Goal: Task Accomplishment & Management: Manage account settings

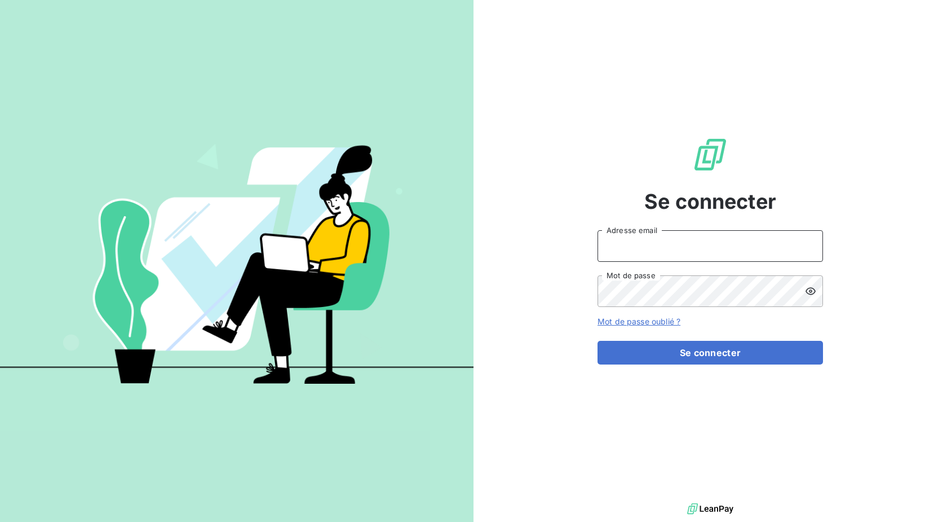
click at [674, 249] on input "Adresse email" at bounding box center [711, 246] width 226 height 32
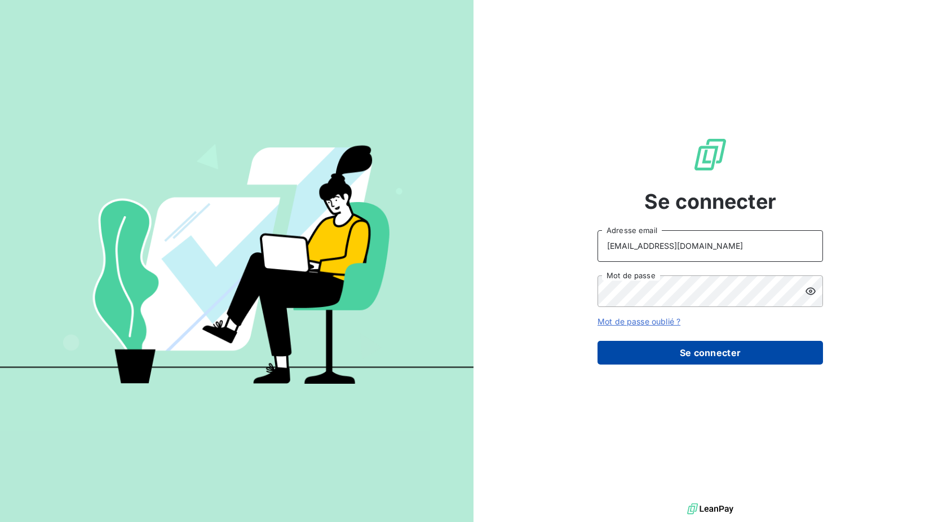
type input "[EMAIL_ADDRESS][DOMAIN_NAME]"
drag, startPoint x: 692, startPoint y: 347, endPoint x: 694, endPoint y: 352, distance: 6.1
click at [693, 347] on button "Se connecter" at bounding box center [711, 353] width 226 height 24
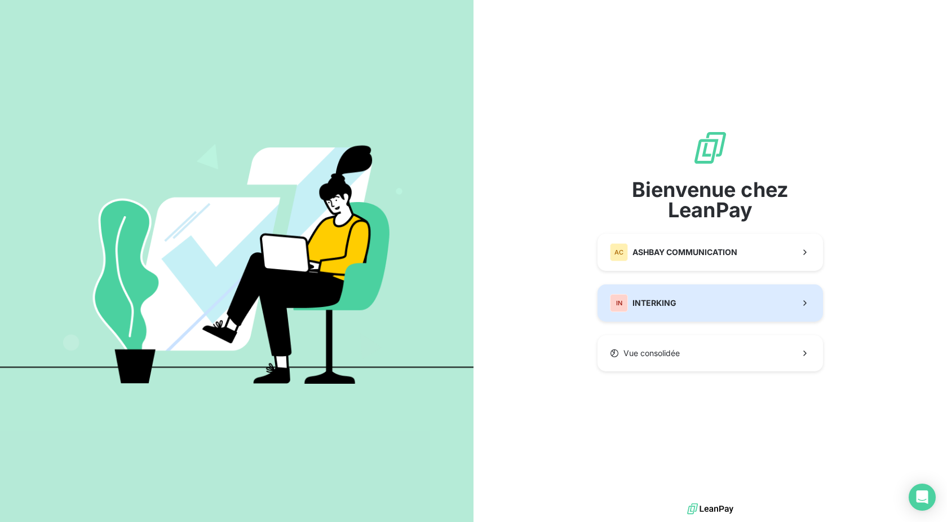
click at [659, 294] on div "IN INTERKING" at bounding box center [643, 303] width 67 height 18
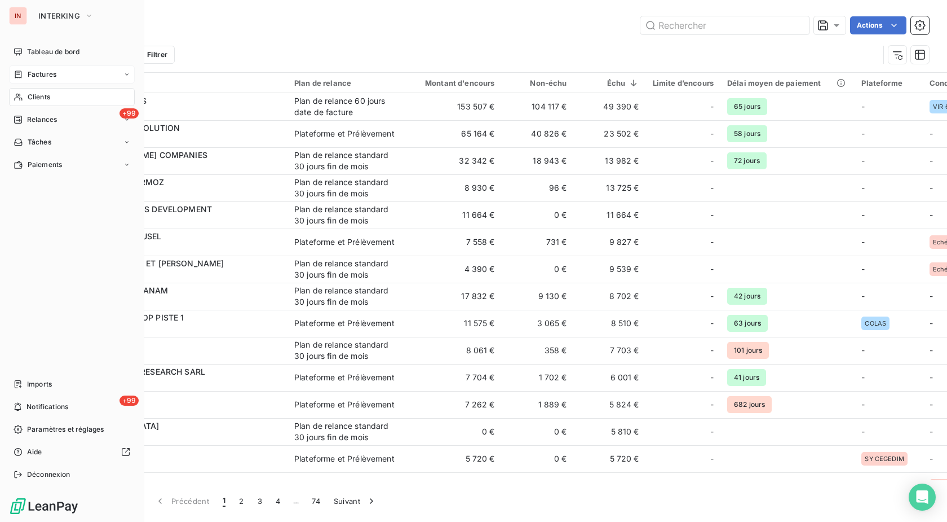
click at [33, 72] on span "Factures" at bounding box center [42, 74] width 29 height 10
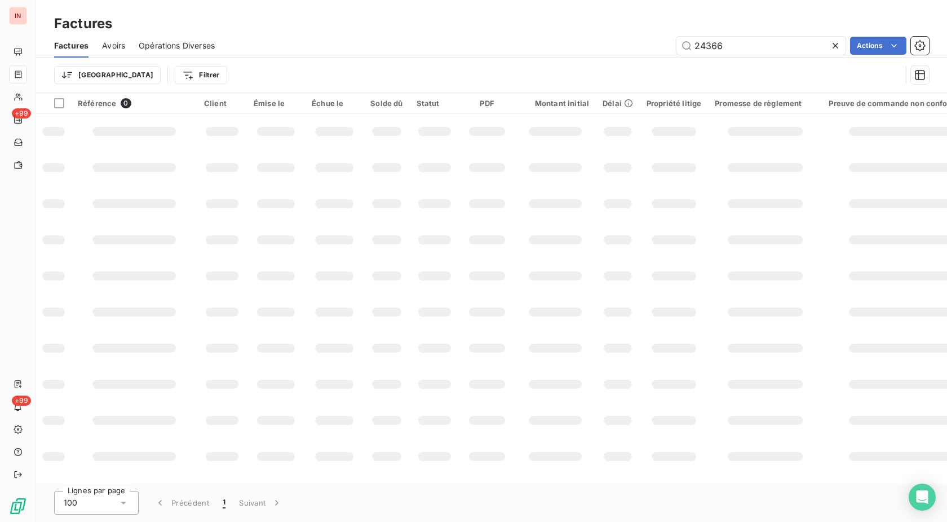
drag, startPoint x: 746, startPoint y: 43, endPoint x: 607, endPoint y: 54, distance: 138.6
click at [677, 50] on input "24366" at bounding box center [761, 46] width 169 height 18
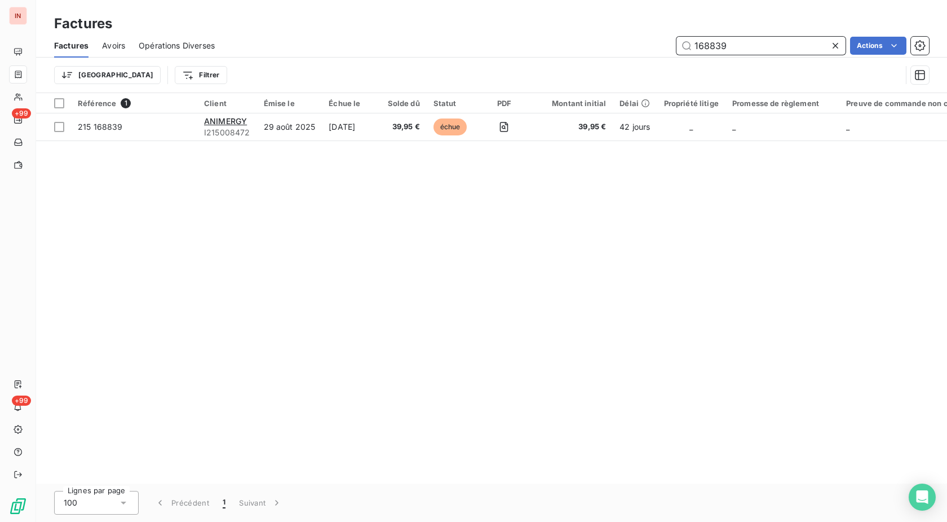
drag, startPoint x: 781, startPoint y: 43, endPoint x: 477, endPoint y: 34, distance: 303.5
click at [677, 37] on input "168839" at bounding box center [761, 46] width 169 height 18
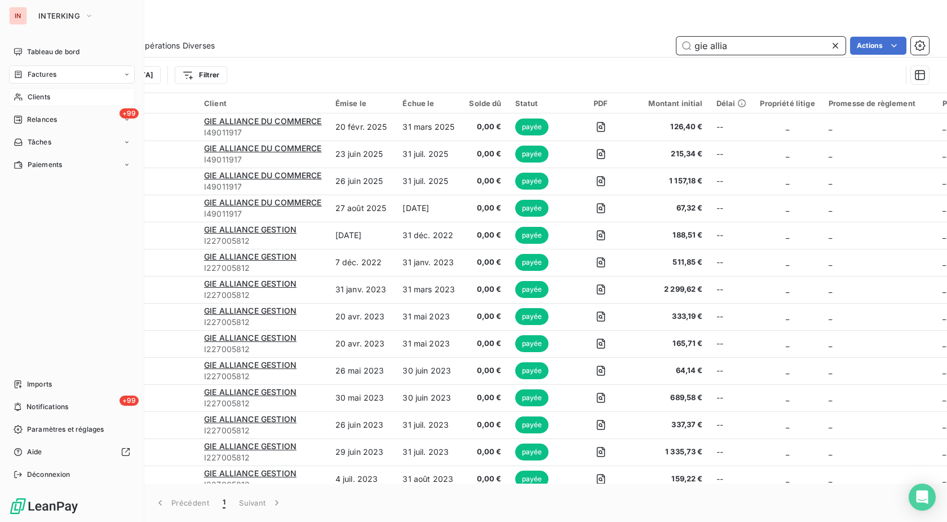
type input "gie allia"
click at [27, 98] on div "Clients" at bounding box center [72, 97] width 126 height 18
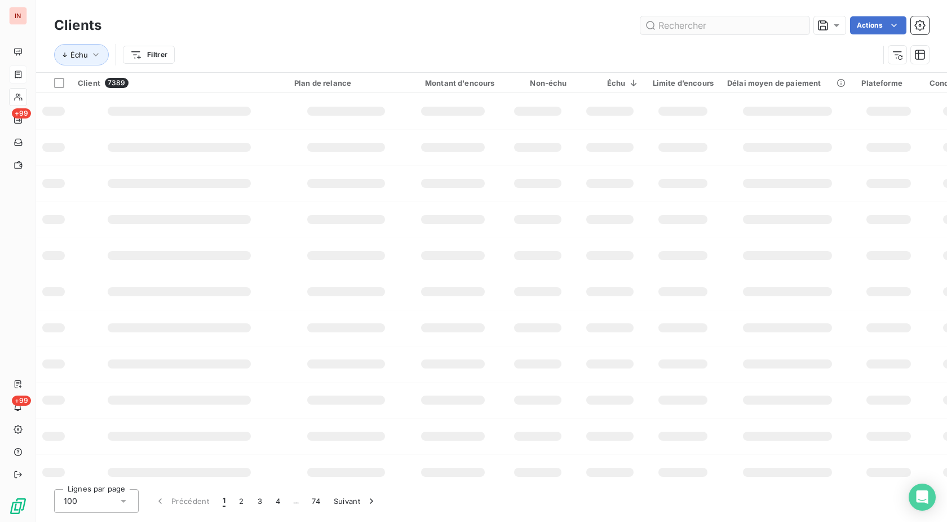
click at [719, 25] on input "text" at bounding box center [725, 25] width 169 height 18
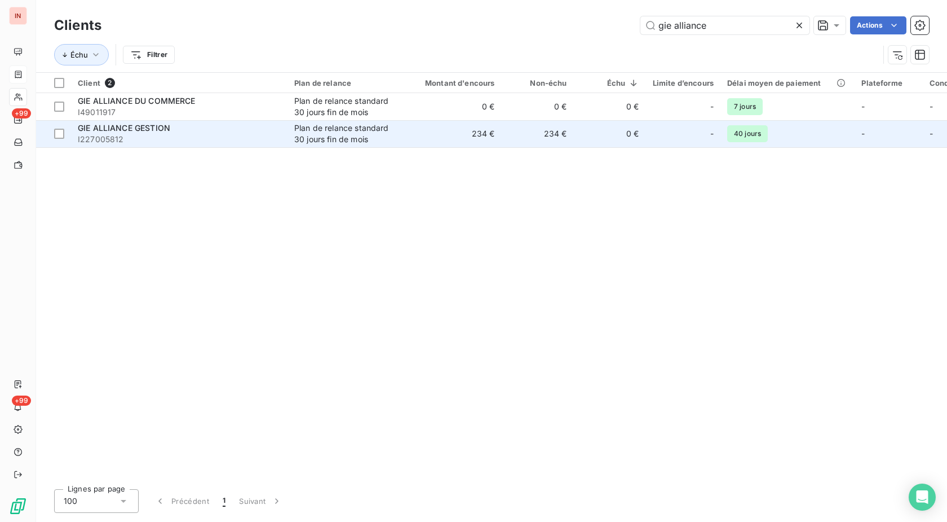
type input "gie alliance"
click at [350, 135] on div "Plan de relance standard 30 jours fin de mois" at bounding box center [346, 133] width 104 height 23
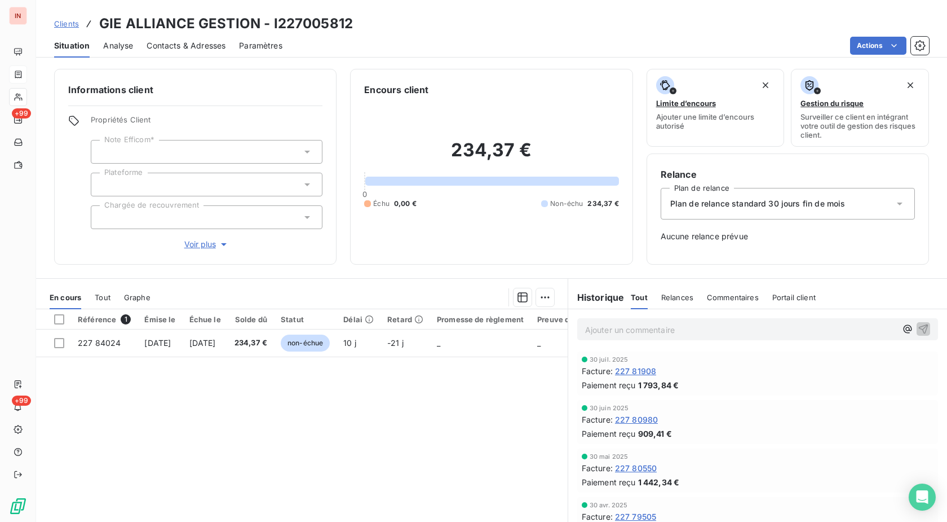
click at [183, 47] on span "Contacts & Adresses" at bounding box center [186, 45] width 79 height 11
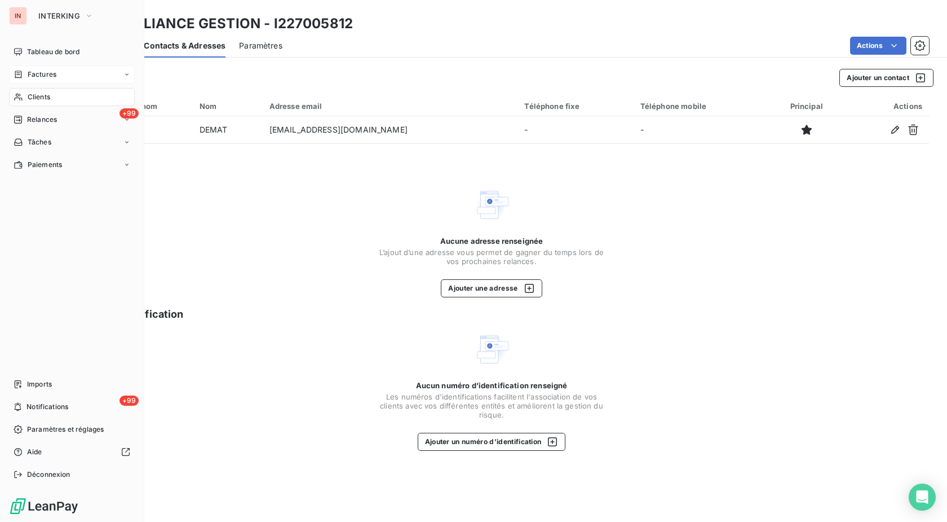
click at [51, 97] on div "Clients" at bounding box center [72, 97] width 126 height 18
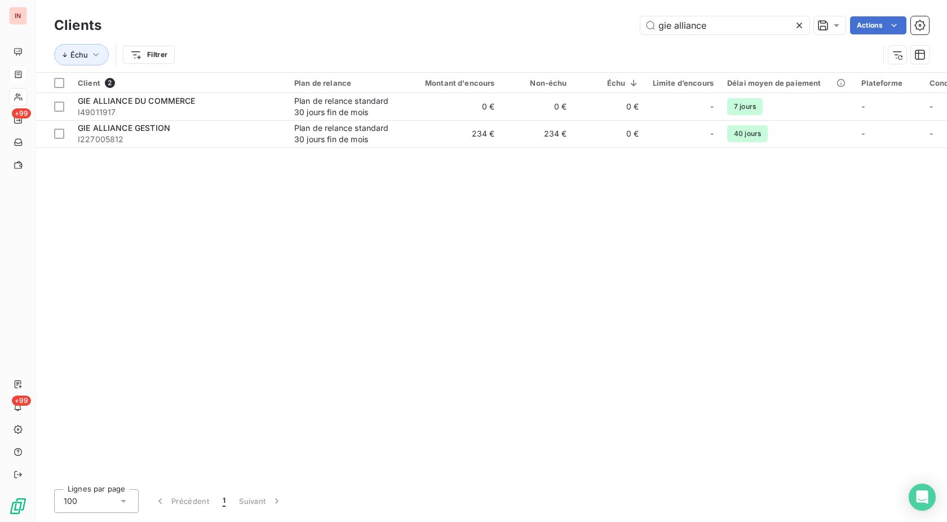
drag, startPoint x: 713, startPoint y: 28, endPoint x: 441, endPoint y: 41, distance: 272.7
click at [641, 34] on input "gie alliance" at bounding box center [725, 25] width 169 height 18
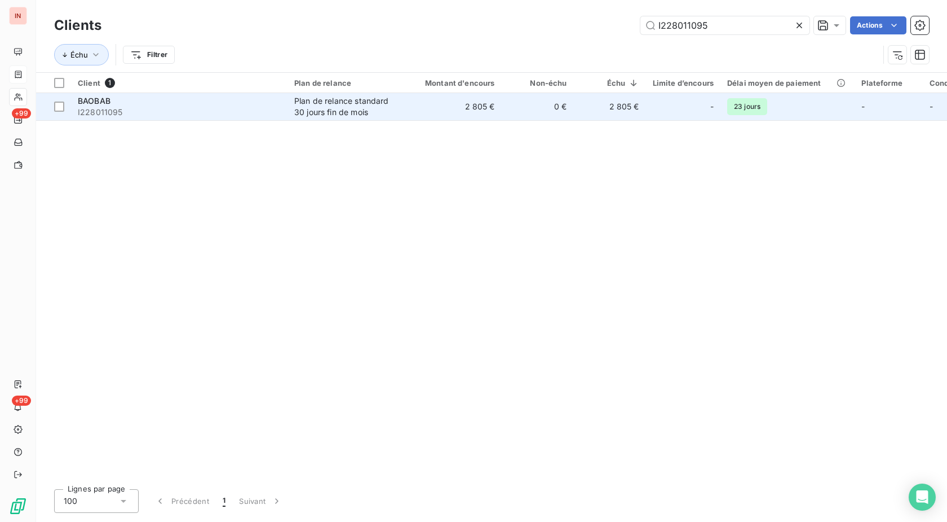
type input "I228011095"
click at [425, 108] on td "2 805 €" at bounding box center [453, 106] width 97 height 27
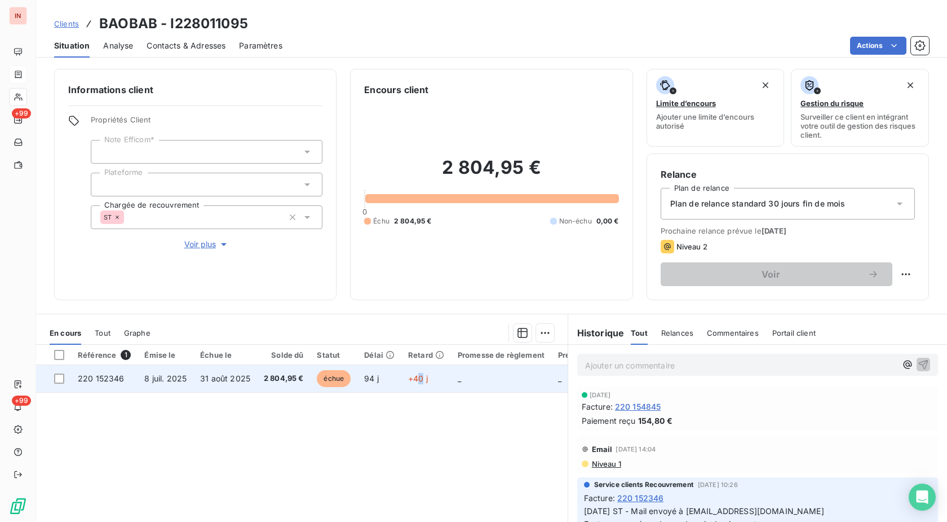
click at [420, 380] on span "+40 j" at bounding box center [418, 378] width 20 height 10
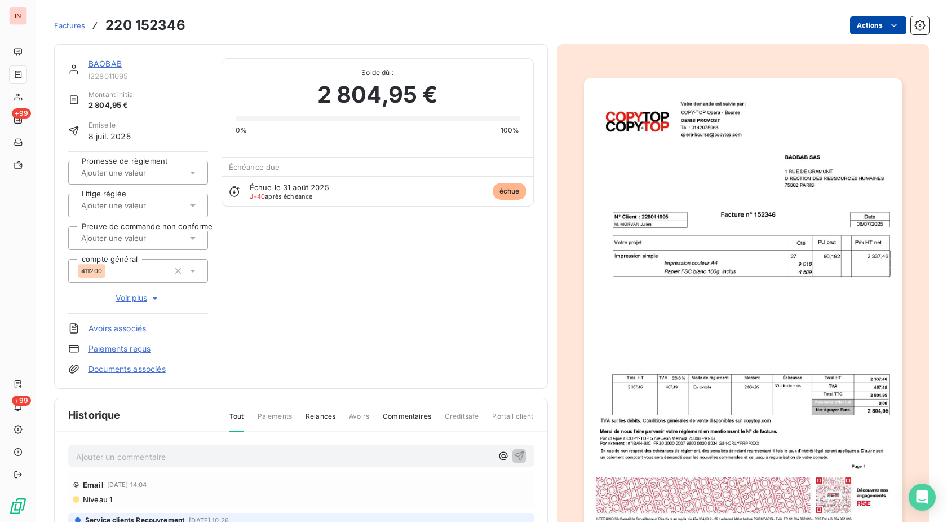
click at [876, 27] on html "IN +99 +99 Factures 220 152346 Actions BAOBAB I228011095 Montant initial 2 804,…" at bounding box center [473, 261] width 947 height 522
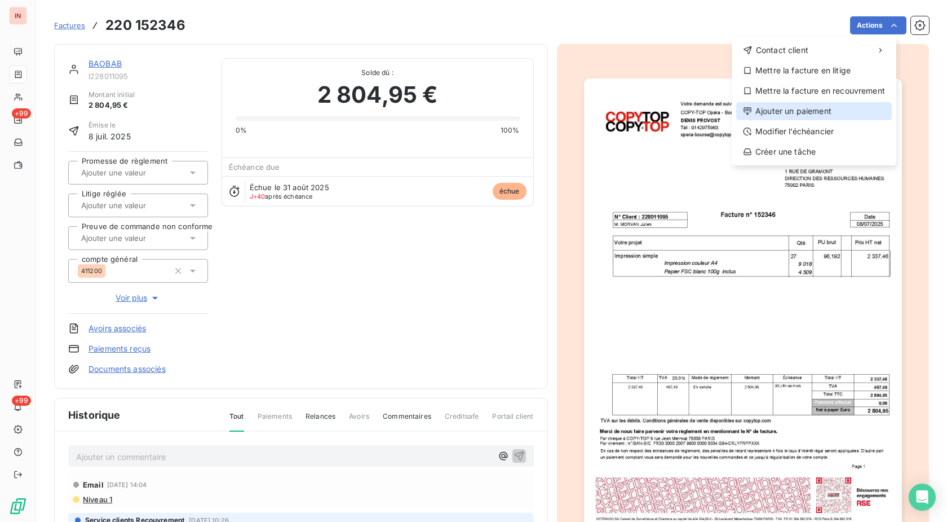
click at [820, 116] on div "Ajouter un paiement" at bounding box center [815, 111] width 156 height 18
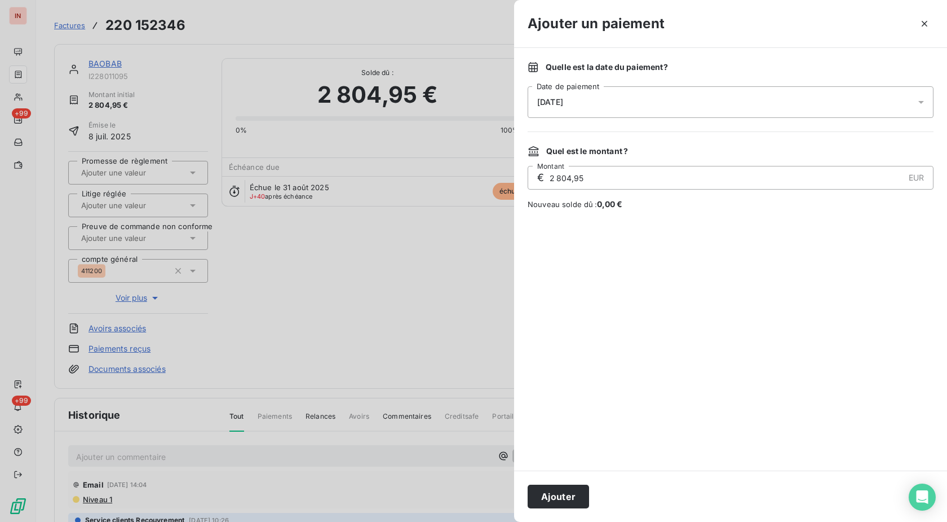
click at [674, 102] on div "[DATE]" at bounding box center [731, 102] width 406 height 32
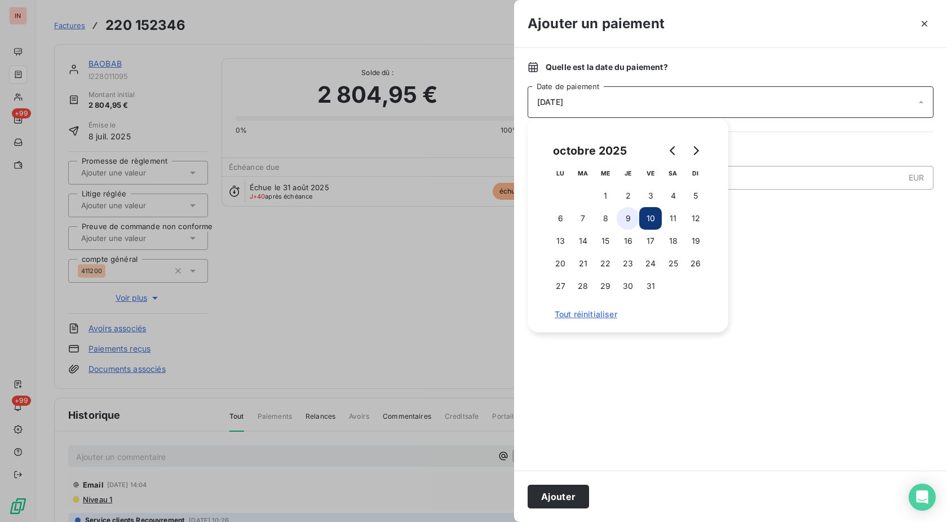
click at [627, 218] on button "9" at bounding box center [628, 218] width 23 height 23
click at [565, 500] on button "Ajouter" at bounding box center [558, 496] width 61 height 24
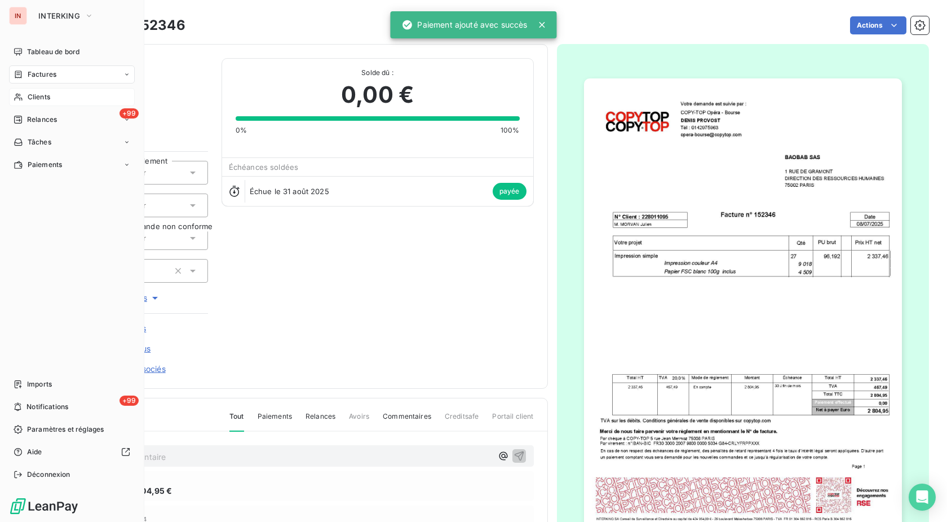
click at [24, 95] on div "Clients" at bounding box center [72, 97] width 126 height 18
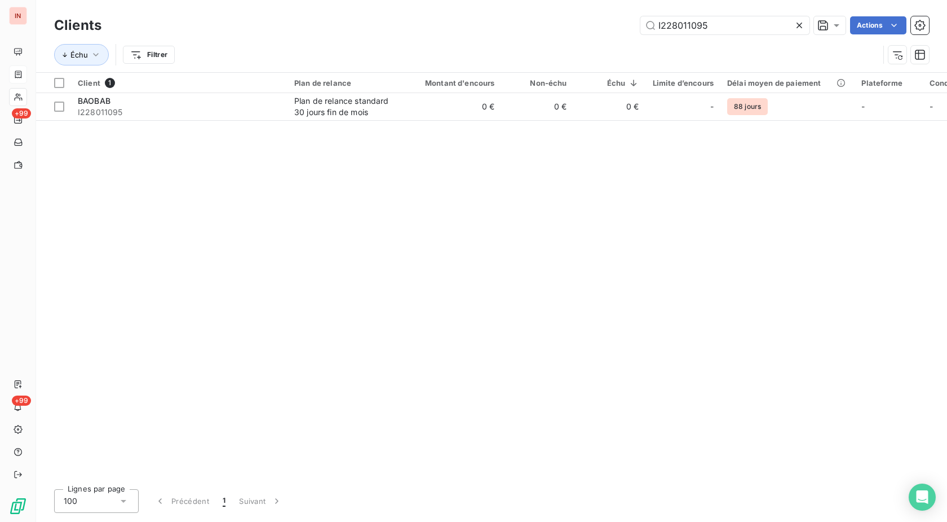
drag, startPoint x: 571, startPoint y: 28, endPoint x: 545, endPoint y: 30, distance: 26.0
click at [641, 30] on input "I228011095" at bounding box center [725, 25] width 169 height 18
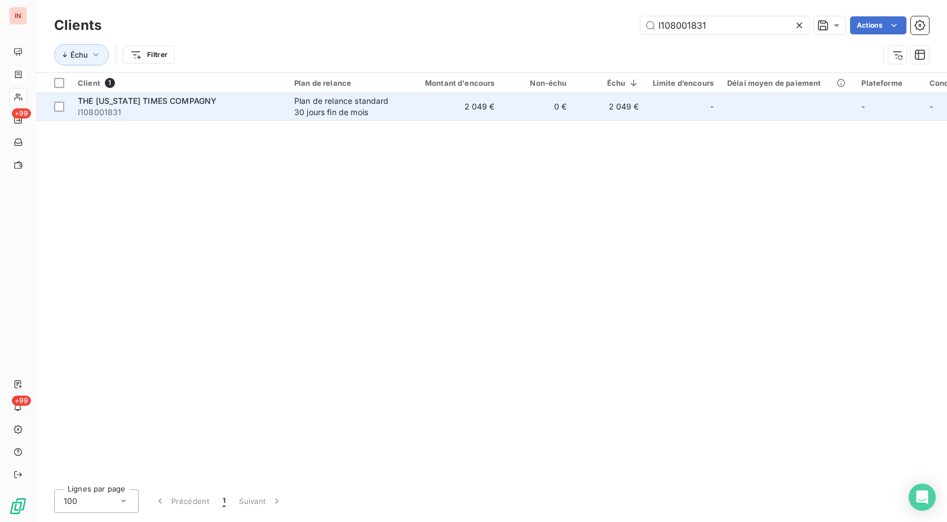
type input "I108001831"
click at [398, 97] on div "Plan de relance standard 30 jours fin de mois" at bounding box center [346, 106] width 104 height 23
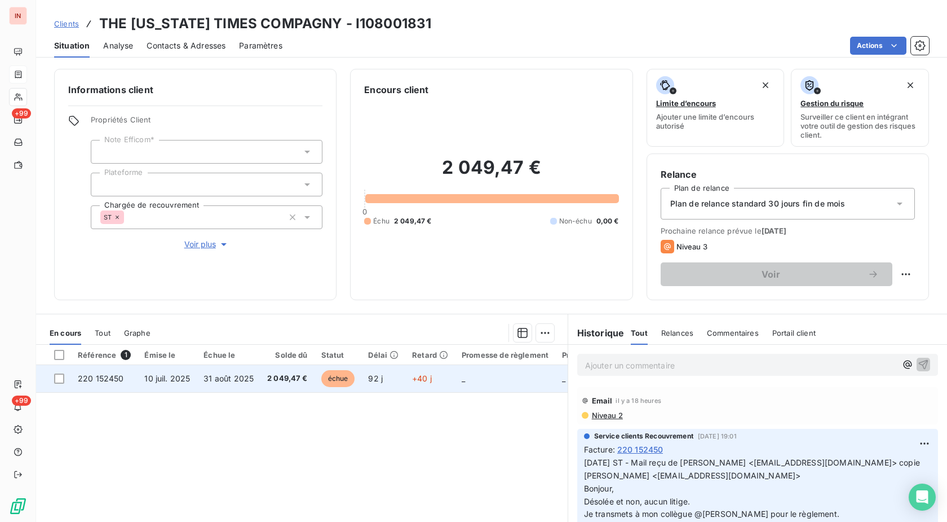
click at [354, 373] on td "échue" at bounding box center [338, 378] width 47 height 27
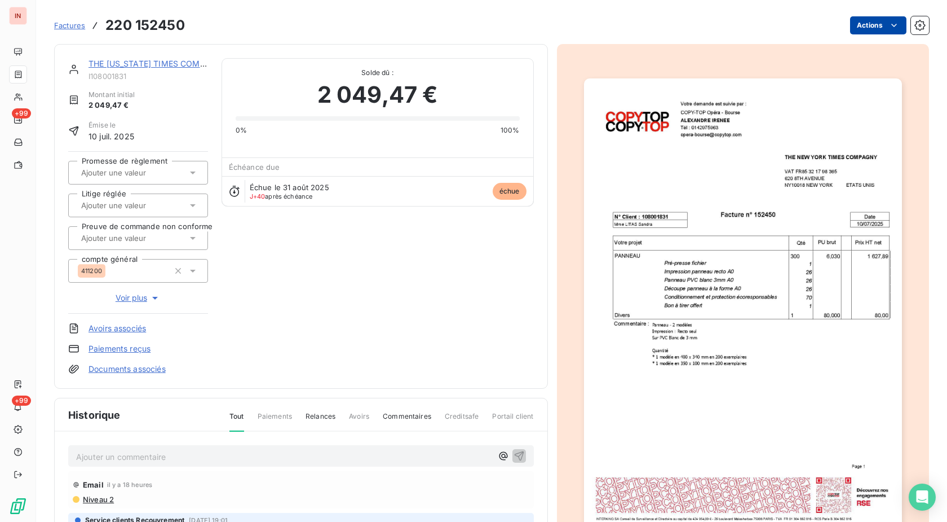
click at [863, 23] on html "IN +99 +99 Factures 220 152450 Actions THE [US_STATE] TIMES COMPAGNY I108001831…" at bounding box center [473, 261] width 947 height 522
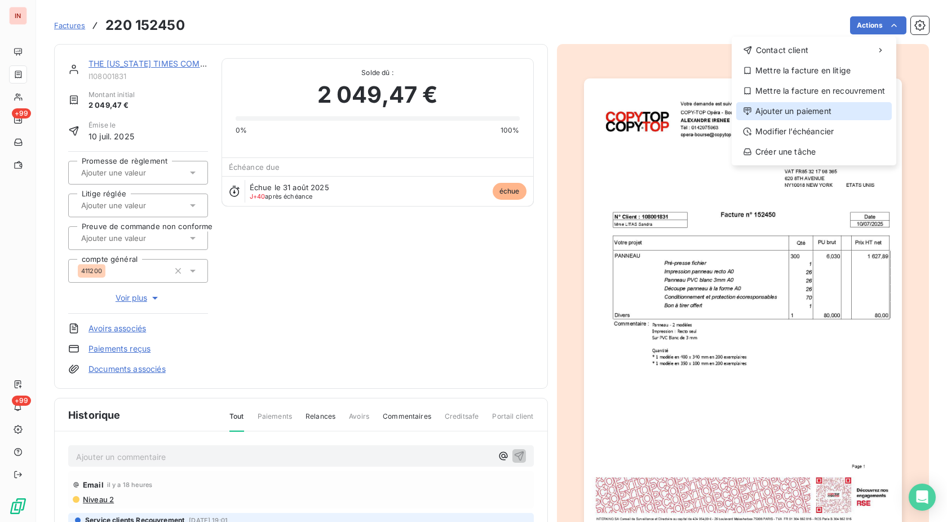
click at [812, 112] on div "Ajouter un paiement" at bounding box center [815, 111] width 156 height 18
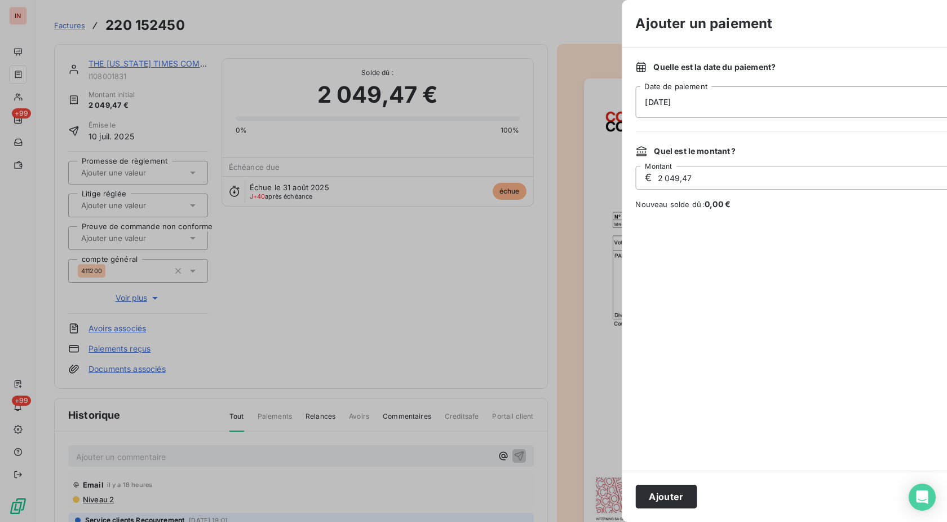
click at [712, 105] on div "[DATE]" at bounding box center [839, 102] width 406 height 32
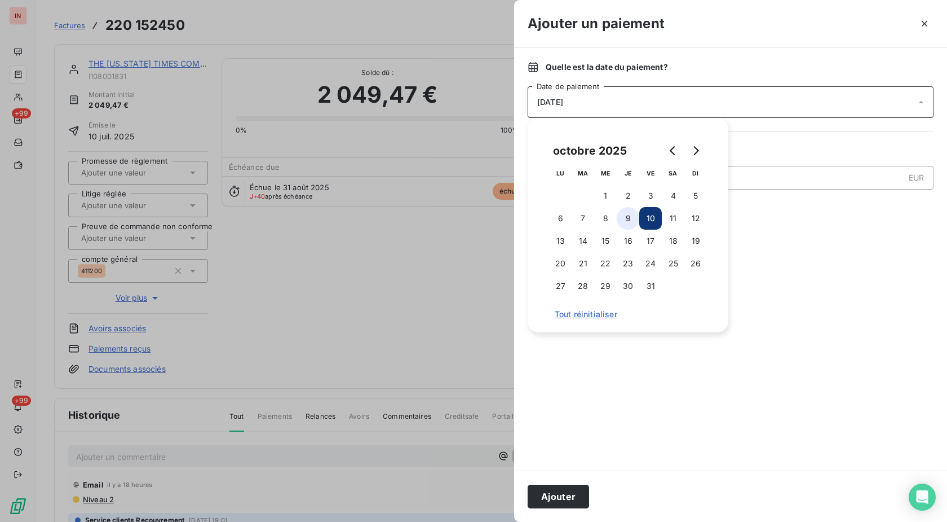
click at [623, 226] on button "9" at bounding box center [628, 218] width 23 height 23
click at [560, 493] on button "Ajouter" at bounding box center [558, 496] width 61 height 24
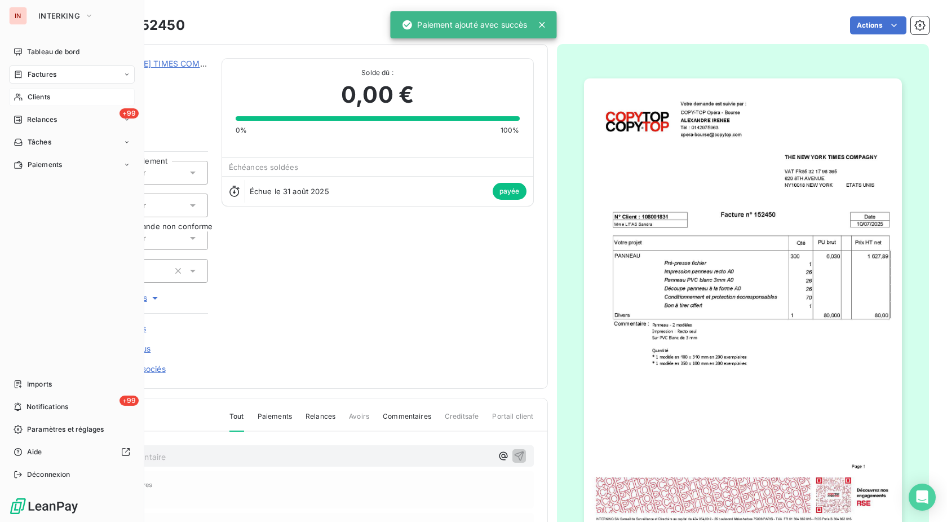
drag, startPoint x: 25, startPoint y: 98, endPoint x: 51, endPoint y: 98, distance: 25.9
click at [26, 98] on div "Clients" at bounding box center [72, 97] width 126 height 18
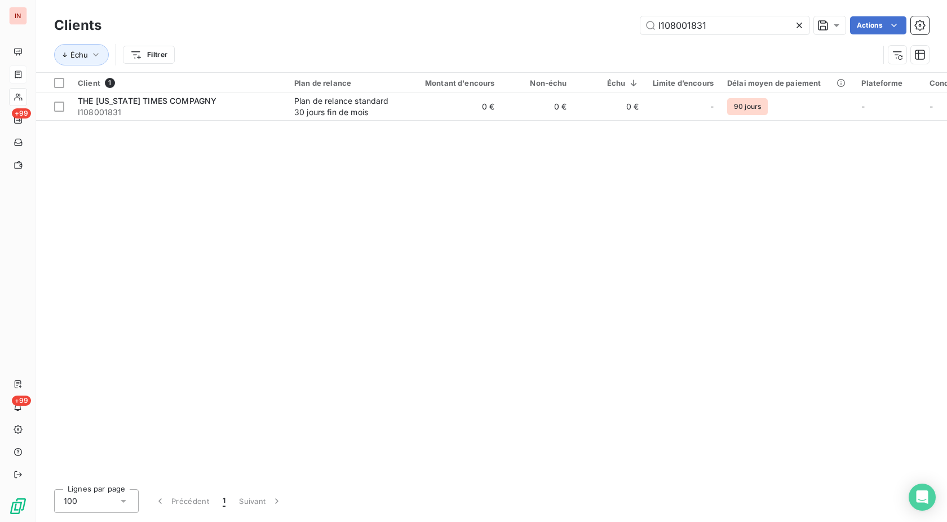
drag, startPoint x: 729, startPoint y: 32, endPoint x: 576, endPoint y: 36, distance: 152.9
click at [641, 34] on input "I108001831" at bounding box center [725, 25] width 169 height 18
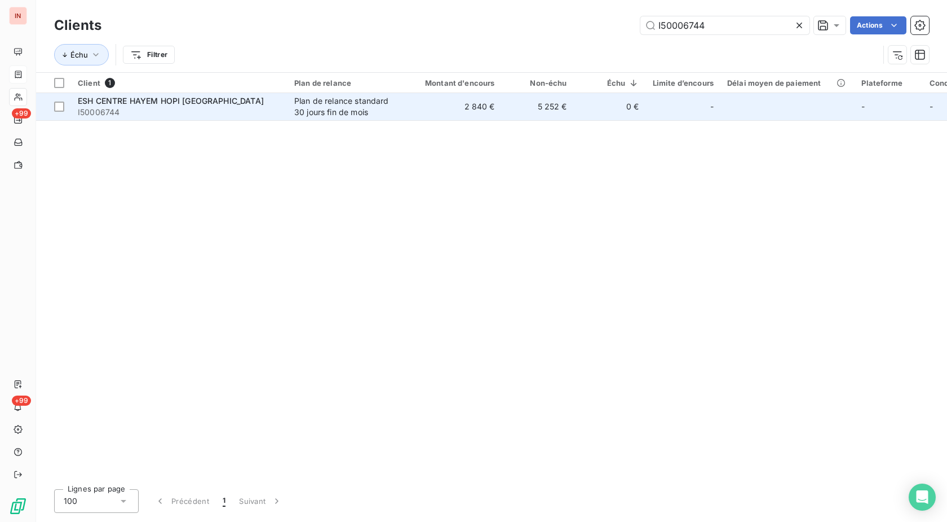
type input "I50006744"
click at [435, 103] on td "2 840 €" at bounding box center [453, 106] width 97 height 27
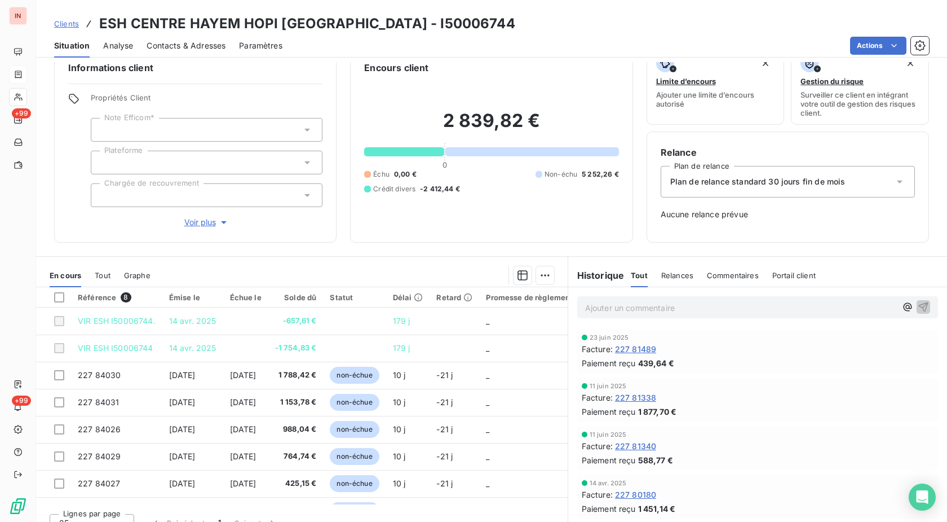
scroll to position [38, 0]
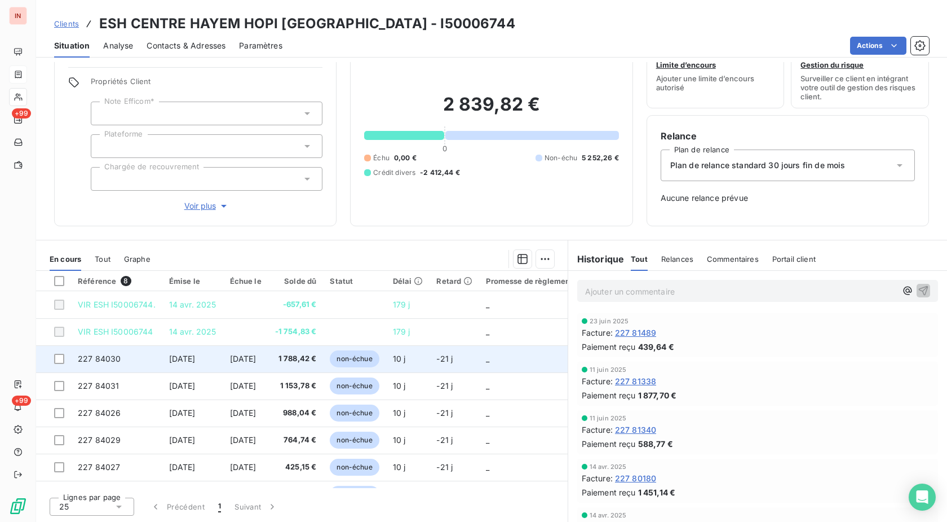
click at [367, 363] on span "non-échue" at bounding box center [354, 358] width 49 height 17
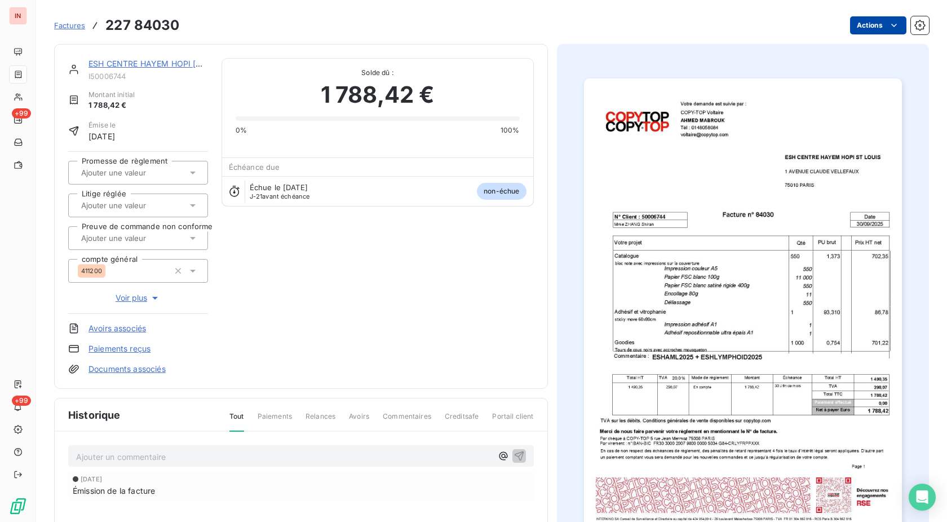
click at [859, 27] on html "IN +99 +99 Factures 227 84030 Actions ESH CENTRE HAYEM HOPI [GEOGRAPHIC_DATA] I…" at bounding box center [473, 261] width 947 height 522
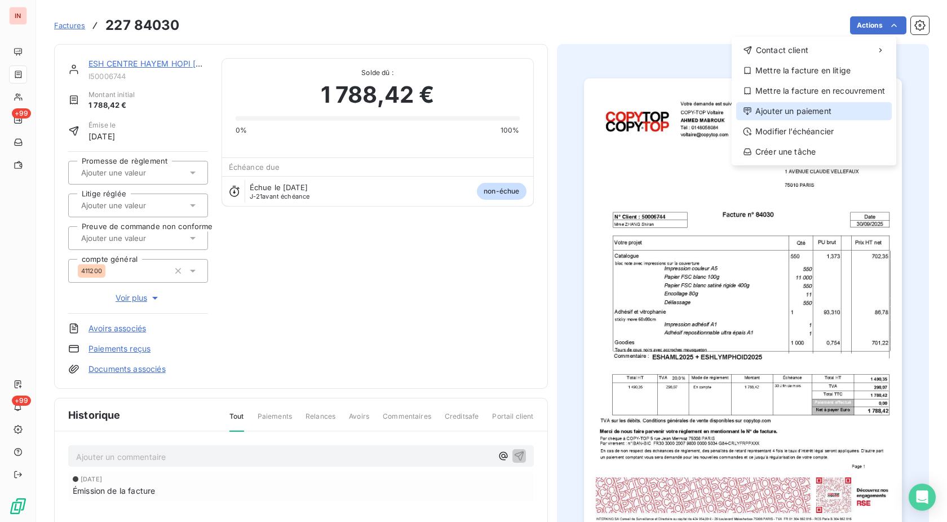
click at [806, 113] on div "Ajouter un paiement" at bounding box center [815, 111] width 156 height 18
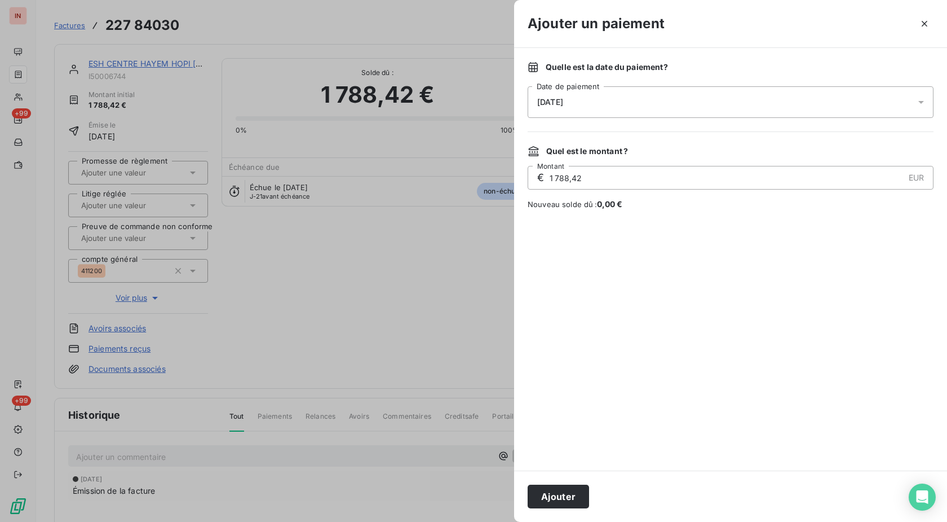
click at [712, 112] on div "[DATE]" at bounding box center [731, 102] width 406 height 32
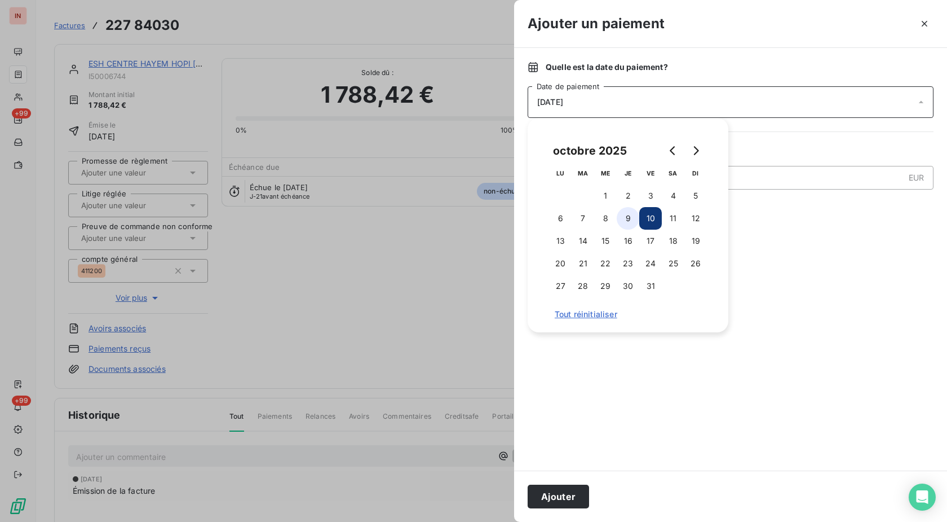
click at [625, 222] on button "9" at bounding box center [628, 218] width 23 height 23
click at [562, 492] on button "Ajouter" at bounding box center [558, 496] width 61 height 24
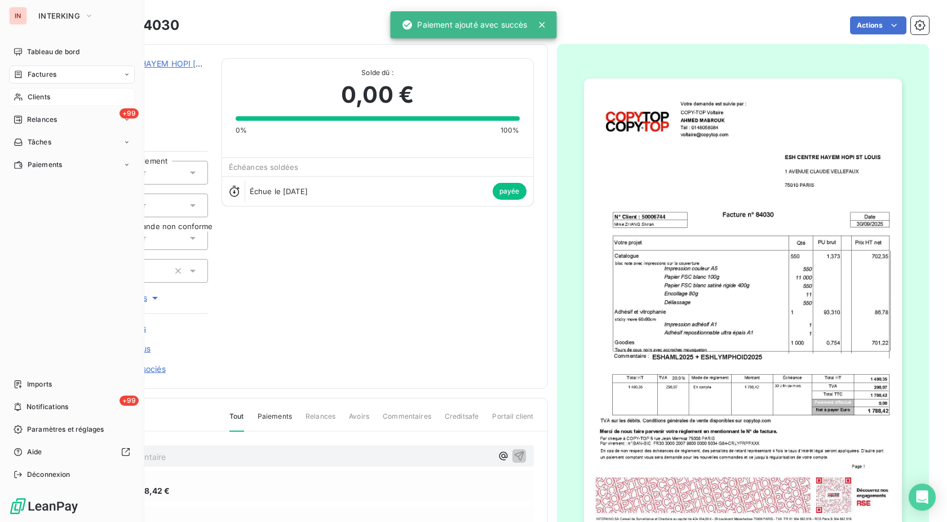
click at [25, 96] on div "Clients" at bounding box center [72, 97] width 126 height 18
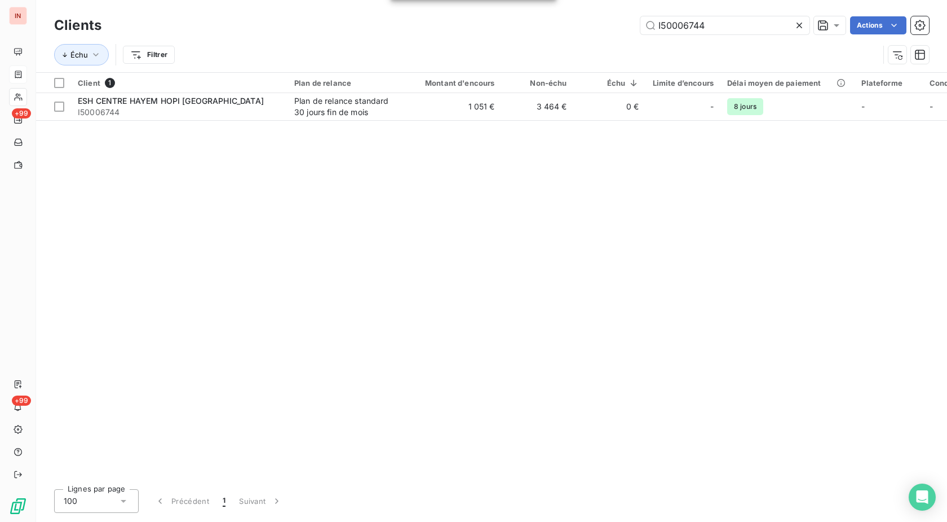
drag, startPoint x: 713, startPoint y: 29, endPoint x: 557, endPoint y: 26, distance: 156.3
click at [641, 26] on input "I50006744" at bounding box center [725, 25] width 169 height 18
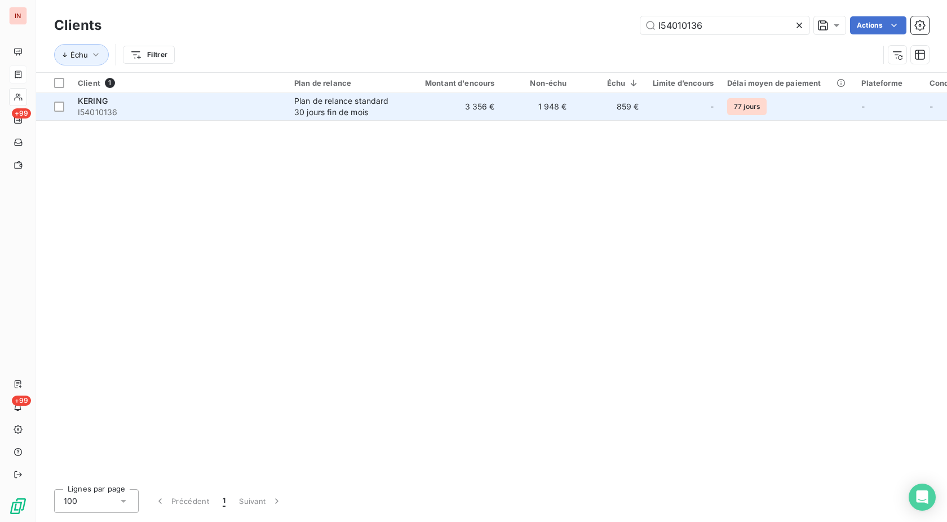
type input "I54010136"
click at [469, 103] on td "3 356 €" at bounding box center [453, 106] width 97 height 27
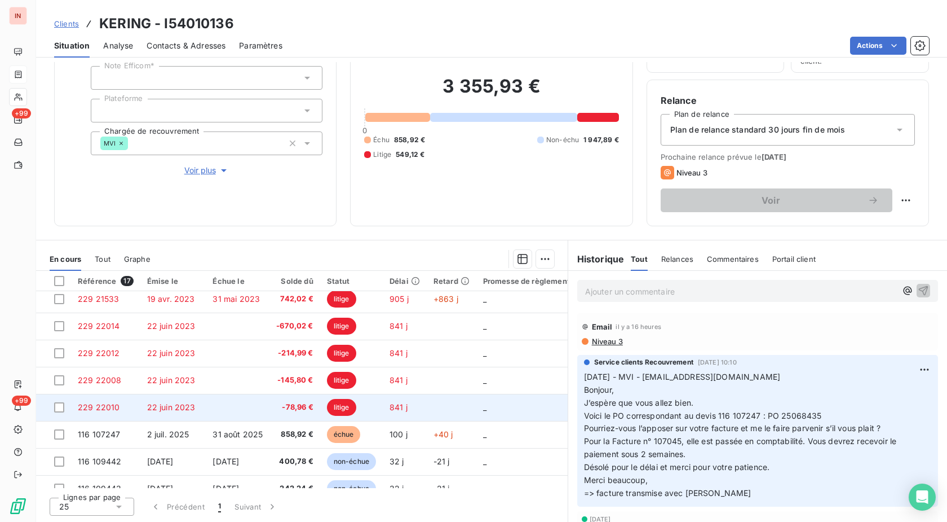
scroll to position [115, 0]
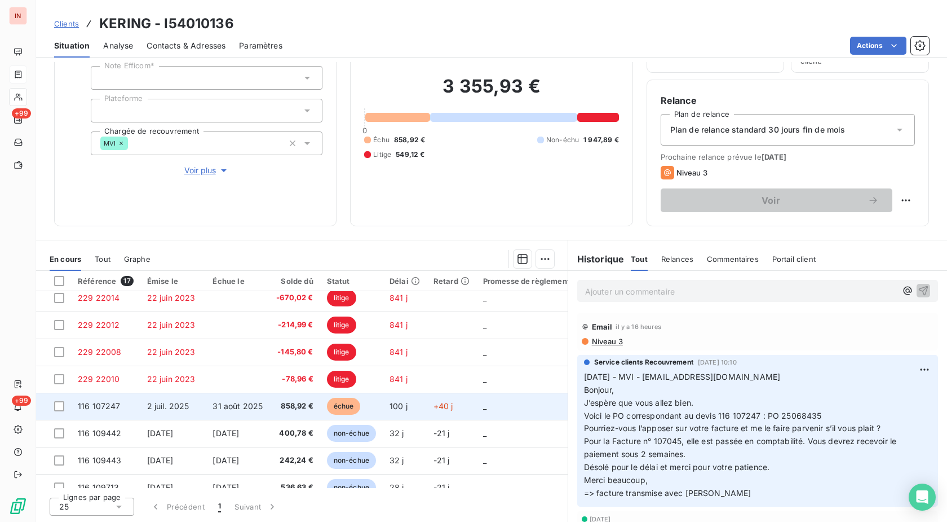
click at [449, 399] on td "+40 j" at bounding box center [452, 406] width 50 height 27
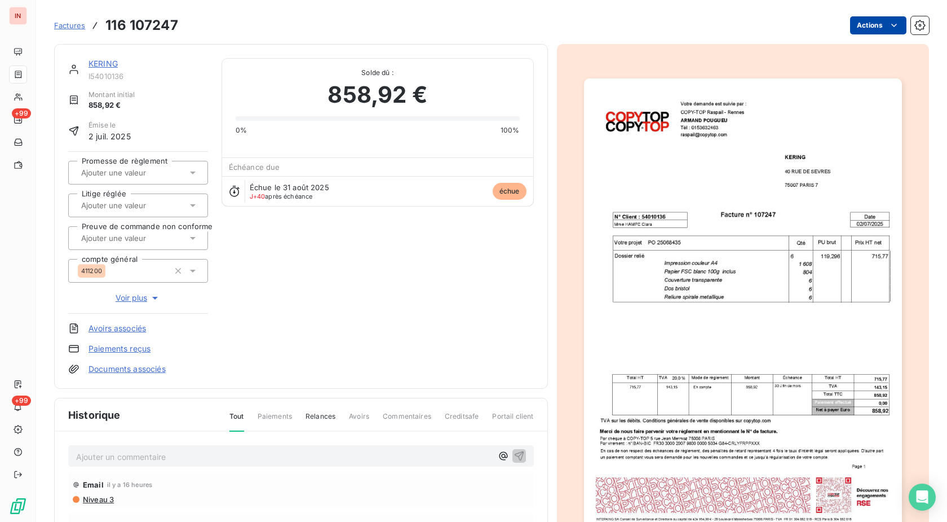
click at [853, 25] on html "IN +99 +99 Factures 116 107247 Actions KERING I54010136 Montant initial 858,92 …" at bounding box center [473, 261] width 947 height 522
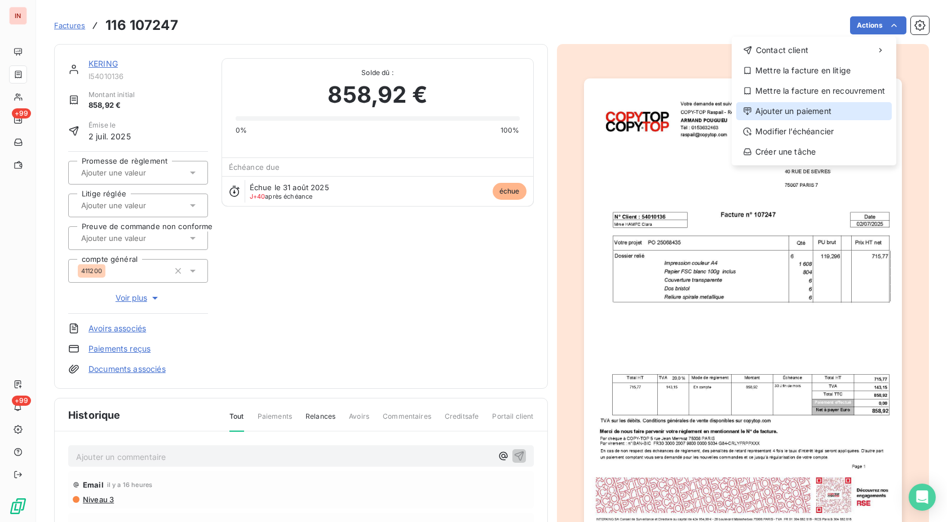
click at [817, 111] on div "Ajouter un paiement" at bounding box center [815, 111] width 156 height 18
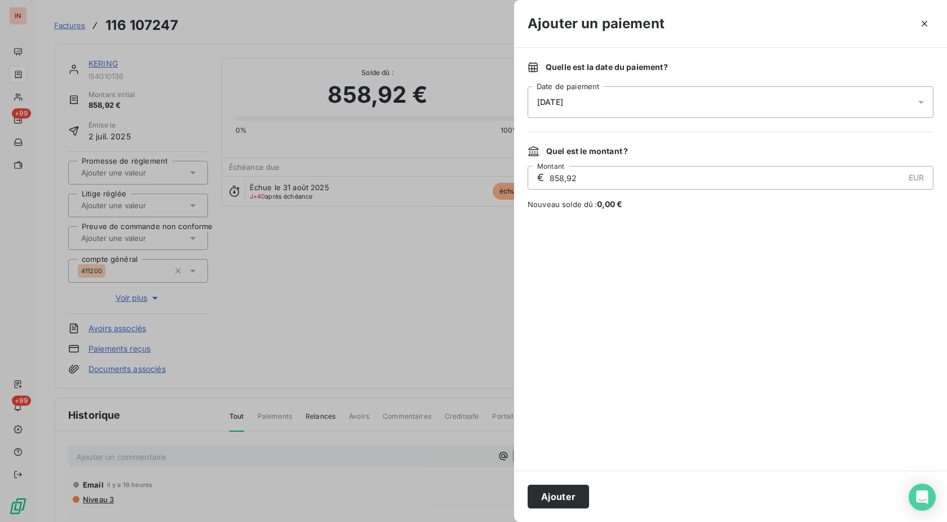
click at [708, 105] on div "[DATE]" at bounding box center [731, 102] width 406 height 32
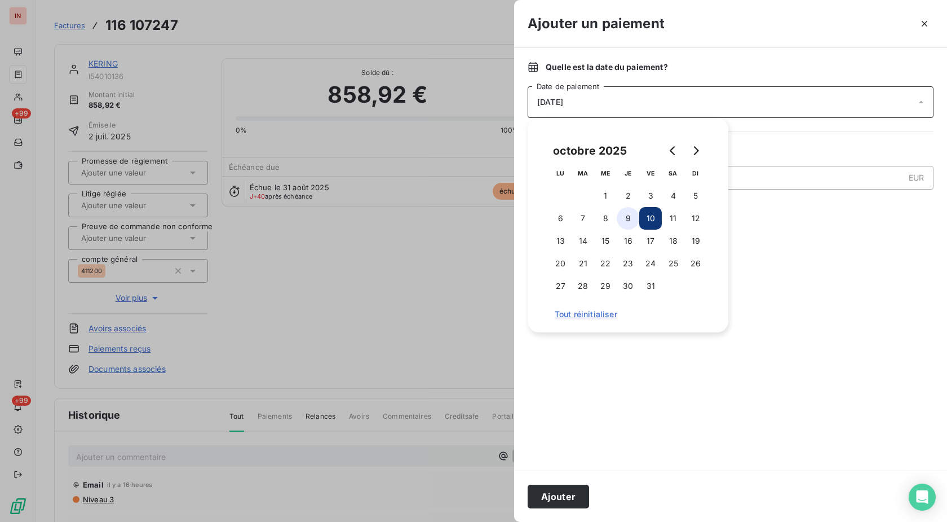
click at [628, 215] on button "9" at bounding box center [628, 218] width 23 height 23
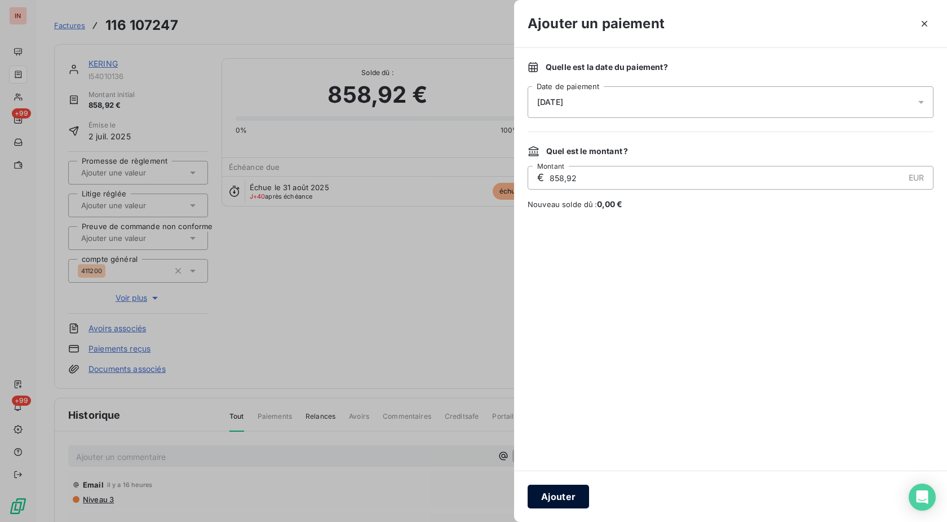
click at [571, 492] on button "Ajouter" at bounding box center [558, 496] width 61 height 24
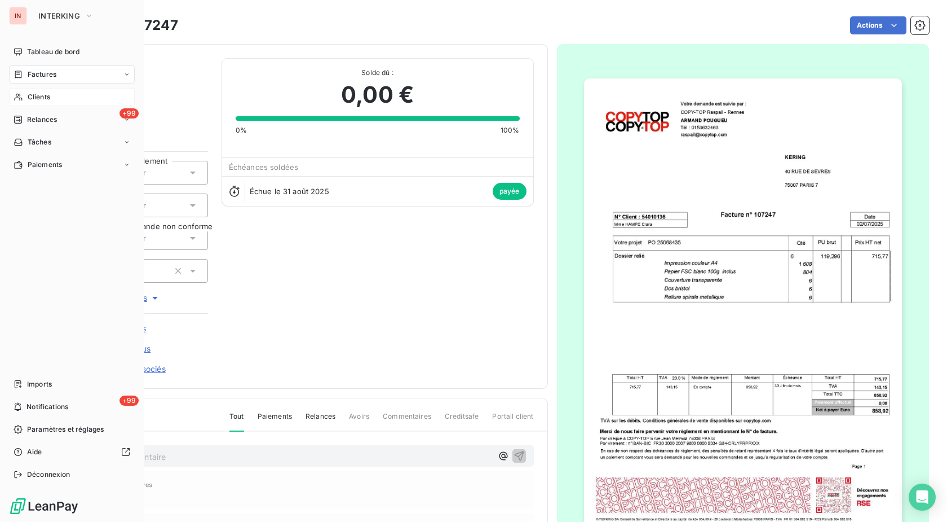
click at [22, 98] on icon at bounding box center [19, 96] width 10 height 9
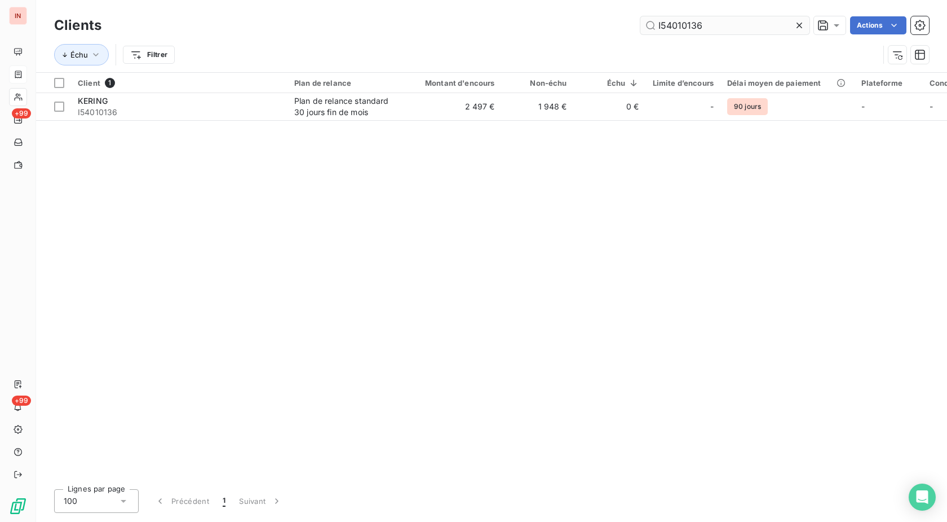
drag, startPoint x: 699, startPoint y: 23, endPoint x: 545, endPoint y: 32, distance: 153.7
click at [641, 32] on input "I54010136" at bounding box center [725, 25] width 169 height 18
drag, startPoint x: 739, startPoint y: 25, endPoint x: 495, endPoint y: 34, distance: 244.4
click at [641, 30] on input "I54010136" at bounding box center [725, 25] width 169 height 18
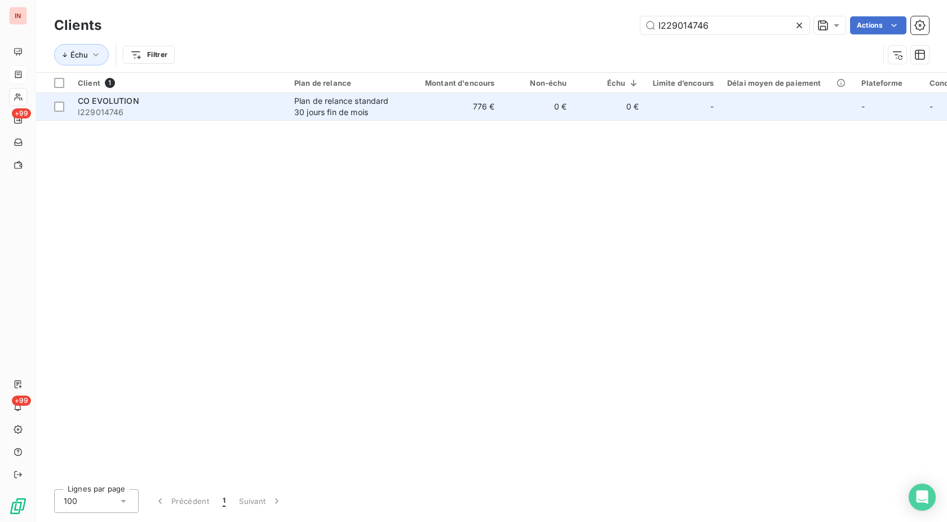
type input "I229014746"
click at [401, 105] on td "Plan de relance standard 30 jours fin de mois" at bounding box center [346, 106] width 117 height 27
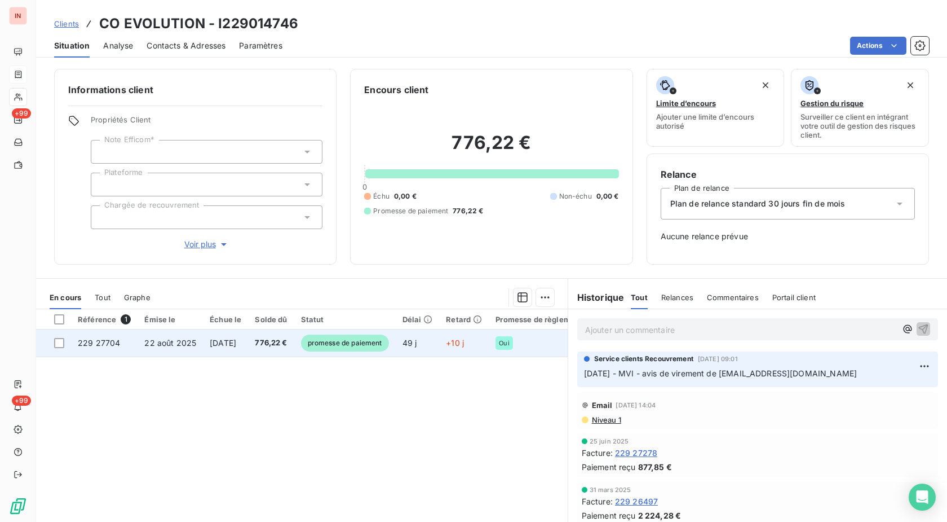
click at [417, 341] on span "49 j" at bounding box center [410, 343] width 15 height 10
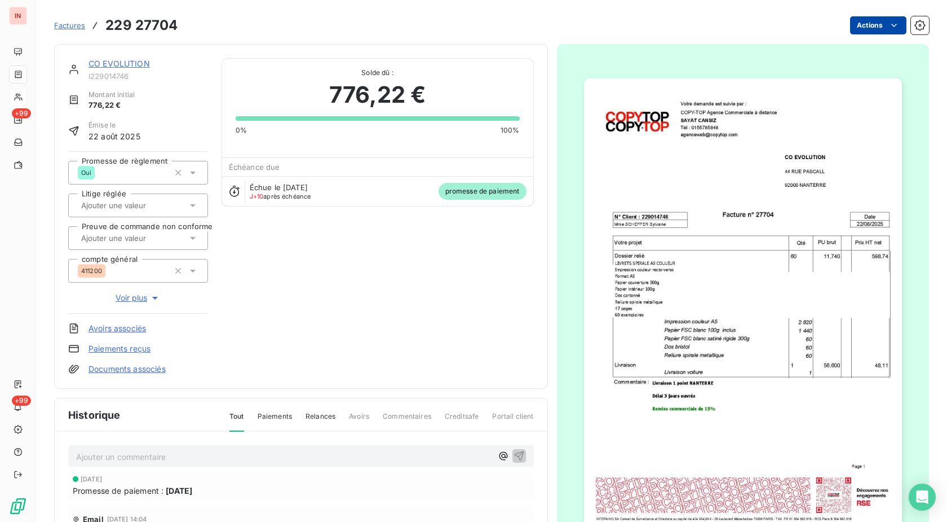
click at [874, 27] on html "IN +99 +99 Factures 229 27704 Actions CO EVOLUTION I229014746 Montant initial 7…" at bounding box center [473, 261] width 947 height 522
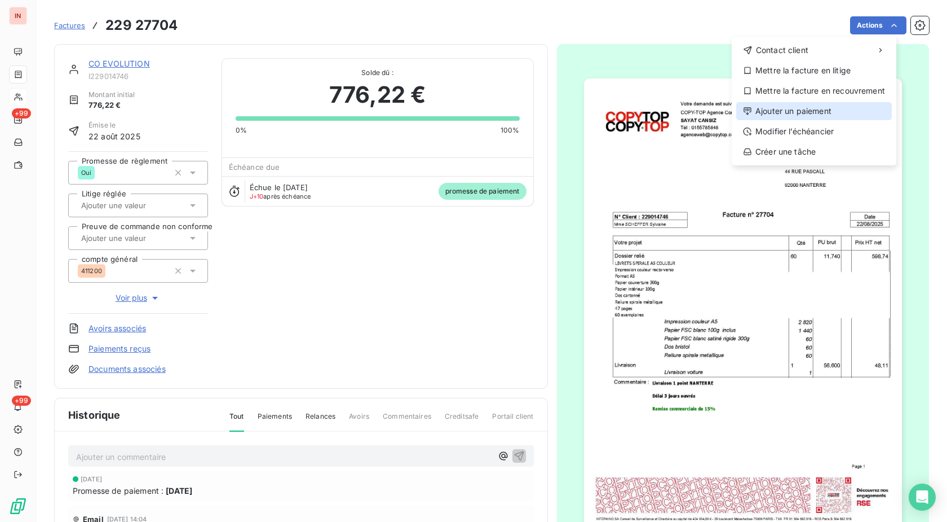
click at [812, 109] on div "Ajouter un paiement" at bounding box center [815, 111] width 156 height 18
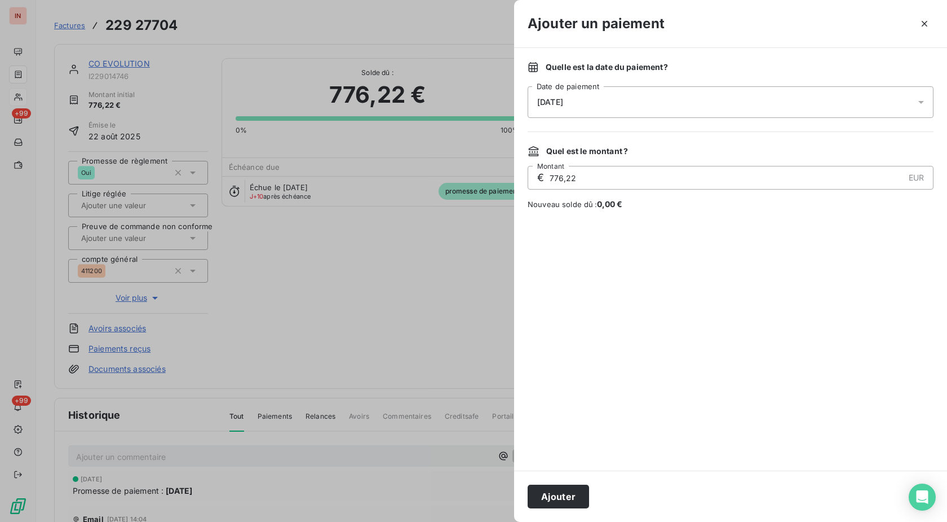
click at [698, 102] on div "[DATE]" at bounding box center [731, 102] width 406 height 32
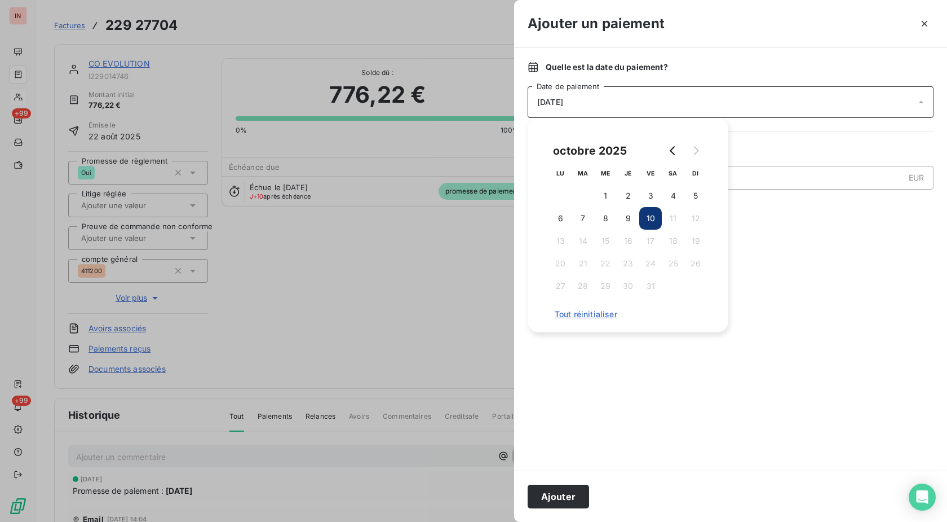
drag, startPoint x: 621, startPoint y: 215, endPoint x: 610, endPoint y: 288, distance: 73.1
click at [622, 216] on button "9" at bounding box center [628, 218] width 23 height 23
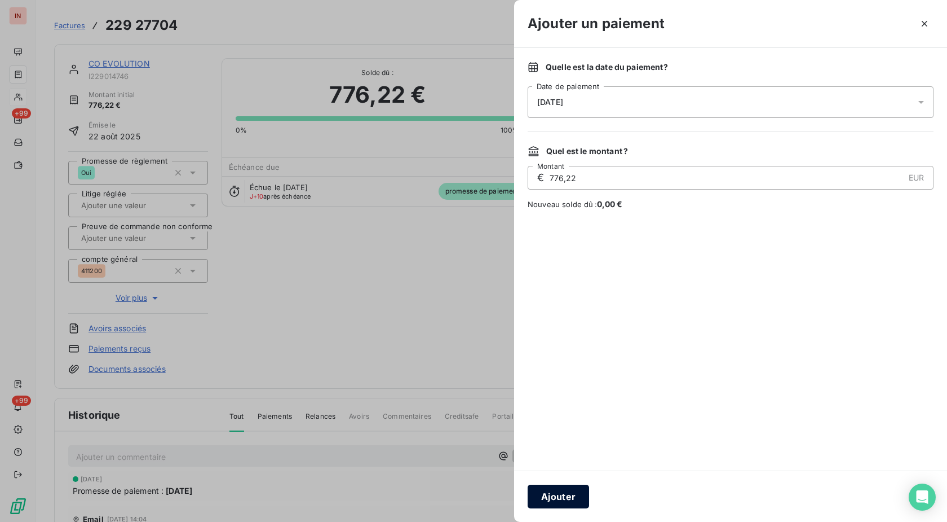
click at [560, 489] on button "Ajouter" at bounding box center [558, 496] width 61 height 24
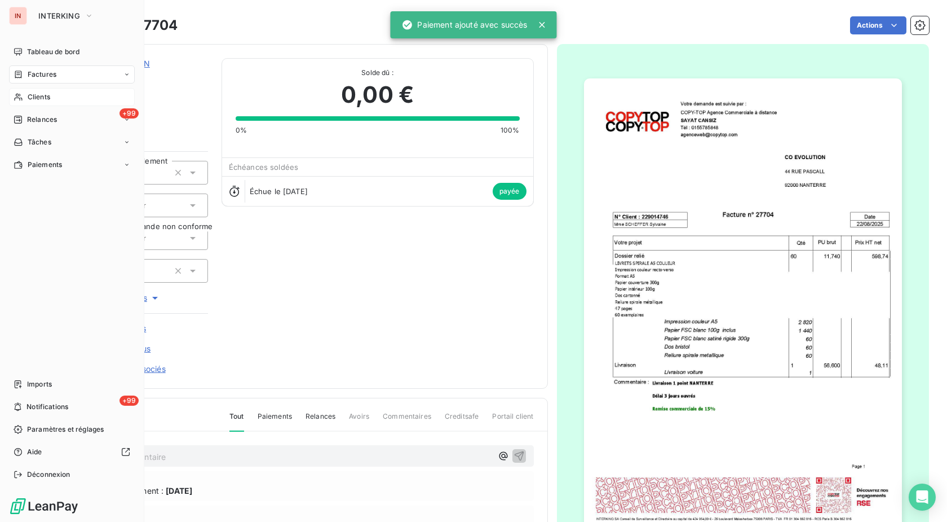
click at [23, 92] on div "Clients" at bounding box center [72, 97] width 126 height 18
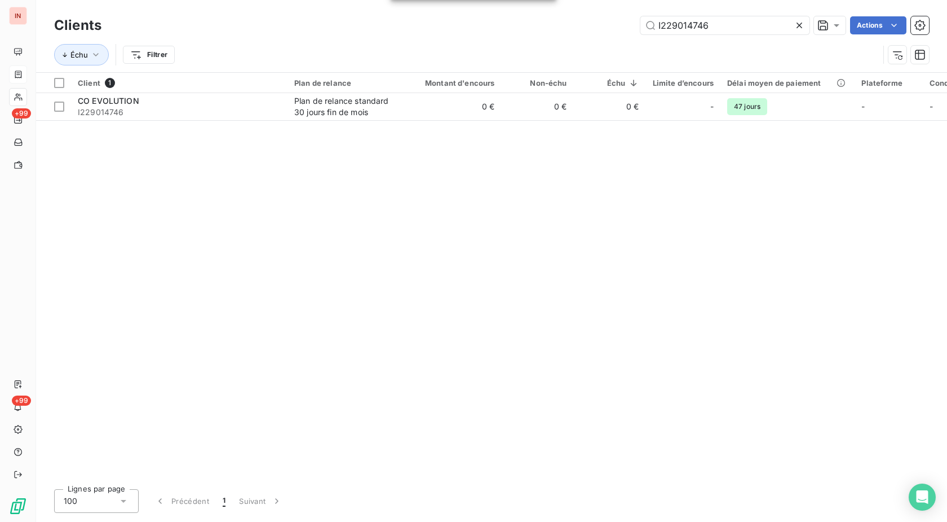
drag, startPoint x: 726, startPoint y: 28, endPoint x: 510, endPoint y: 28, distance: 216.0
click at [641, 28] on input "I229014746" at bounding box center [725, 25] width 169 height 18
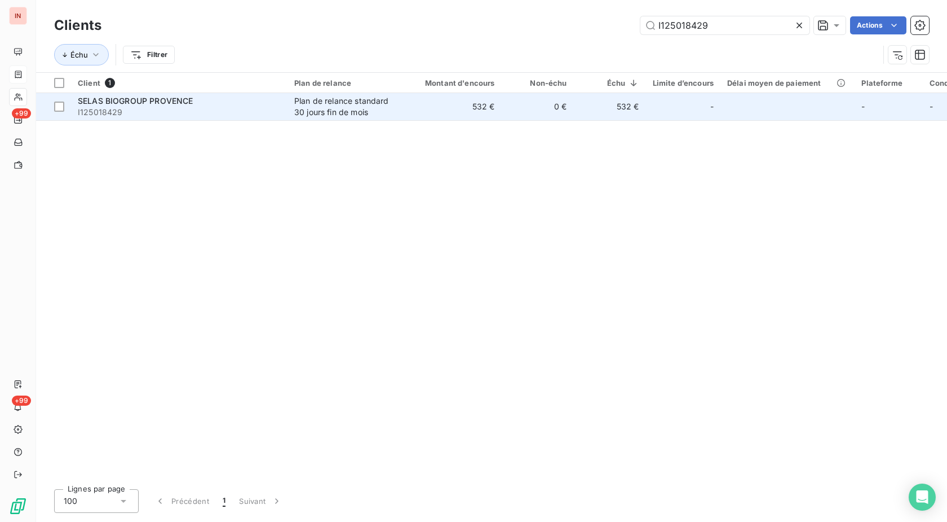
type input "I125018429"
click at [264, 108] on span "I125018429" at bounding box center [179, 112] width 203 height 11
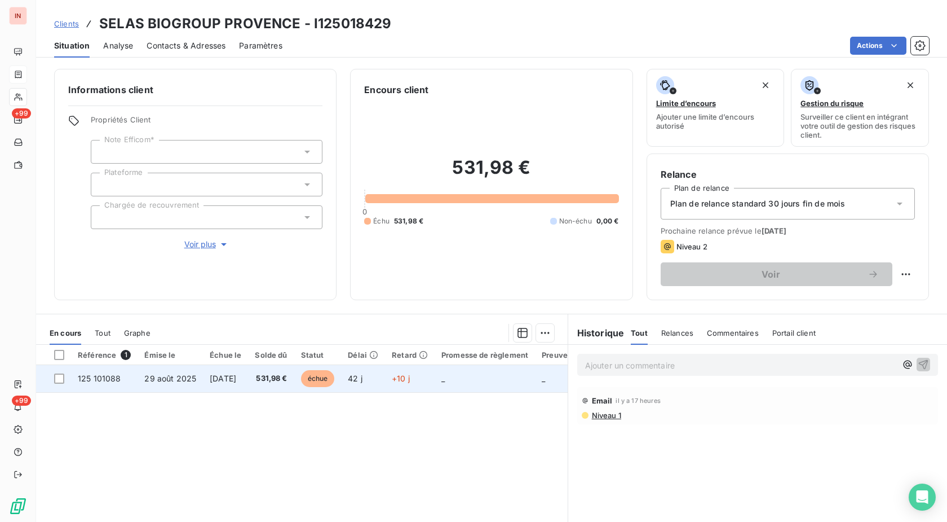
click at [431, 388] on td "+10 j" at bounding box center [410, 378] width 50 height 27
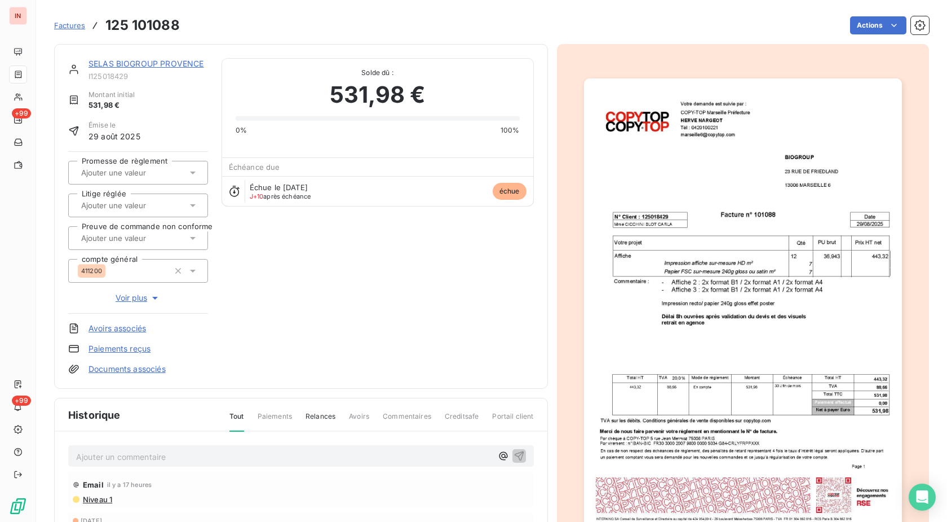
click at [862, 26] on html "IN +99 +99 Factures 125 101088 Actions SELAS BIOGROUP [GEOGRAPHIC_DATA] I125018…" at bounding box center [473, 261] width 947 height 522
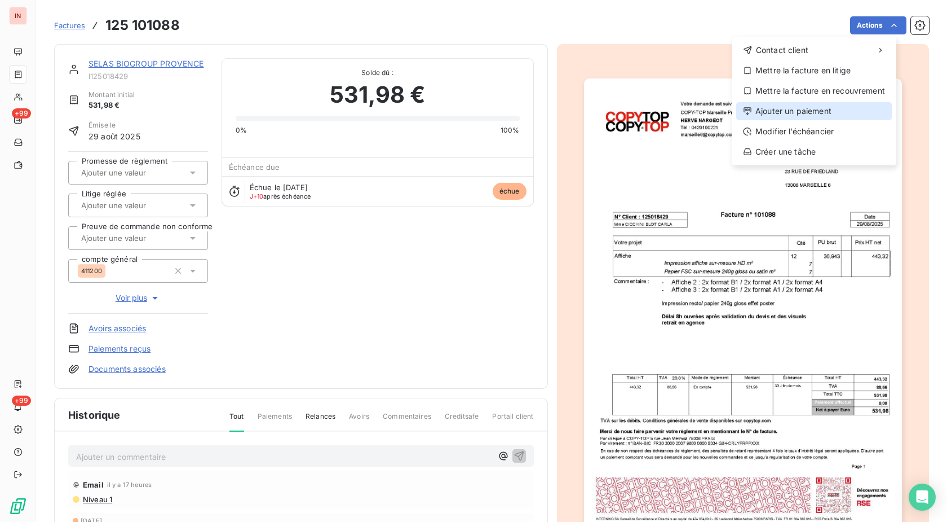
click at [784, 112] on div "Ajouter un paiement" at bounding box center [815, 111] width 156 height 18
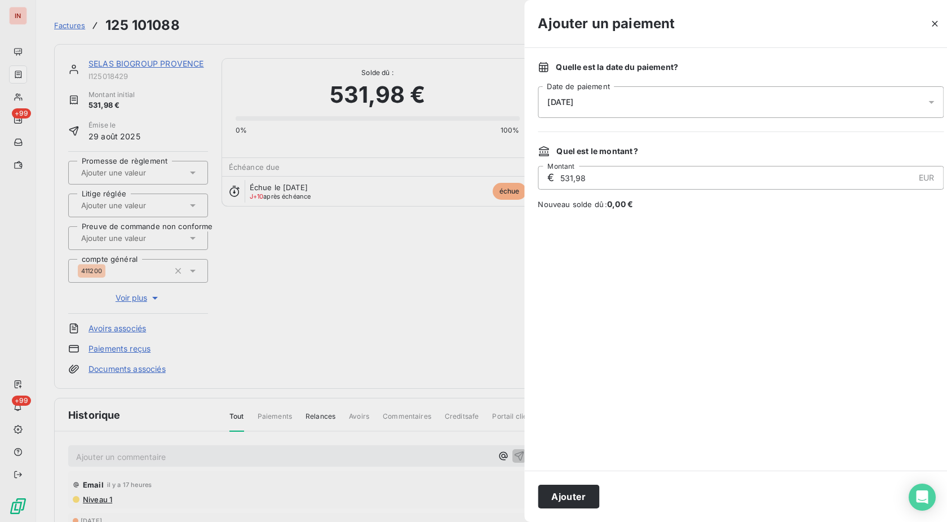
click at [696, 105] on div "[DATE]" at bounding box center [741, 102] width 406 height 32
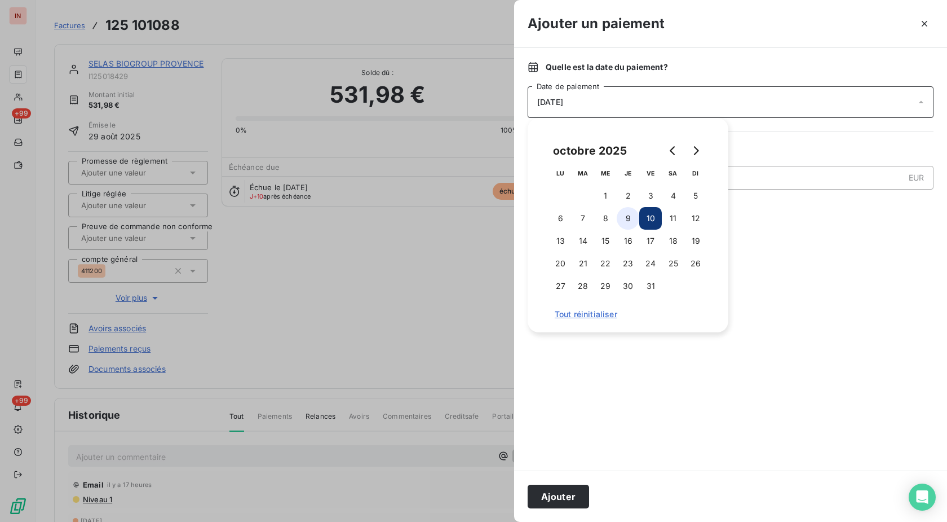
click at [631, 216] on button "9" at bounding box center [628, 218] width 23 height 23
click at [570, 490] on button "Ajouter" at bounding box center [558, 496] width 61 height 24
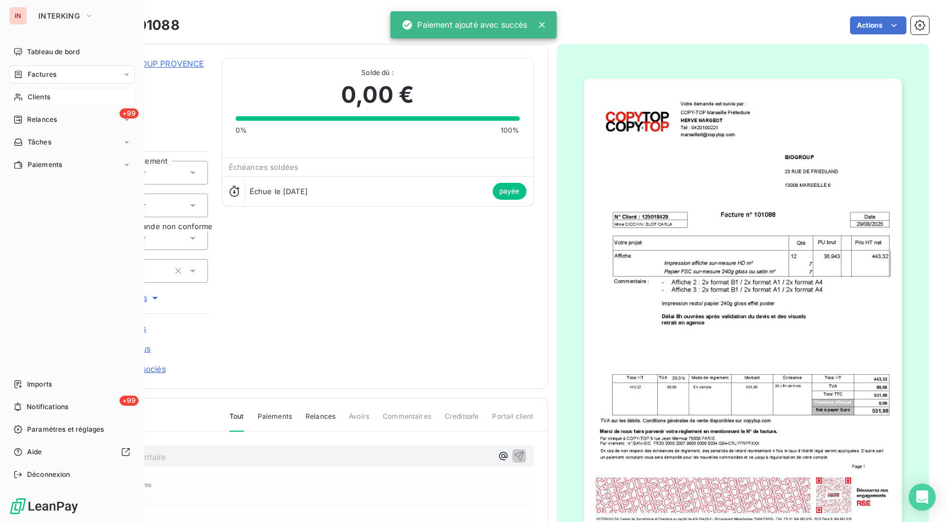
click at [18, 95] on icon at bounding box center [19, 96] width 10 height 9
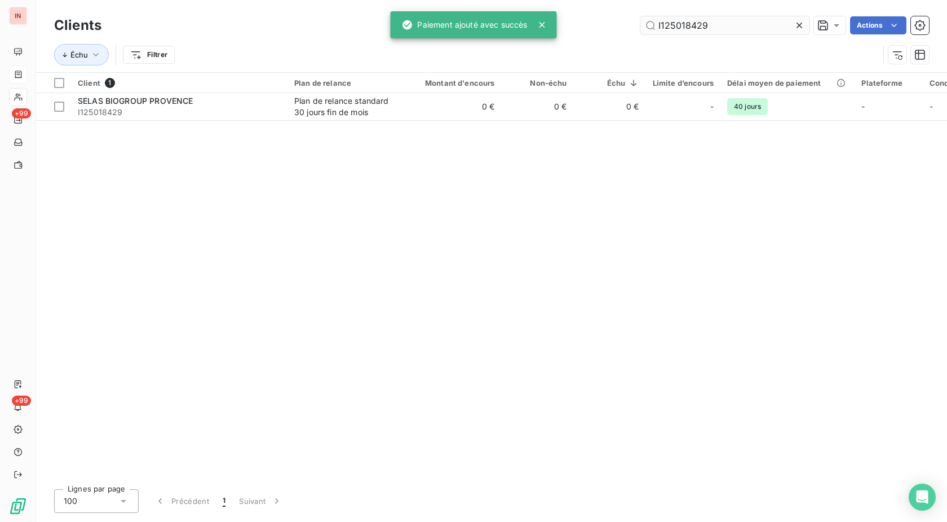
drag, startPoint x: 743, startPoint y: 24, endPoint x: 461, endPoint y: 23, distance: 282.0
click at [641, 23] on input "I125018429" at bounding box center [725, 25] width 169 height 18
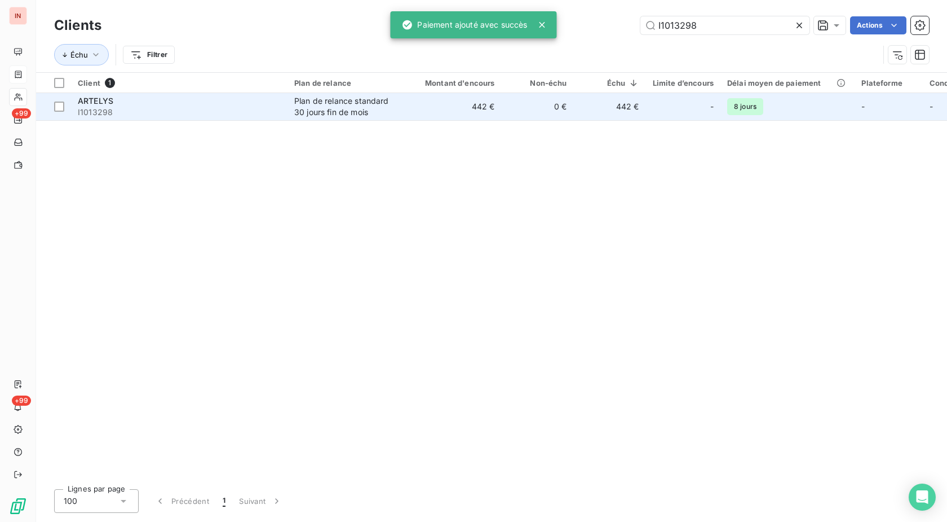
type input "I1013298"
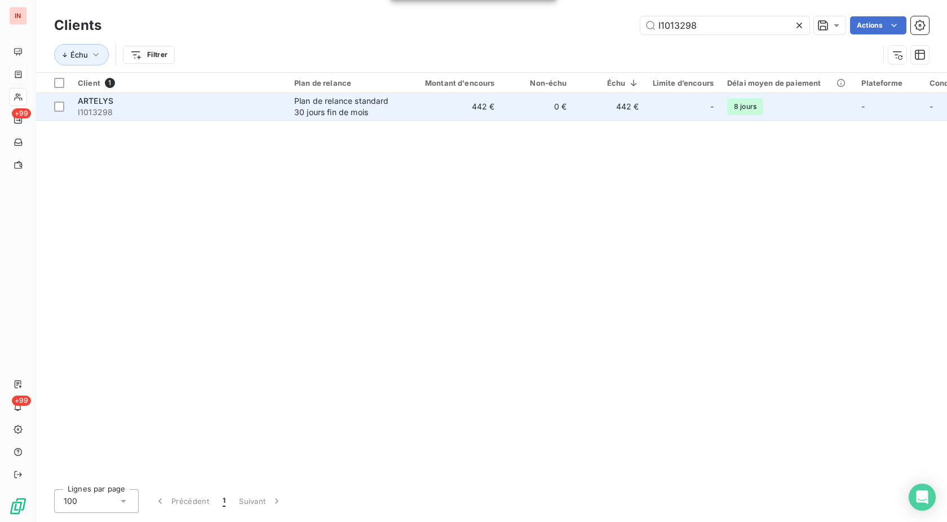
click at [372, 115] on div "Plan de relance standard 30 jours fin de mois" at bounding box center [346, 106] width 104 height 23
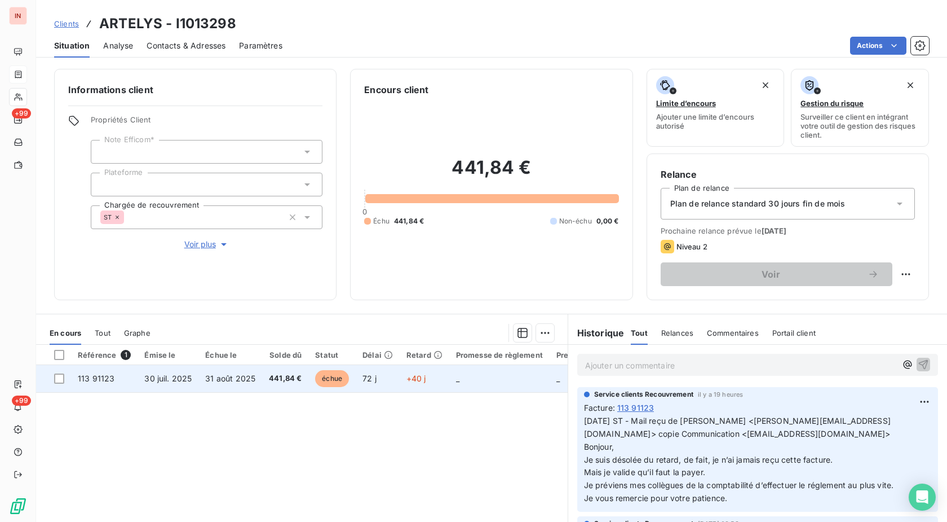
click at [382, 377] on td "72 j" at bounding box center [378, 378] width 44 height 27
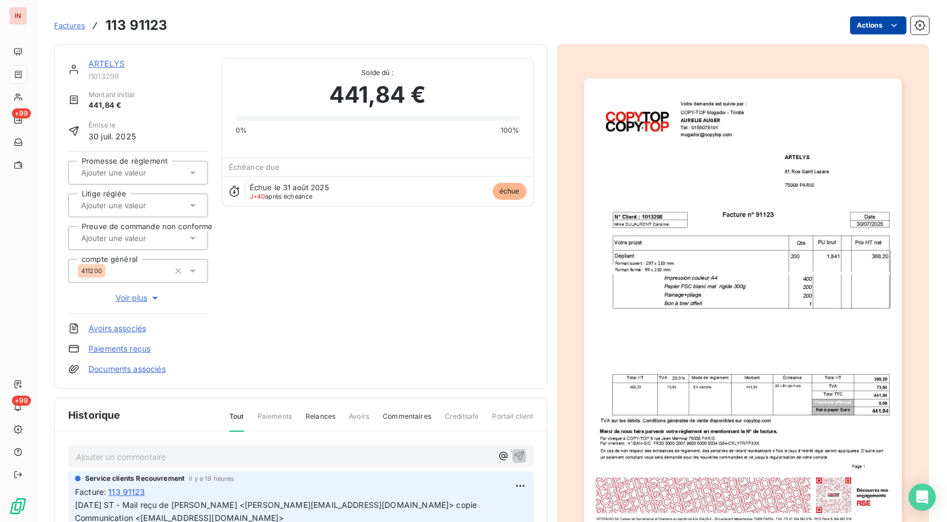
click at [876, 25] on html "IN +99 +99 Factures 113 91123 Actions ARTELYS I1013298 Montant initial 441,84 €…" at bounding box center [473, 261] width 947 height 522
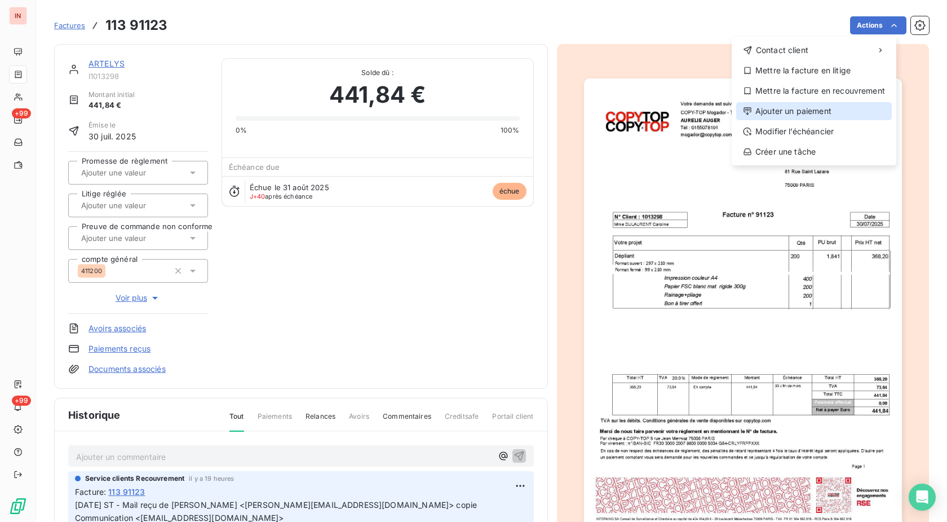
click at [809, 119] on div "Ajouter un paiement" at bounding box center [815, 111] width 156 height 18
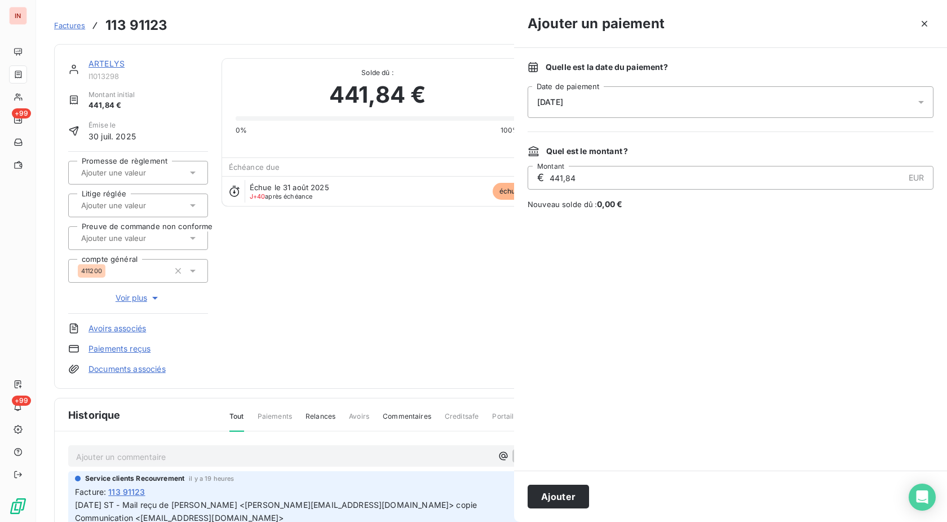
click at [698, 111] on div "[DATE]" at bounding box center [731, 102] width 406 height 32
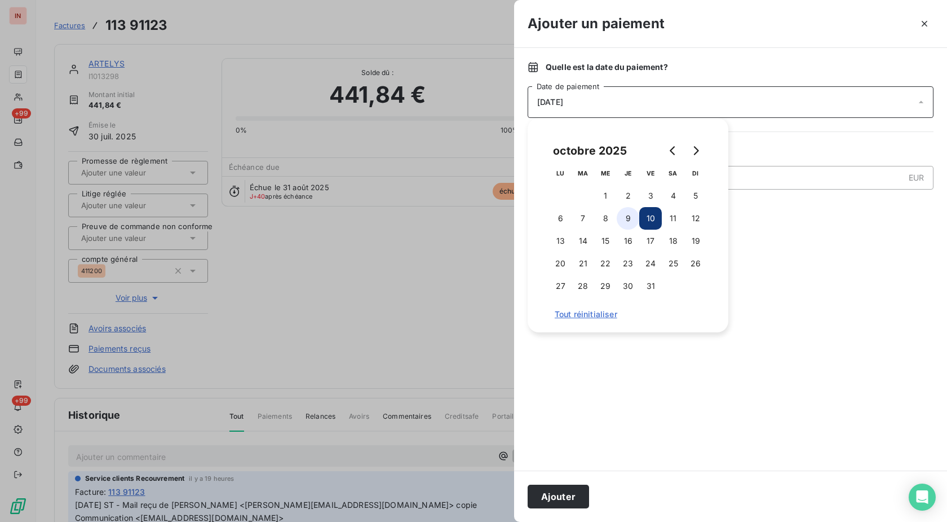
click at [634, 225] on button "9" at bounding box center [628, 218] width 23 height 23
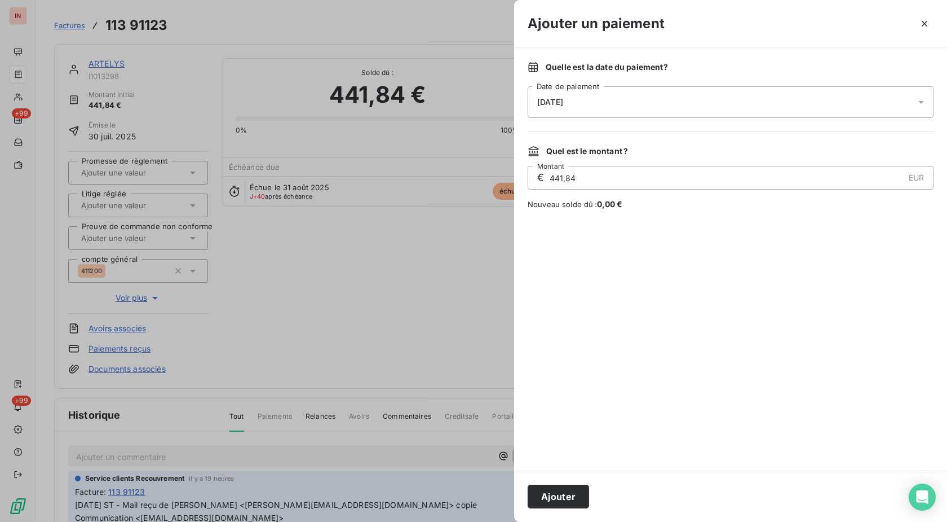
drag, startPoint x: 568, startPoint y: 499, endPoint x: 791, endPoint y: 47, distance: 503.2
click at [568, 498] on button "Ajouter" at bounding box center [558, 496] width 61 height 24
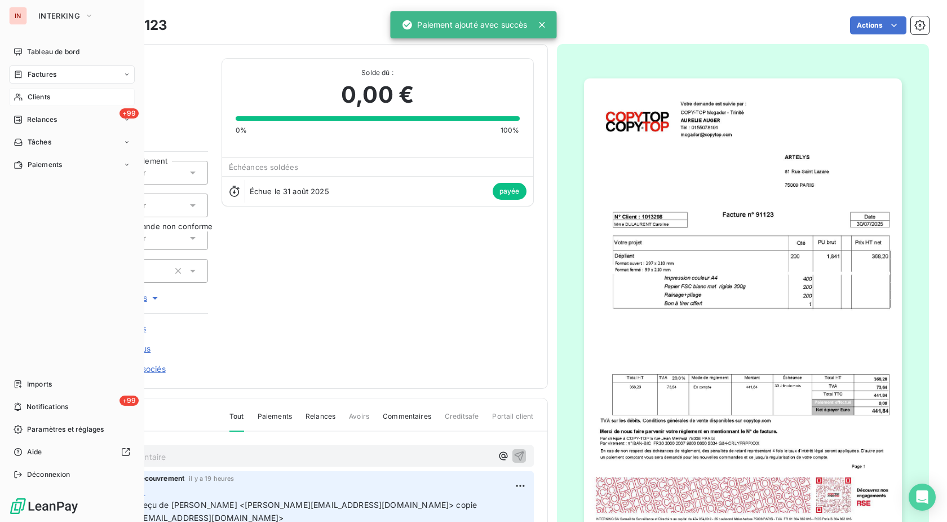
click at [34, 96] on span "Clients" at bounding box center [39, 97] width 23 height 10
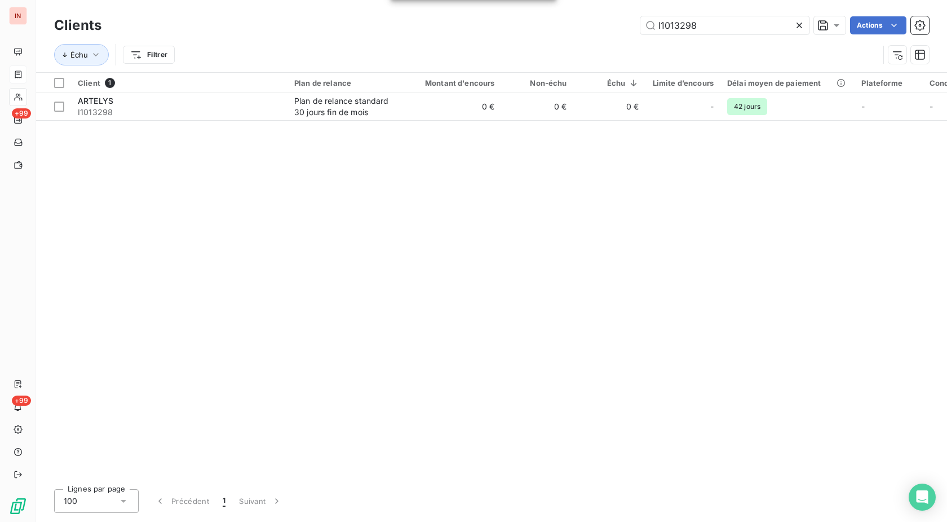
drag, startPoint x: 708, startPoint y: 32, endPoint x: 598, endPoint y: 38, distance: 110.7
click at [641, 34] on input "I1013298" at bounding box center [725, 25] width 169 height 18
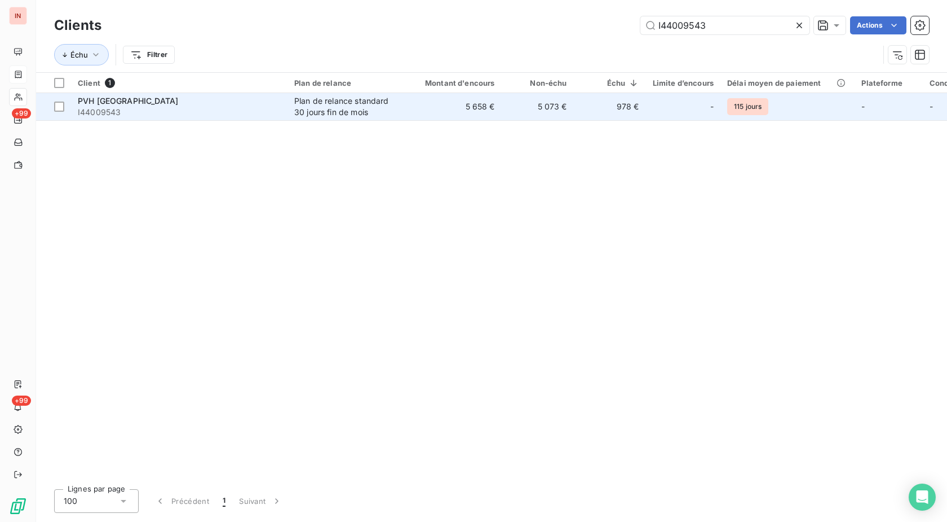
type input "I44009543"
click at [431, 113] on td "5 658 €" at bounding box center [453, 106] width 97 height 27
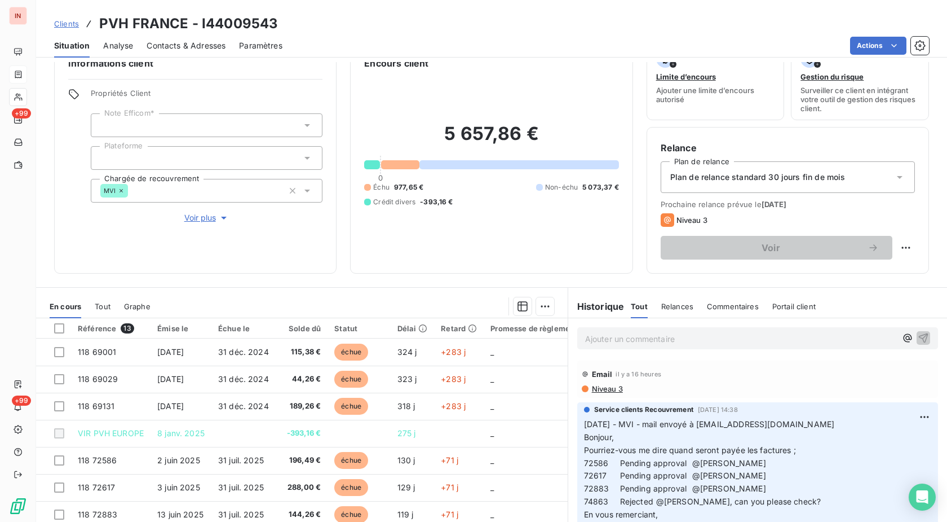
scroll to position [58, 0]
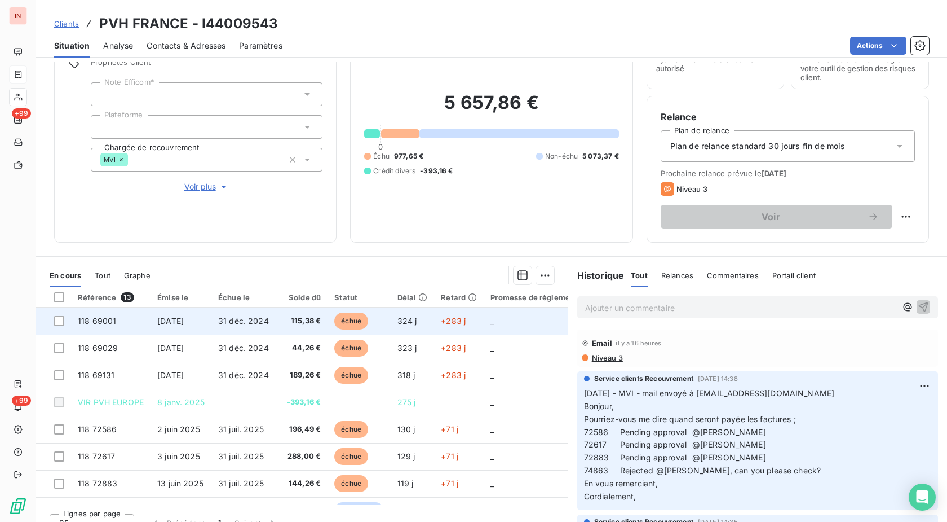
click at [357, 326] on span "échue" at bounding box center [351, 320] width 34 height 17
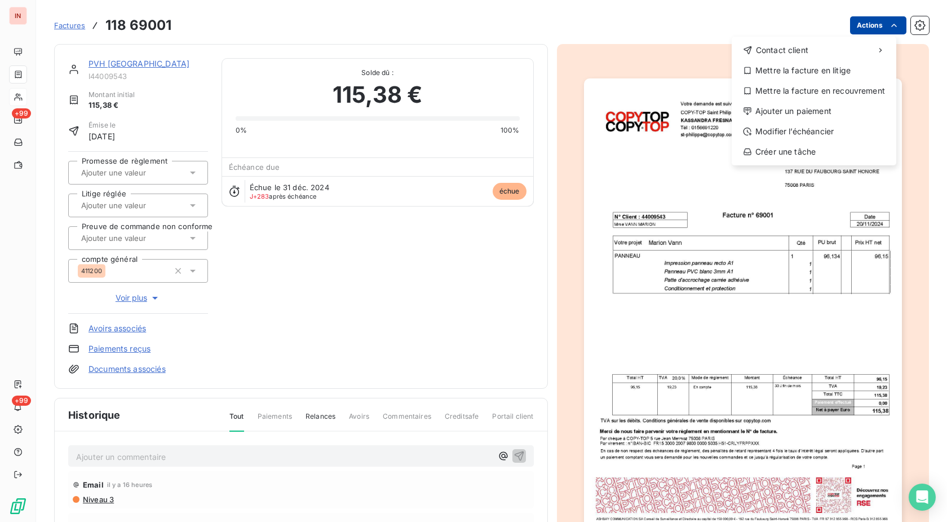
click at [868, 29] on html "IN +99 +99 Factures [PHONE_NUMBER] Actions Contact client Mettre la facture en …" at bounding box center [473, 261] width 947 height 522
click at [787, 109] on div "Ajouter un paiement" at bounding box center [815, 111] width 156 height 18
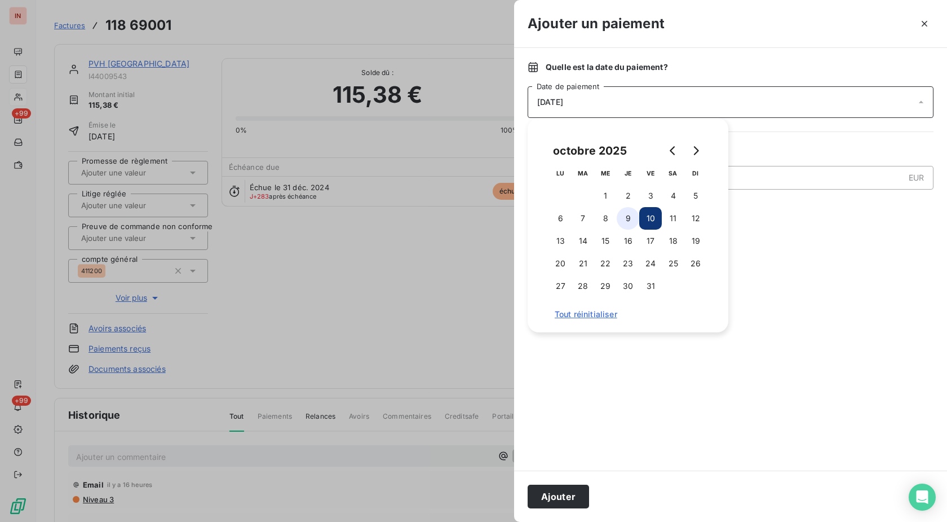
click at [631, 224] on button "9" at bounding box center [628, 218] width 23 height 23
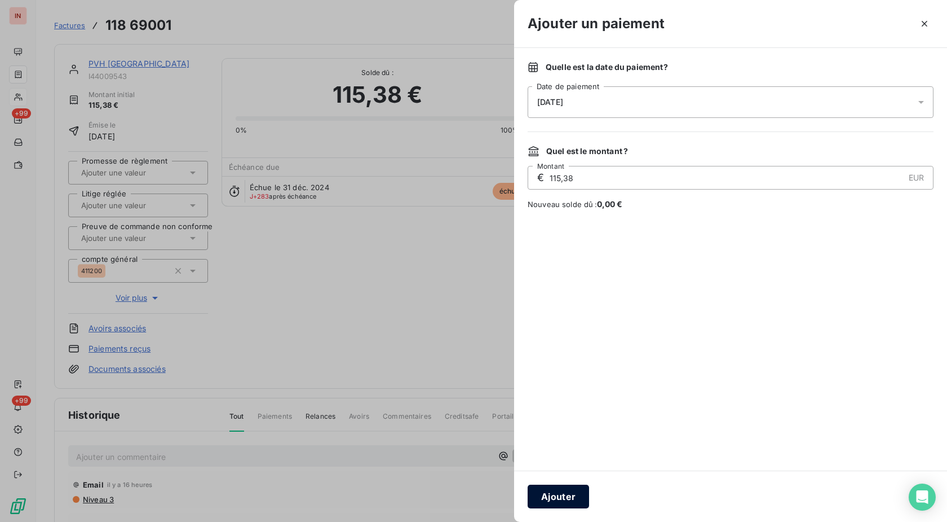
drag, startPoint x: 562, startPoint y: 497, endPoint x: 558, endPoint y: 486, distance: 12.1
click at [562, 497] on button "Ajouter" at bounding box center [558, 496] width 61 height 24
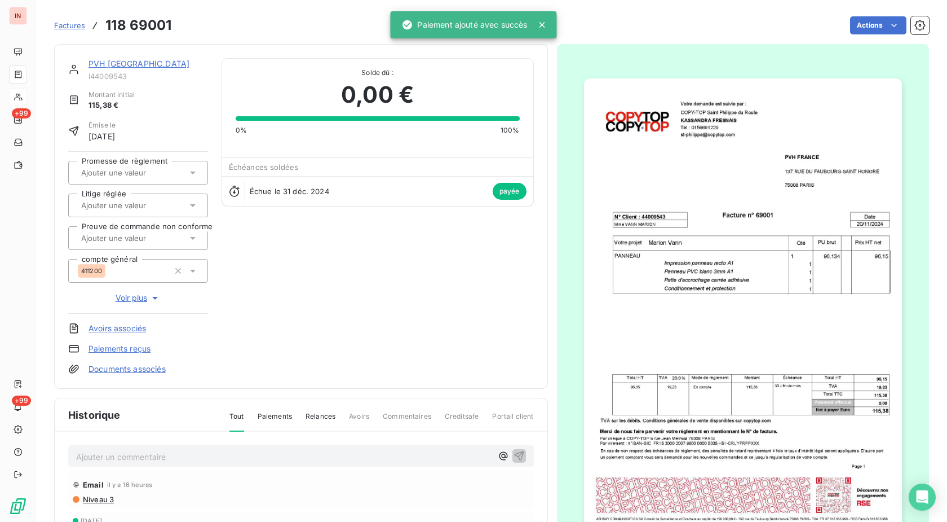
drag, startPoint x: 98, startPoint y: 62, endPoint x: 107, endPoint y: 61, distance: 9.1
click at [98, 62] on link "PVH [GEOGRAPHIC_DATA]" at bounding box center [139, 64] width 101 height 10
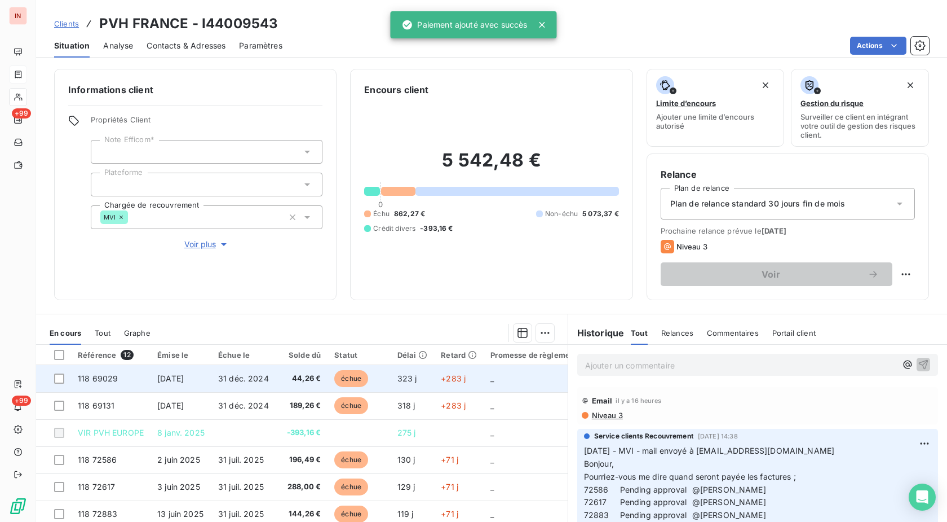
click at [419, 387] on td "323 j" at bounding box center [413, 378] width 44 height 27
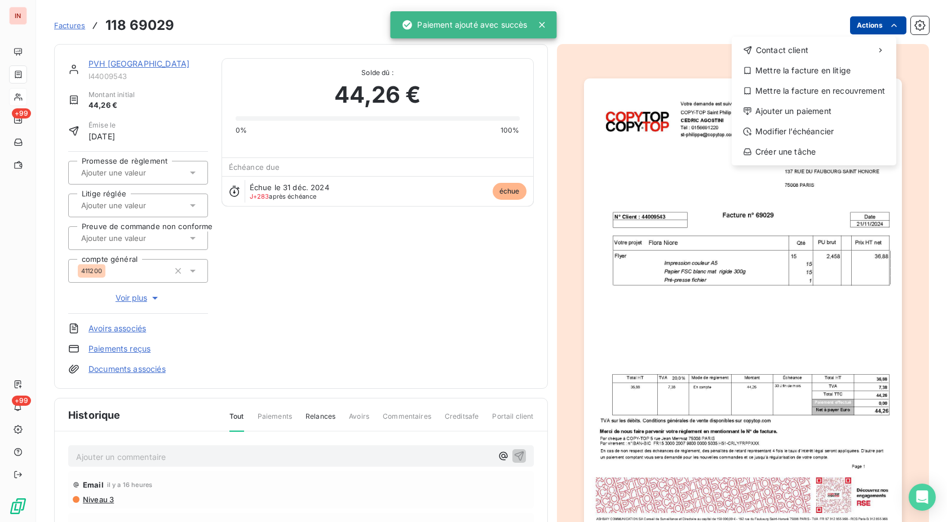
click at [873, 27] on html "IN +99 +99 Factures [PHONE_NUMBER] Actions Contact client Mettre la facture en …" at bounding box center [473, 261] width 947 height 522
click at [802, 111] on div "Ajouter un paiement" at bounding box center [815, 111] width 156 height 18
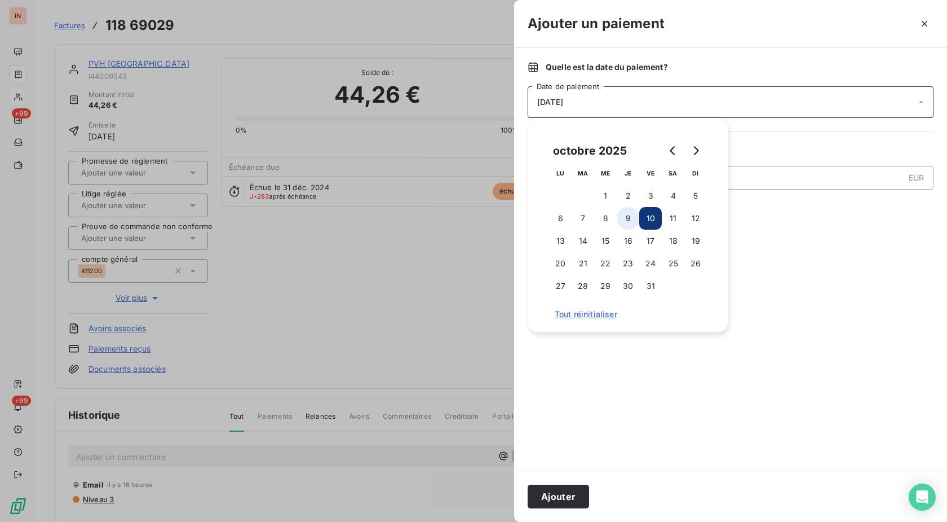
click at [625, 217] on button "9" at bounding box center [628, 218] width 23 height 23
drag, startPoint x: 573, startPoint y: 500, endPoint x: 279, endPoint y: 140, distance: 465.3
click at [573, 499] on button "Ajouter" at bounding box center [558, 496] width 61 height 24
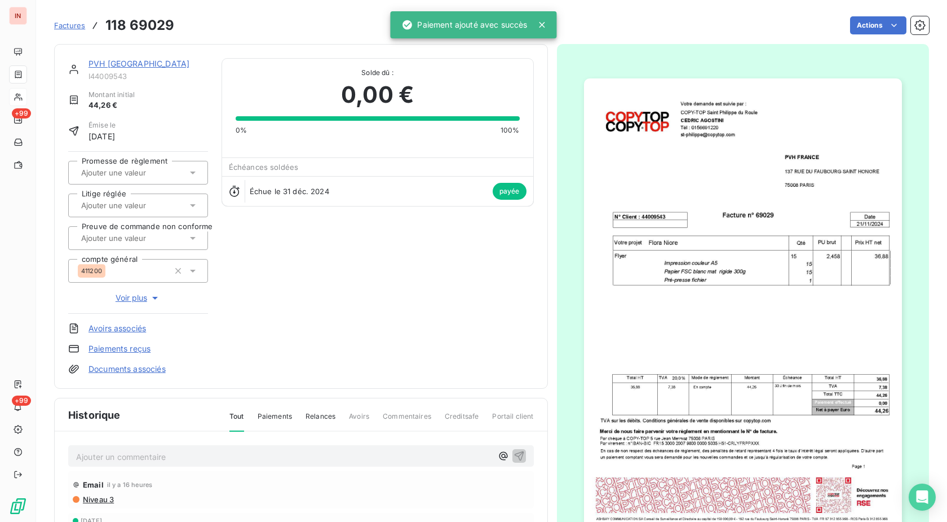
click at [135, 66] on link "PVH [GEOGRAPHIC_DATA]" at bounding box center [139, 64] width 101 height 10
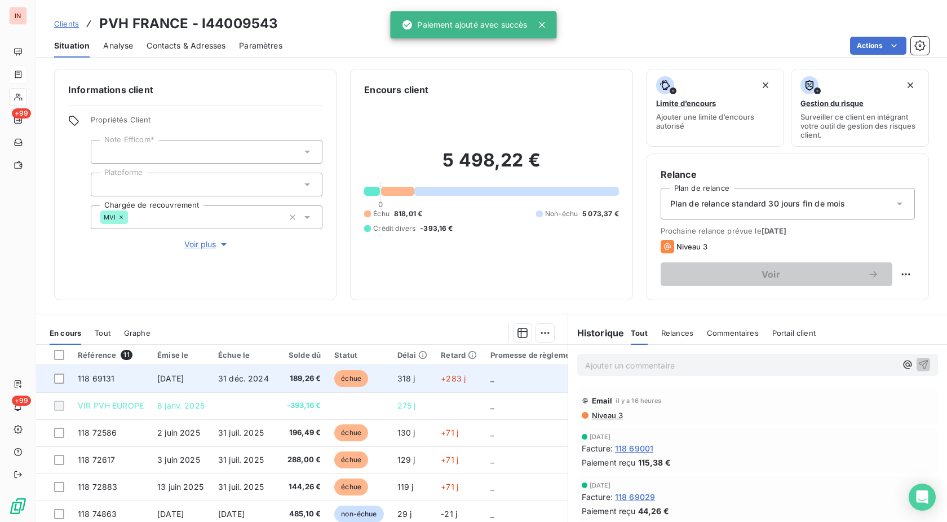
click at [402, 378] on td "318 j" at bounding box center [413, 378] width 44 height 27
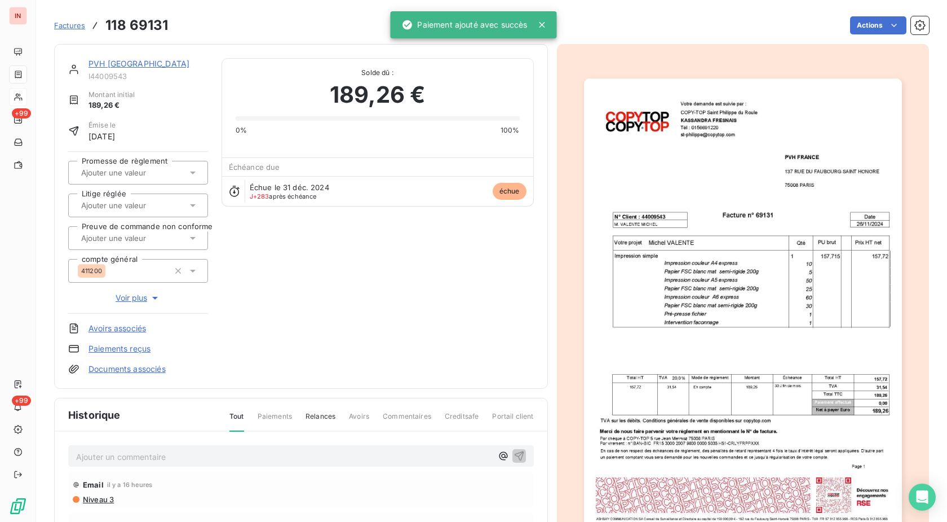
click at [876, 12] on div "Factures 118 69131 Actions" at bounding box center [491, 18] width 875 height 37
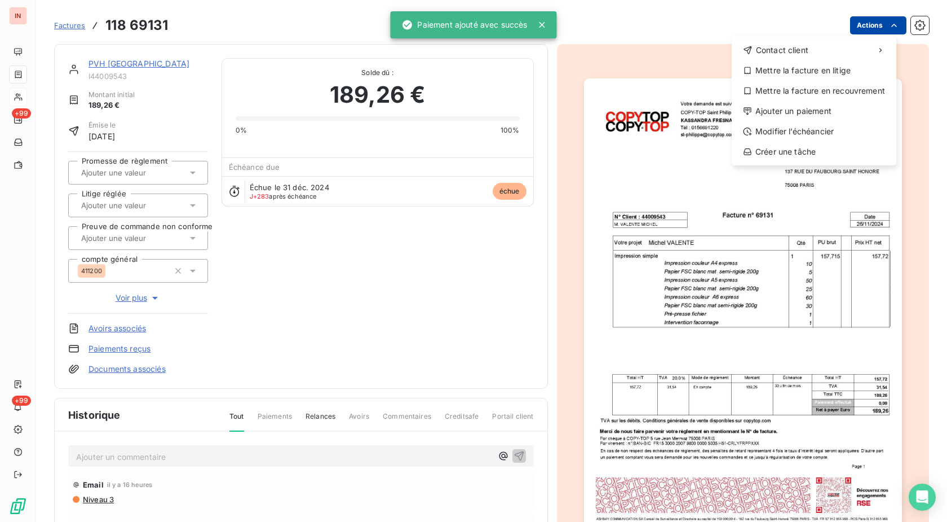
click at [875, 21] on html "IN +99 +99 Factures [PHONE_NUMBER] Actions Contact client Mettre la facture en …" at bounding box center [473, 261] width 947 height 522
click at [788, 111] on div "Ajouter un paiement" at bounding box center [815, 111] width 156 height 18
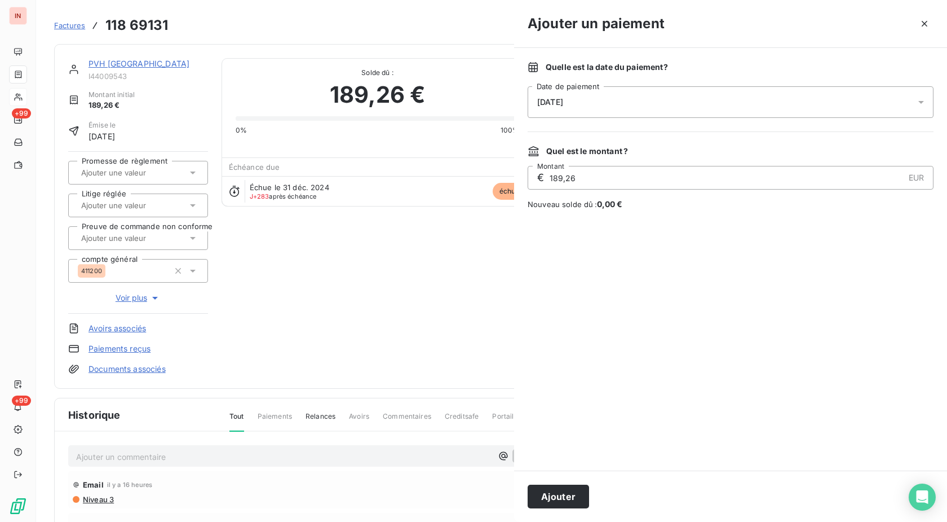
click at [699, 107] on div "[DATE]" at bounding box center [731, 102] width 406 height 32
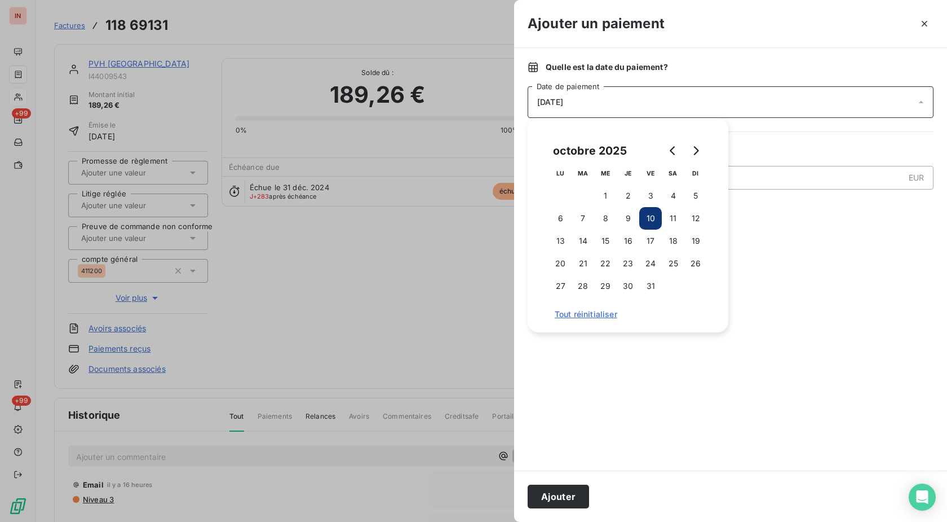
drag, startPoint x: 626, startPoint y: 222, endPoint x: 585, endPoint y: 365, distance: 149.0
click at [626, 222] on button "9" at bounding box center [628, 218] width 23 height 23
click at [558, 495] on button "Ajouter" at bounding box center [558, 496] width 61 height 24
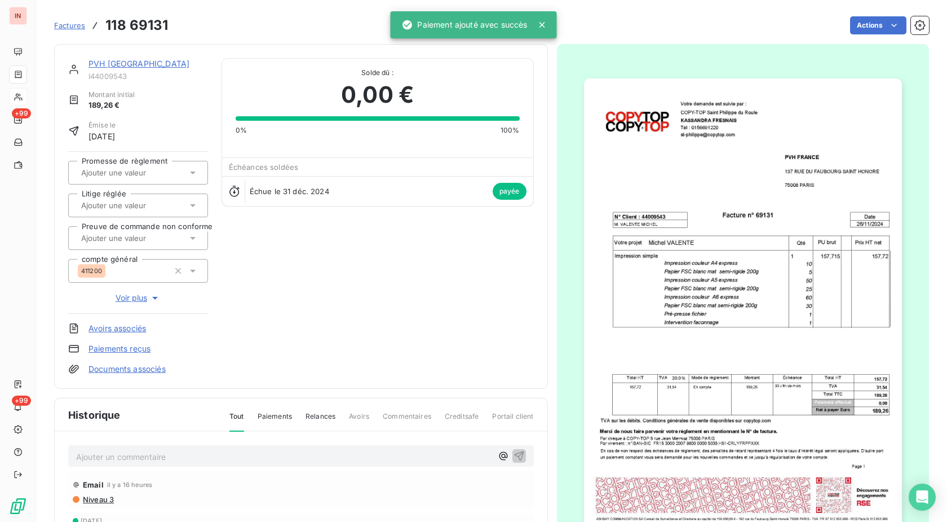
click at [113, 64] on link "PVH [GEOGRAPHIC_DATA]" at bounding box center [139, 64] width 101 height 10
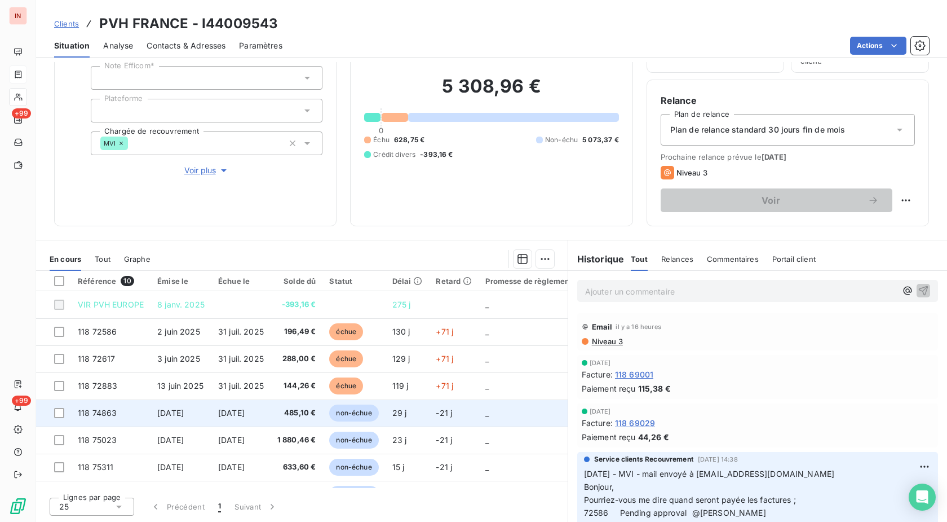
click at [385, 416] on td "non-échue" at bounding box center [354, 412] width 63 height 27
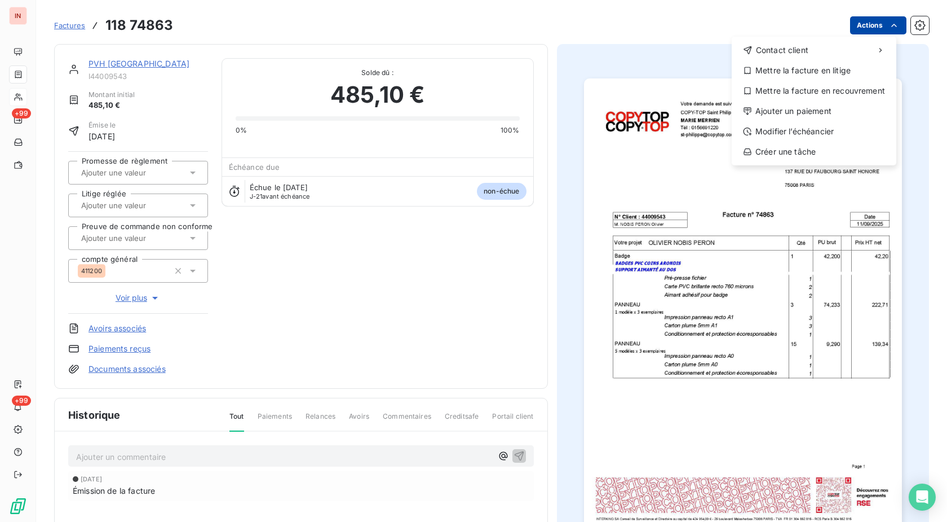
click at [851, 29] on html "IN +99 +99 Factures [PHONE_NUMBER] Actions Contact client Mettre la facture en …" at bounding box center [473, 261] width 947 height 522
click at [825, 110] on div "Ajouter un paiement" at bounding box center [815, 111] width 156 height 18
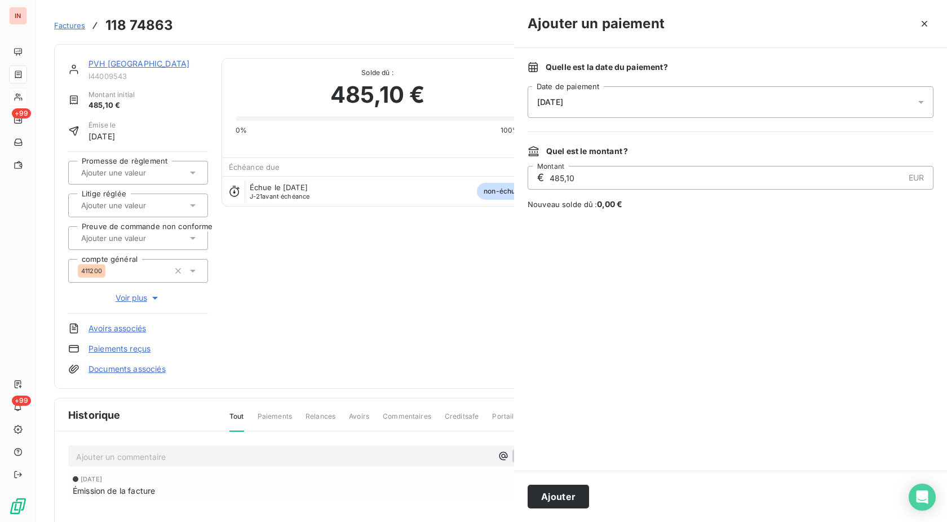
click at [726, 109] on div "[DATE]" at bounding box center [731, 102] width 406 height 32
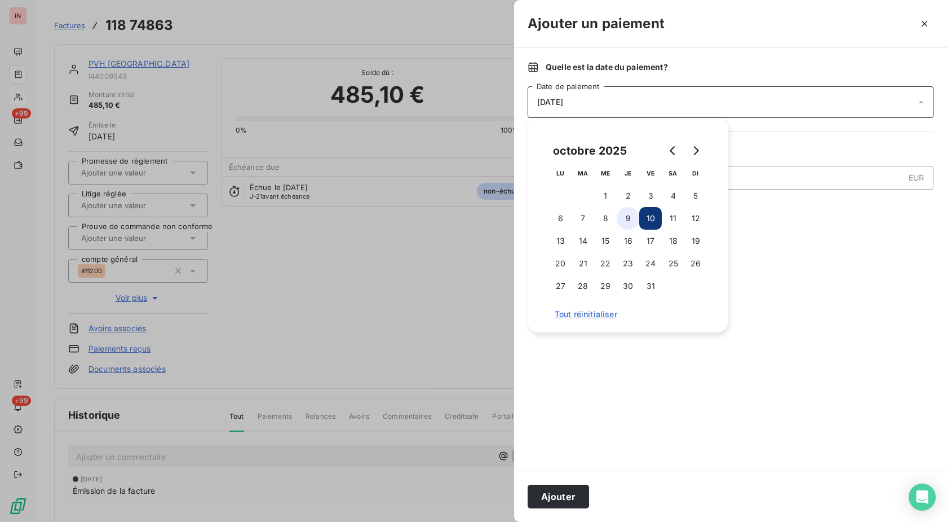
click at [629, 219] on button "9" at bounding box center [628, 218] width 23 height 23
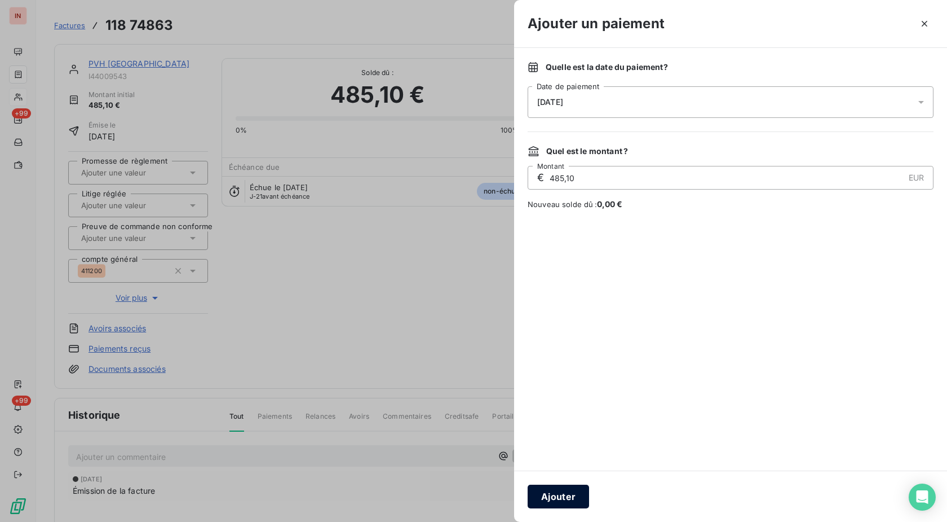
click at [553, 494] on button "Ajouter" at bounding box center [558, 496] width 61 height 24
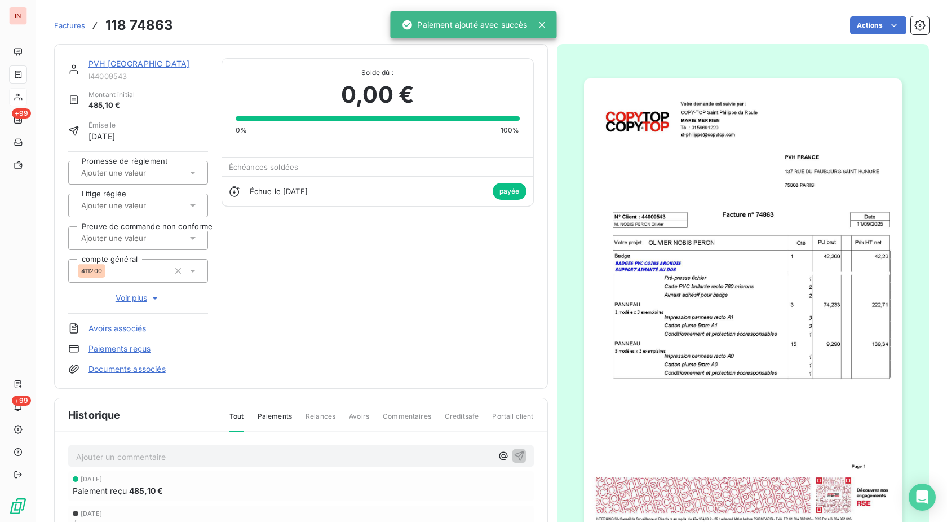
click at [116, 61] on link "PVH [GEOGRAPHIC_DATA]" at bounding box center [139, 64] width 101 height 10
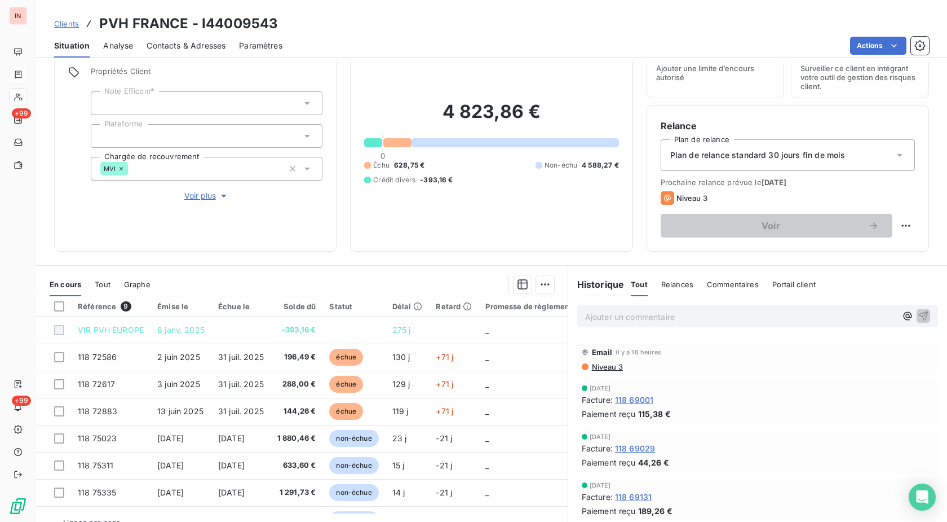
scroll to position [74, 0]
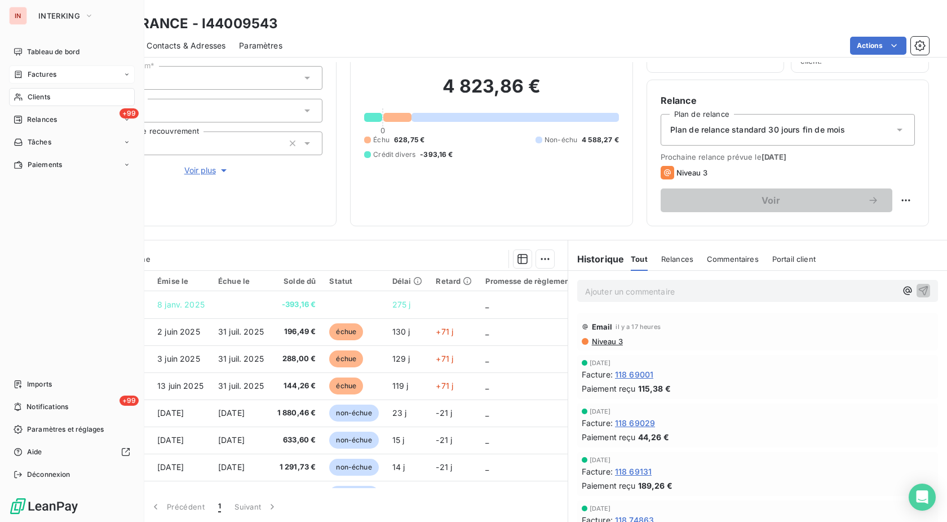
click at [34, 104] on div "Clients" at bounding box center [72, 97] width 126 height 18
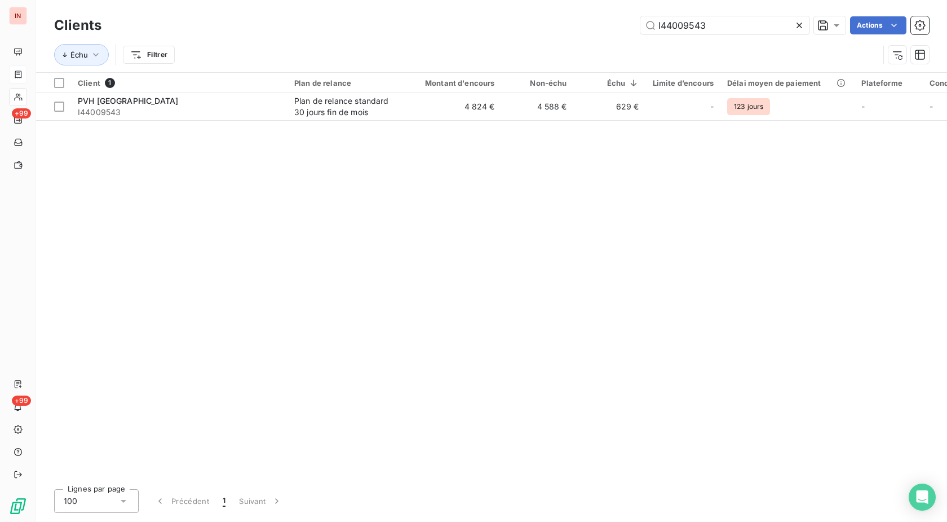
drag, startPoint x: 728, startPoint y: 31, endPoint x: 501, endPoint y: 38, distance: 226.8
click at [641, 34] on input "I44009543" at bounding box center [725, 25] width 169 height 18
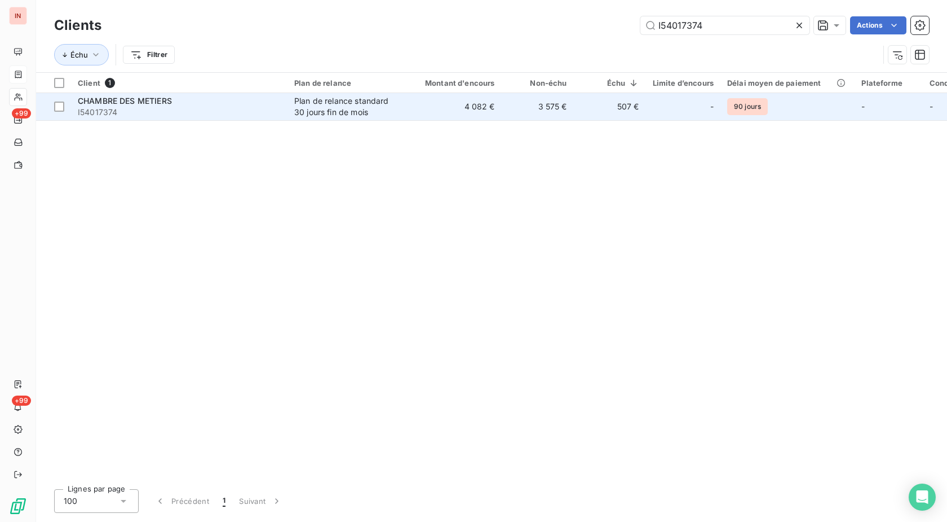
type input "I54017374"
click at [470, 106] on td "4 082 €" at bounding box center [453, 106] width 97 height 27
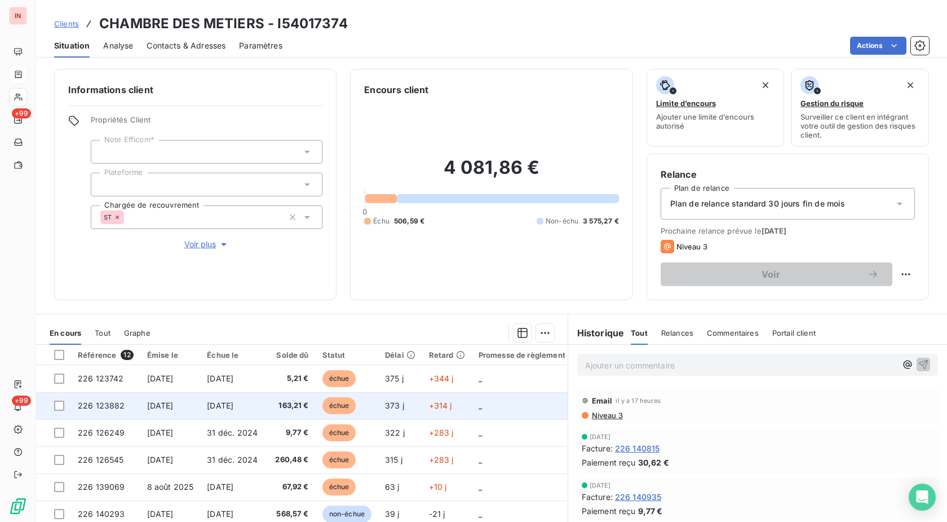
click at [369, 409] on td "échue" at bounding box center [347, 405] width 63 height 27
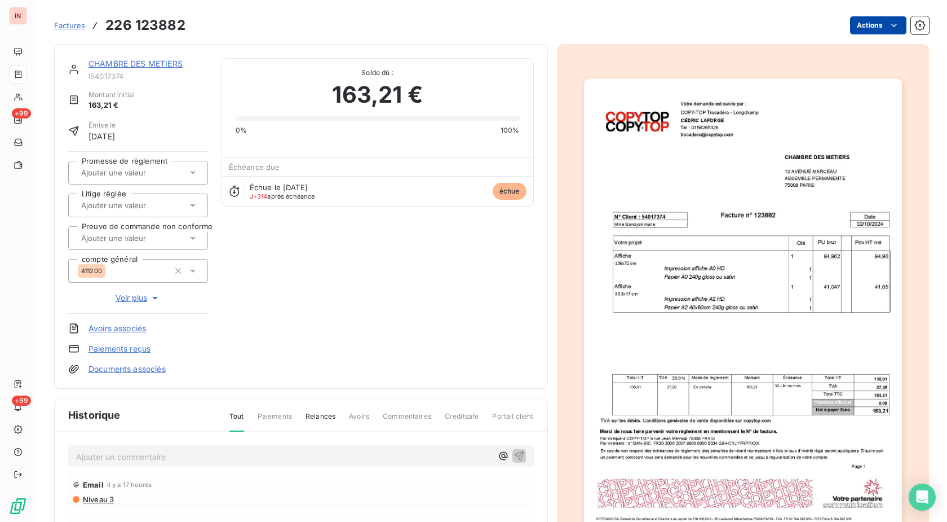
click at [863, 23] on html "IN +99 +99 Factures 226 123882 Actions CHAMBRE DES METIERS I54017374 Montant in…" at bounding box center [473, 261] width 947 height 522
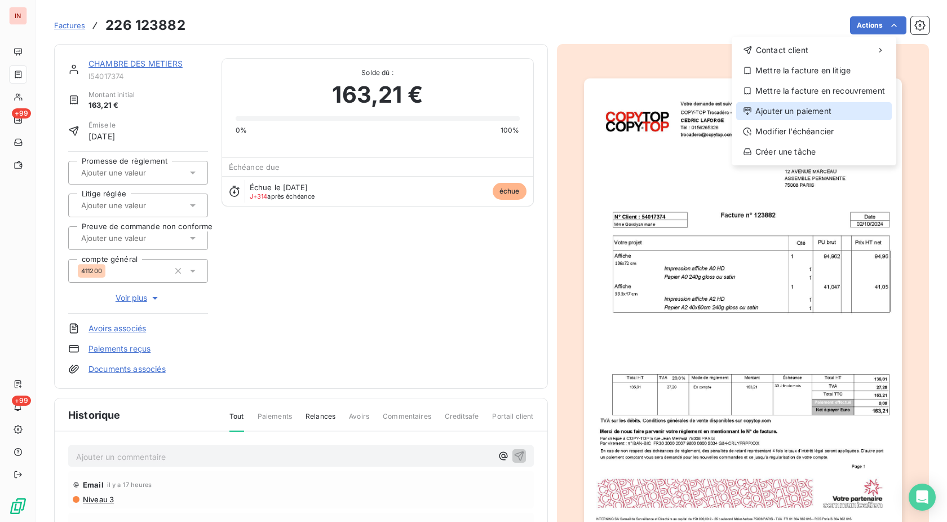
click at [805, 112] on div "Ajouter un paiement" at bounding box center [815, 111] width 156 height 18
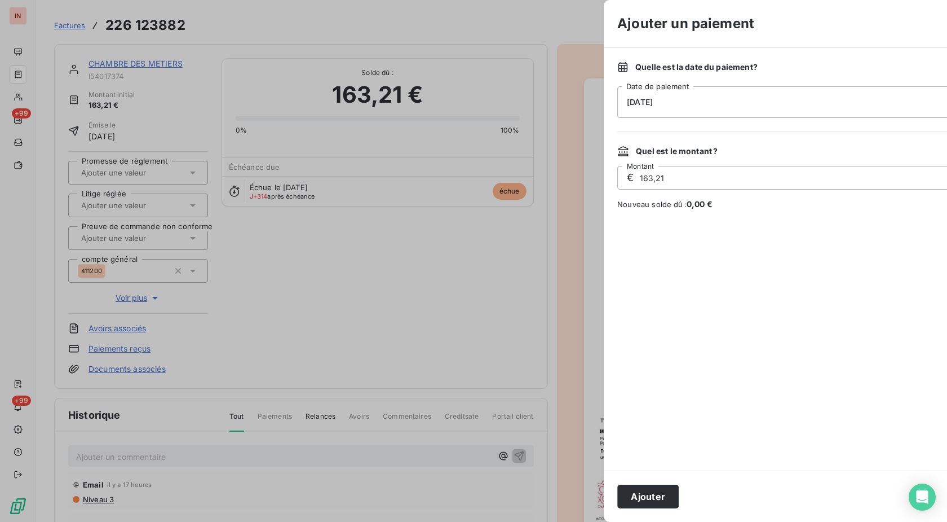
click at [705, 107] on div "[DATE]" at bounding box center [821, 102] width 406 height 32
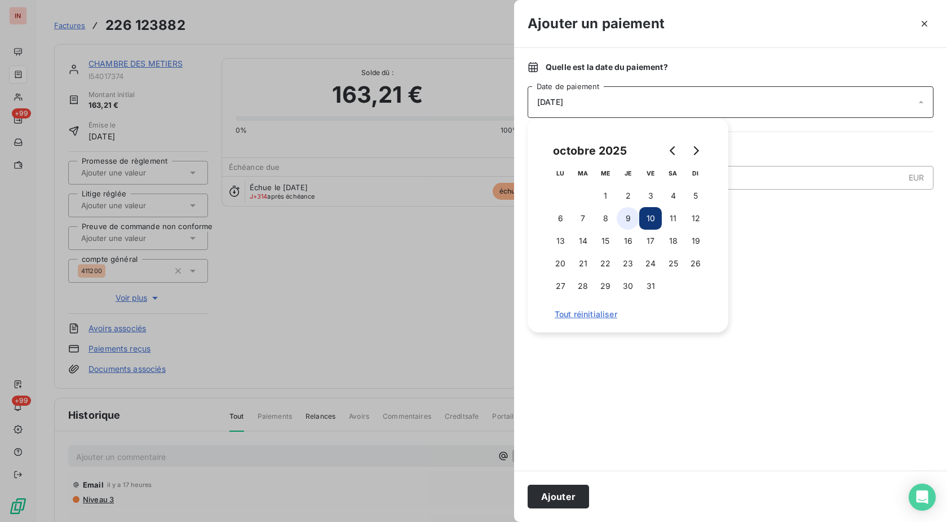
click at [629, 224] on button "9" at bounding box center [628, 218] width 23 height 23
click at [559, 500] on button "Ajouter" at bounding box center [558, 496] width 61 height 24
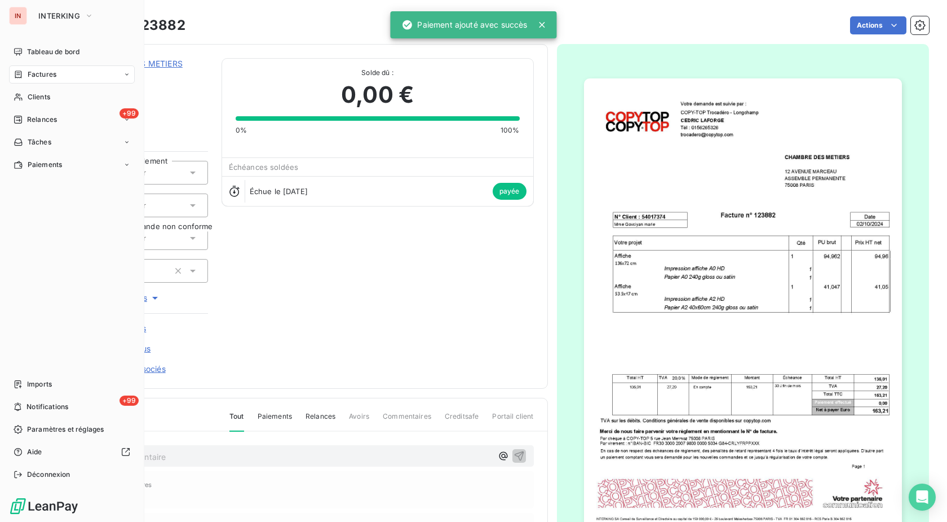
click at [32, 97] on span "Clients" at bounding box center [39, 97] width 23 height 10
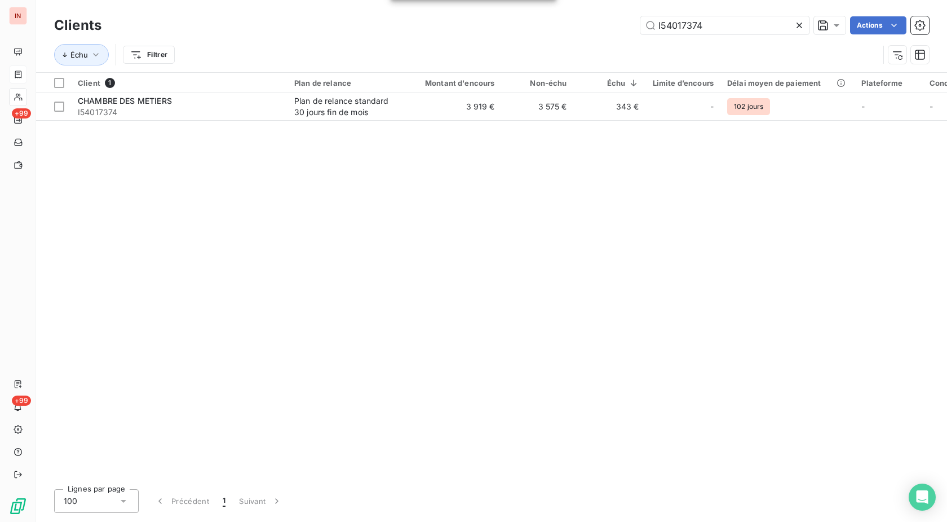
drag, startPoint x: 667, startPoint y: 28, endPoint x: 520, endPoint y: 38, distance: 147.0
click at [641, 34] on input "I54017374" at bounding box center [725, 25] width 169 height 18
type input "I224004362"
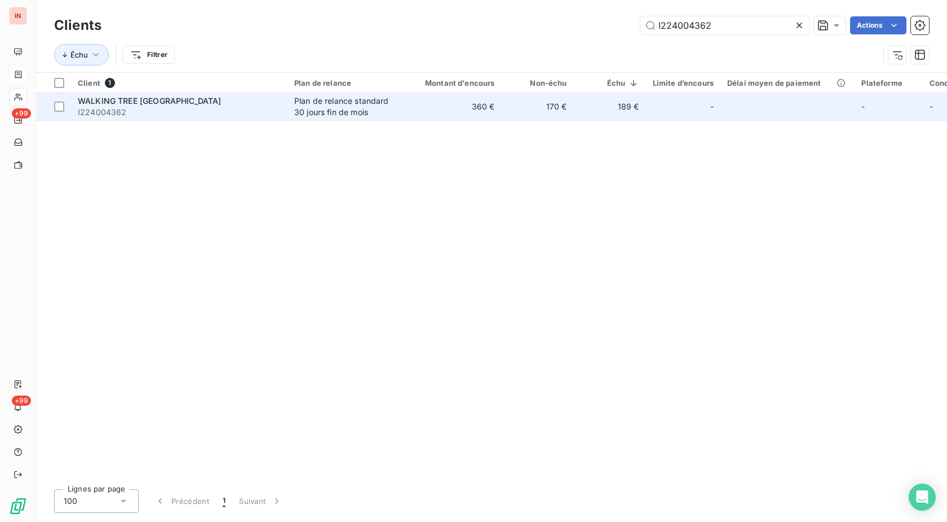
drag, startPoint x: 536, startPoint y: 99, endPoint x: 536, endPoint y: 108, distance: 8.5
click at [536, 106] on td "170 €" at bounding box center [538, 106] width 72 height 27
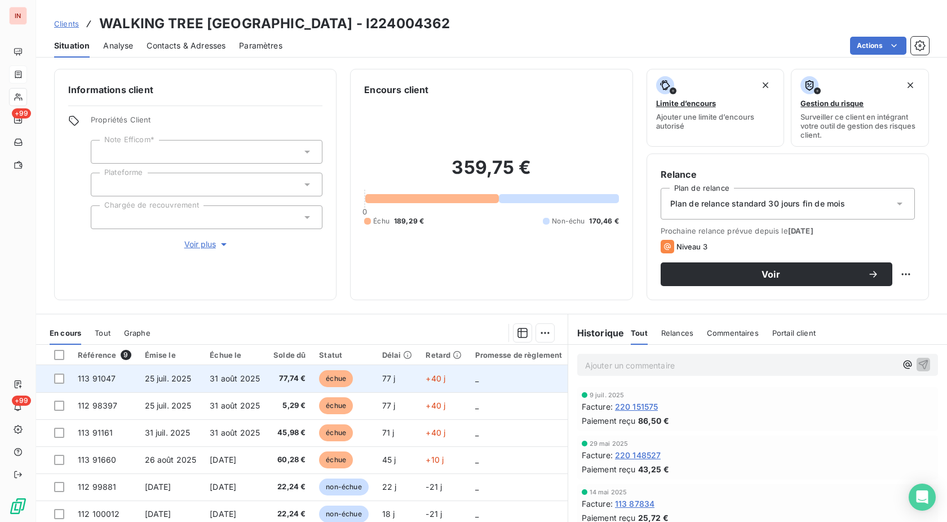
click at [471, 383] on td "_" at bounding box center [519, 378] width 100 height 27
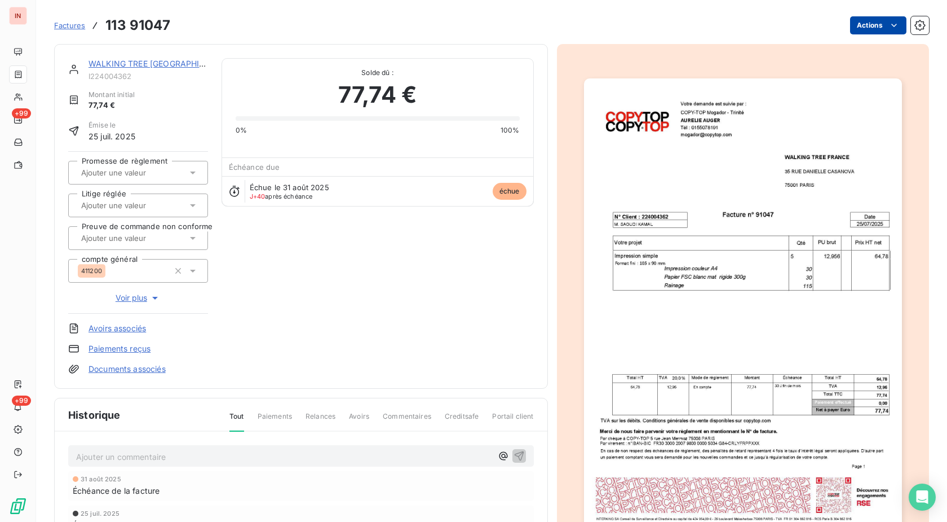
click at [847, 28] on html "IN +99 +99 Factures 113 91047 Actions WALKING TREE [GEOGRAPHIC_DATA] I224004362…" at bounding box center [473, 261] width 947 height 522
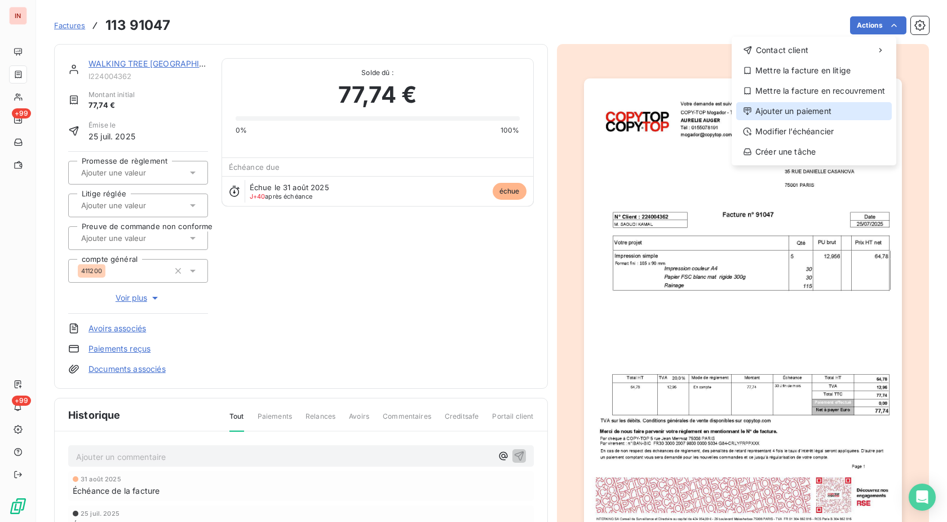
click at [806, 109] on div "Ajouter un paiement" at bounding box center [815, 111] width 156 height 18
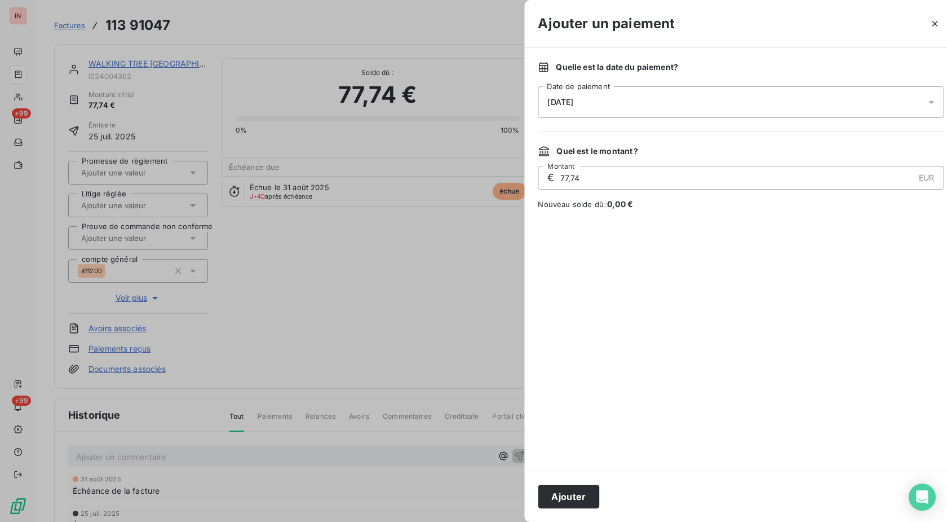
click at [729, 111] on div "[DATE]" at bounding box center [741, 102] width 406 height 32
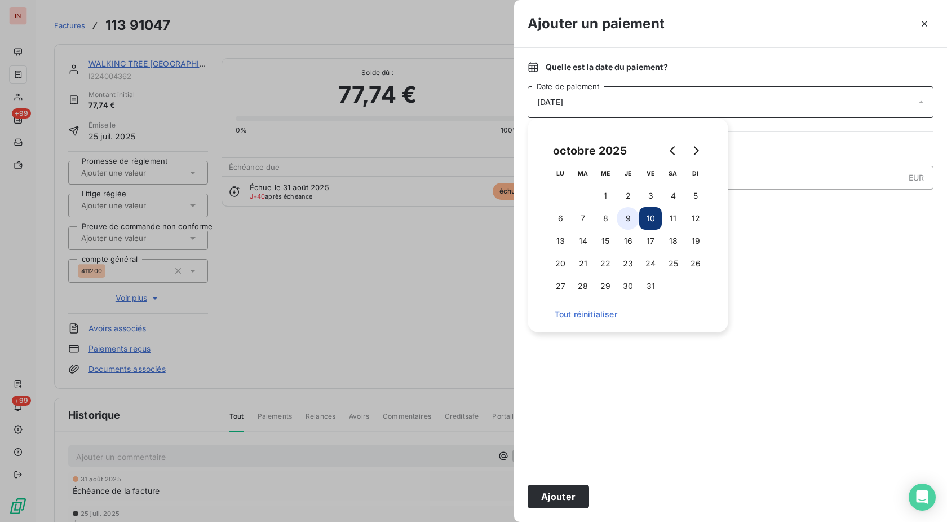
click at [632, 220] on button "9" at bounding box center [628, 218] width 23 height 23
click at [562, 493] on button "Ajouter" at bounding box center [558, 496] width 61 height 24
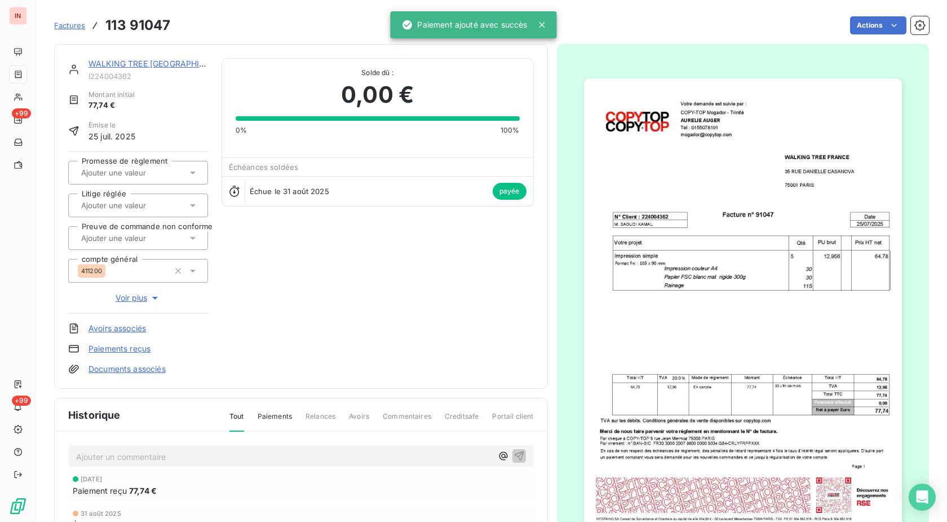
click at [143, 63] on link "WALKING TREE [GEOGRAPHIC_DATA]" at bounding box center [161, 64] width 144 height 10
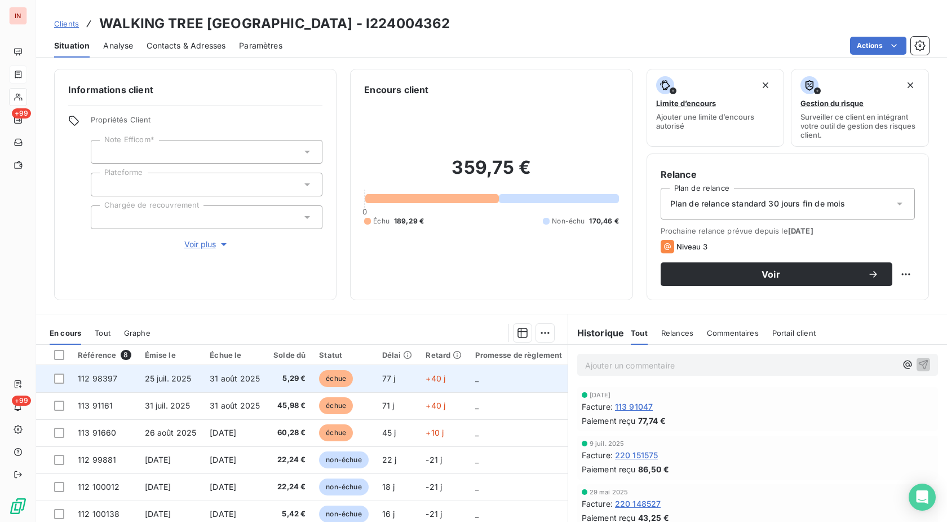
click at [367, 383] on td "échue" at bounding box center [343, 378] width 63 height 27
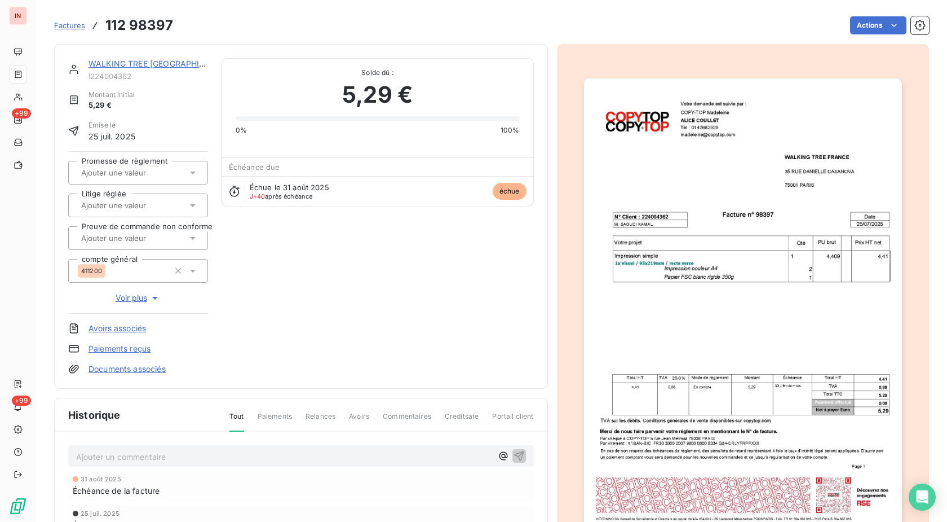
click at [867, 25] on html "IN +99 +99 Factures 112 98397 Actions WALKING TREE [GEOGRAPHIC_DATA] I224004362…" at bounding box center [473, 261] width 947 height 522
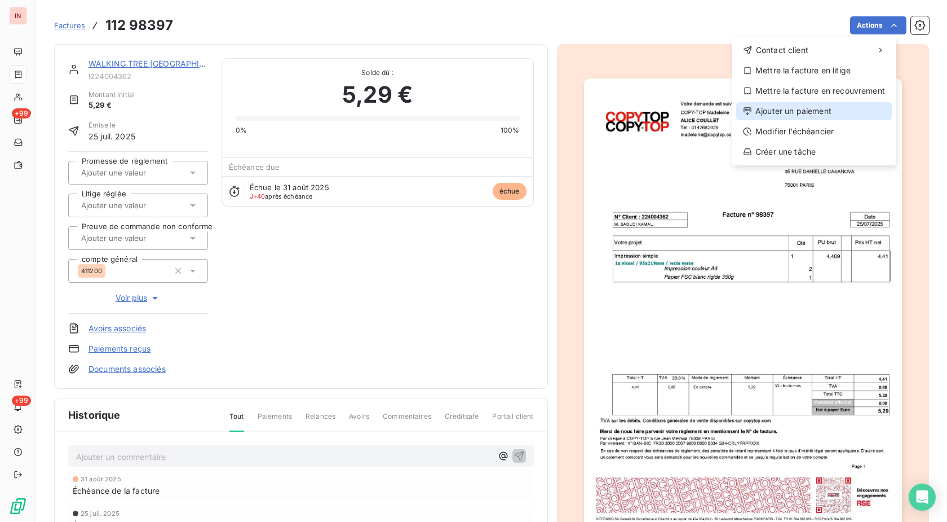
click at [804, 111] on div "Ajouter un paiement" at bounding box center [815, 111] width 156 height 18
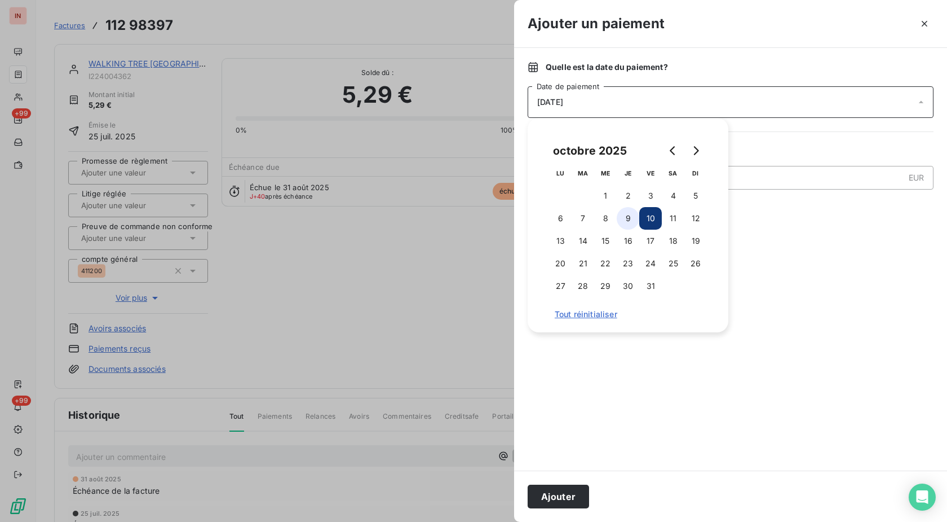
click at [621, 221] on button "9" at bounding box center [628, 218] width 23 height 23
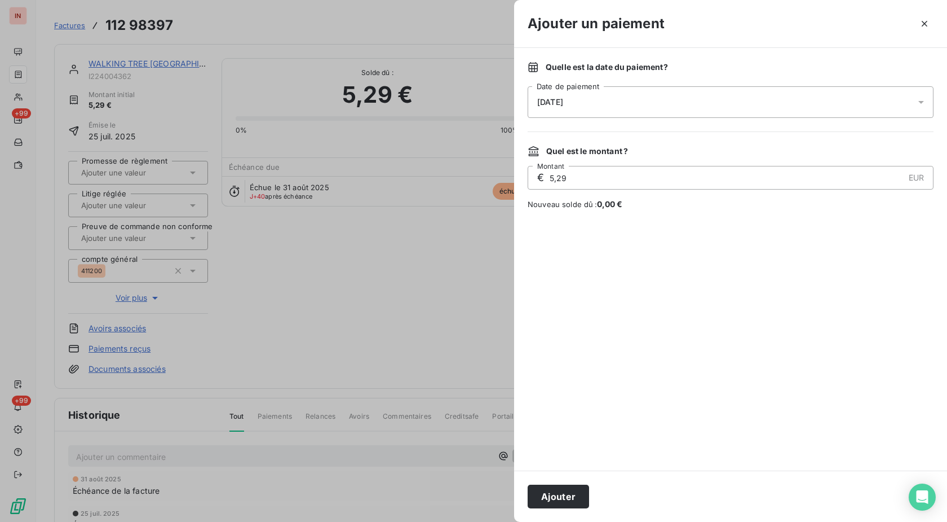
drag, startPoint x: 567, startPoint y: 490, endPoint x: 624, endPoint y: 387, distance: 117.9
click at [567, 492] on button "Ajouter" at bounding box center [558, 496] width 61 height 24
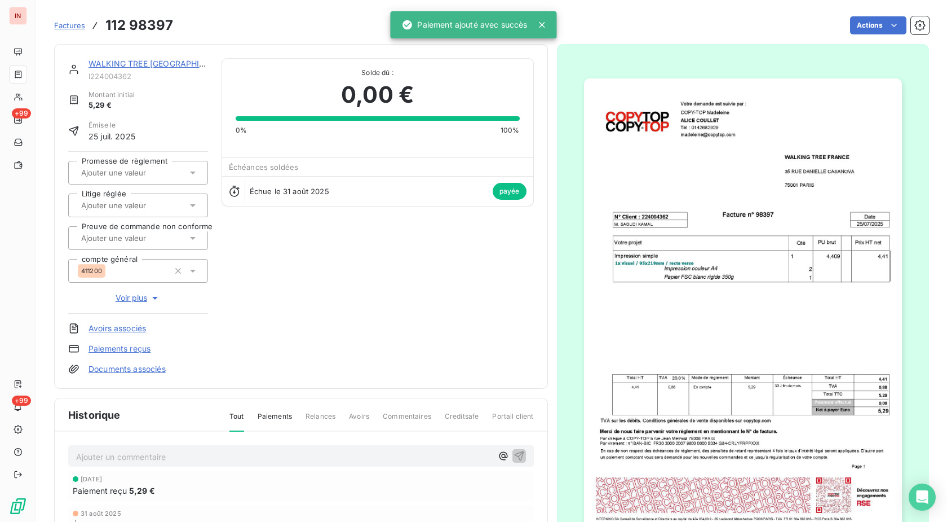
click at [130, 66] on link "WALKING TREE [GEOGRAPHIC_DATA]" at bounding box center [161, 64] width 144 height 10
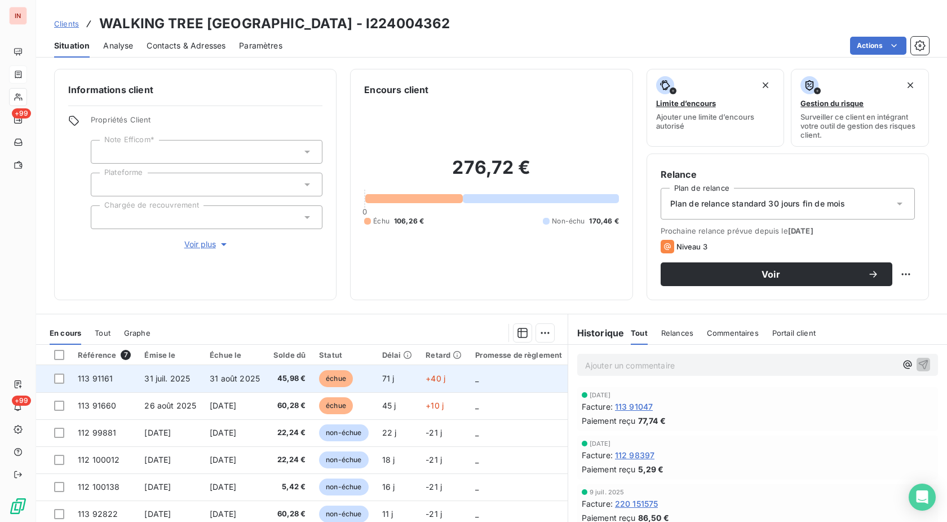
click at [329, 375] on span "échue" at bounding box center [336, 378] width 34 height 17
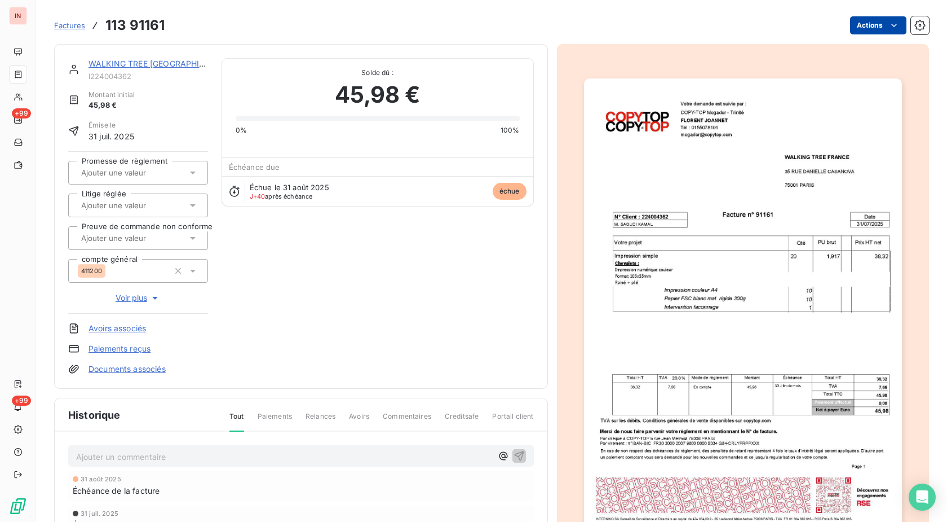
click at [853, 27] on html "IN +99 +99 Factures 113 91161 Actions WALKING TREE [GEOGRAPHIC_DATA] I224004362…" at bounding box center [473, 261] width 947 height 522
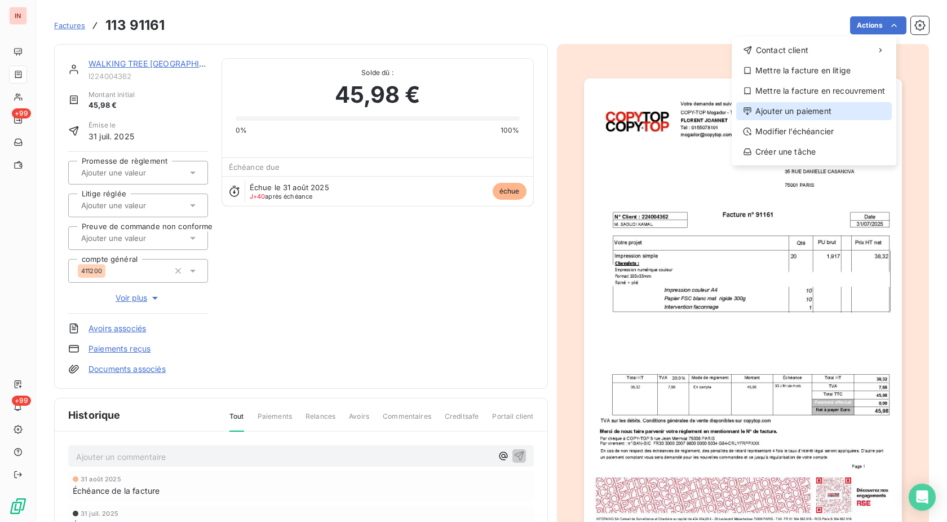
click at [806, 107] on div "Ajouter un paiement" at bounding box center [815, 111] width 156 height 18
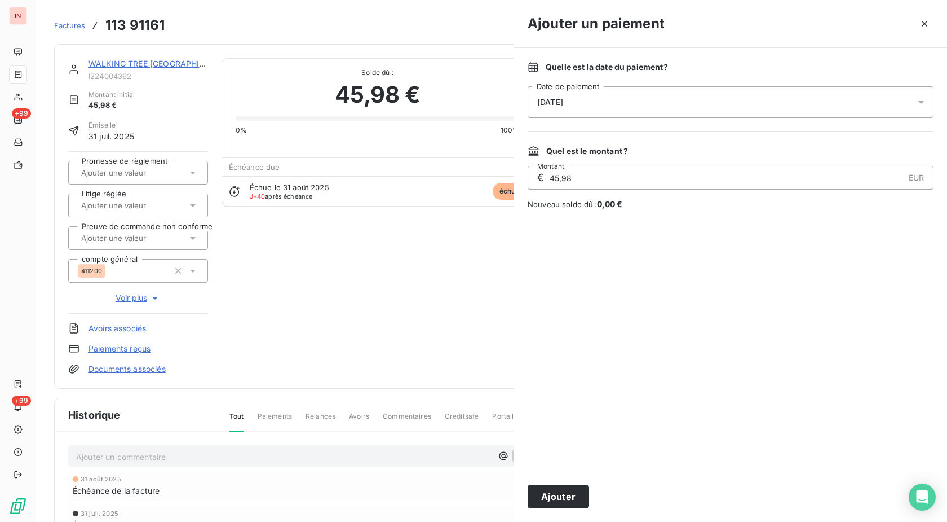
click at [764, 100] on div "[DATE]" at bounding box center [731, 102] width 406 height 32
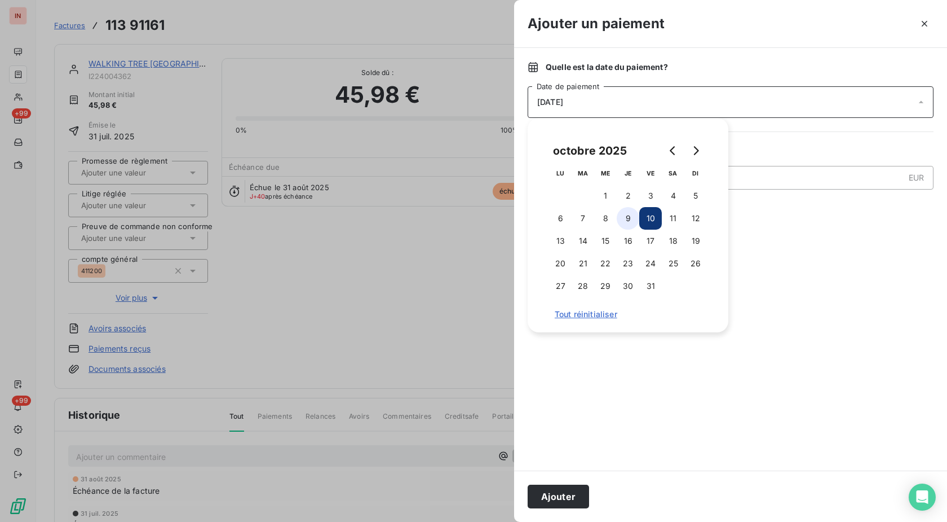
click at [624, 224] on button "9" at bounding box center [628, 218] width 23 height 23
click at [563, 499] on button "Ajouter" at bounding box center [558, 496] width 61 height 24
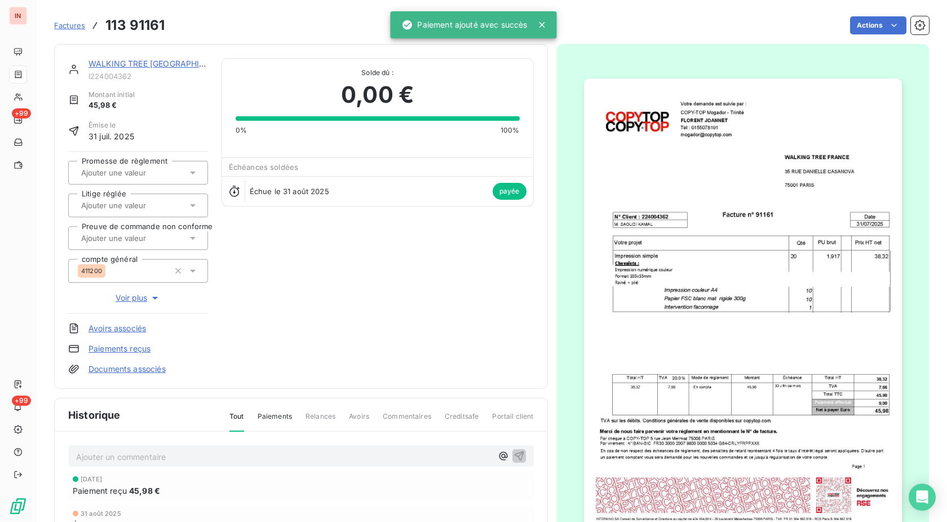
click at [169, 64] on link "WALKING TREE [GEOGRAPHIC_DATA]" at bounding box center [161, 64] width 144 height 10
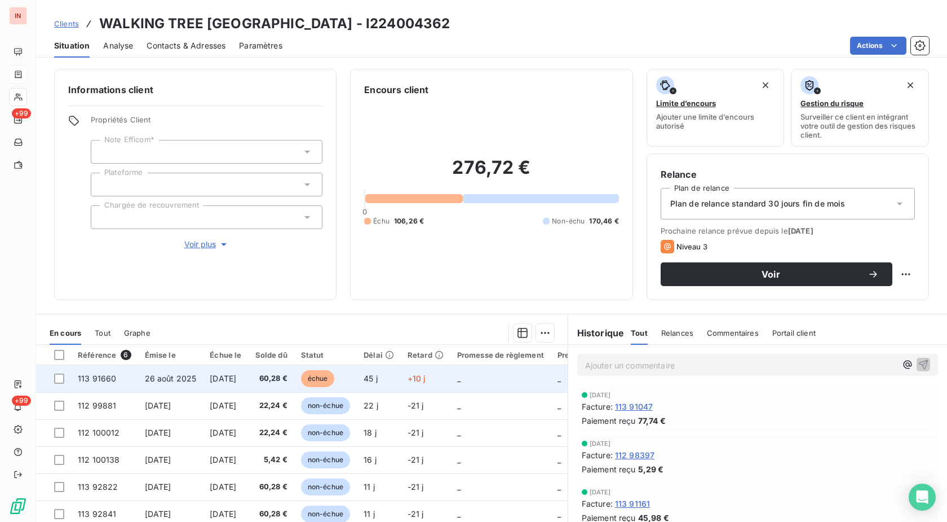
click at [335, 381] on span "échue" at bounding box center [318, 378] width 34 height 17
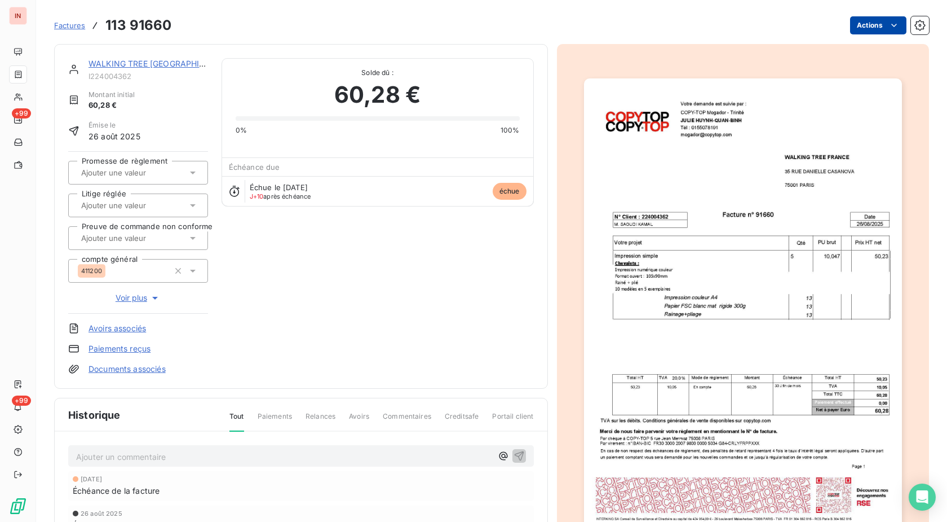
click at [866, 24] on html "IN +99 +99 Factures 113 91660 Actions WALKING TREE [GEOGRAPHIC_DATA] I224004362…" at bounding box center [473, 261] width 947 height 522
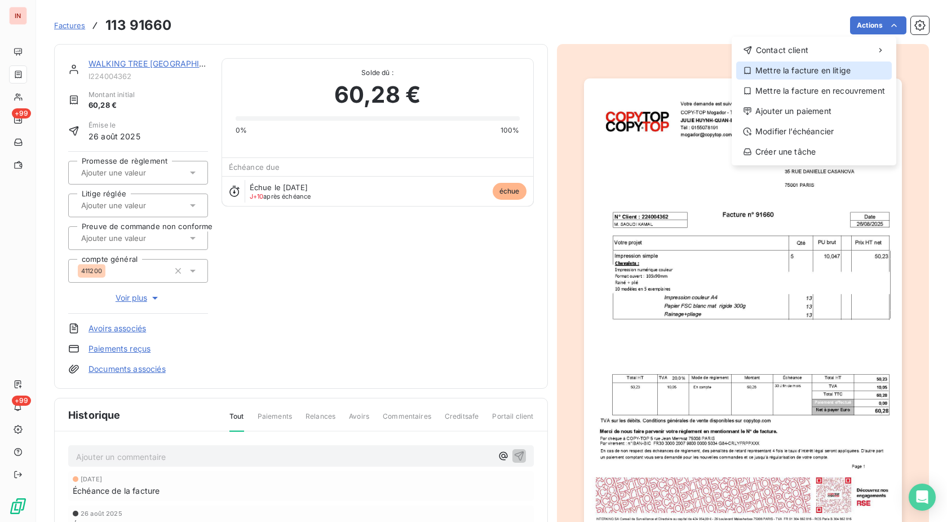
click at [832, 73] on div "Mettre la facture en litige" at bounding box center [815, 70] width 156 height 18
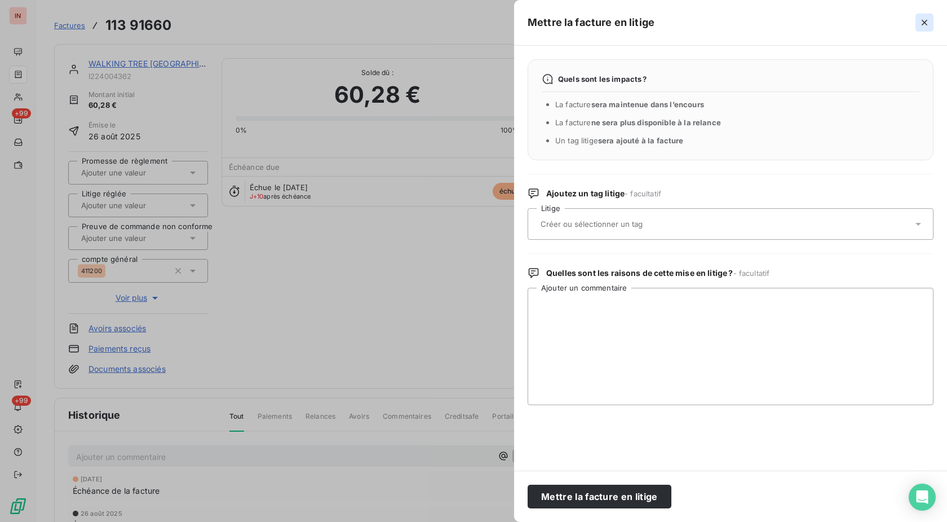
click at [924, 24] on icon "button" at bounding box center [925, 23] width 6 height 6
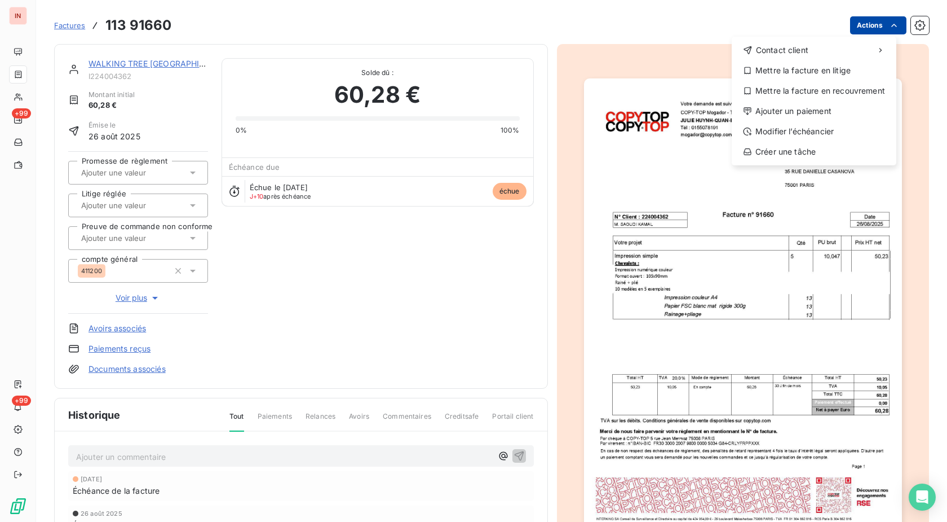
click at [872, 30] on html "IN +99 +99 Factures [PHONE_NUMBER] Actions Contact client Mettre la facture en …" at bounding box center [473, 261] width 947 height 522
click at [819, 107] on div "Ajouter un paiement" at bounding box center [815, 111] width 156 height 18
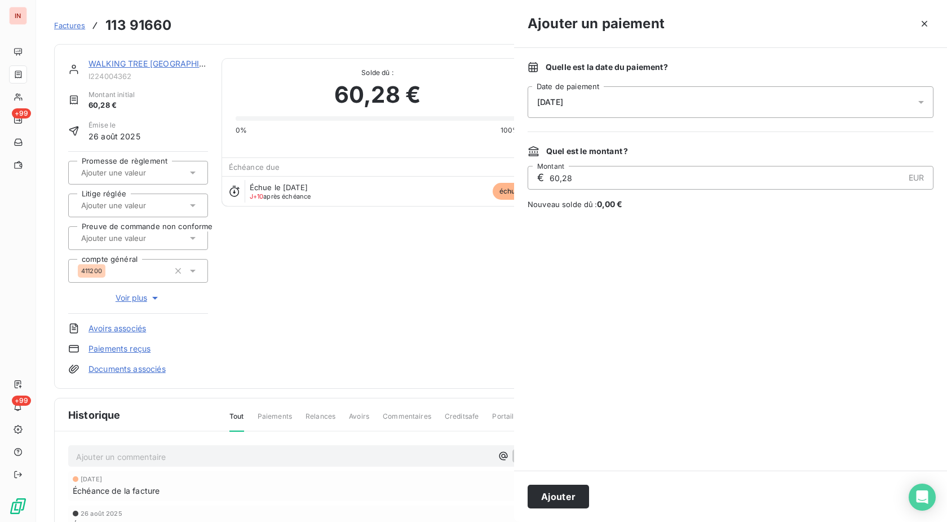
click at [680, 105] on div "[DATE]" at bounding box center [731, 102] width 406 height 32
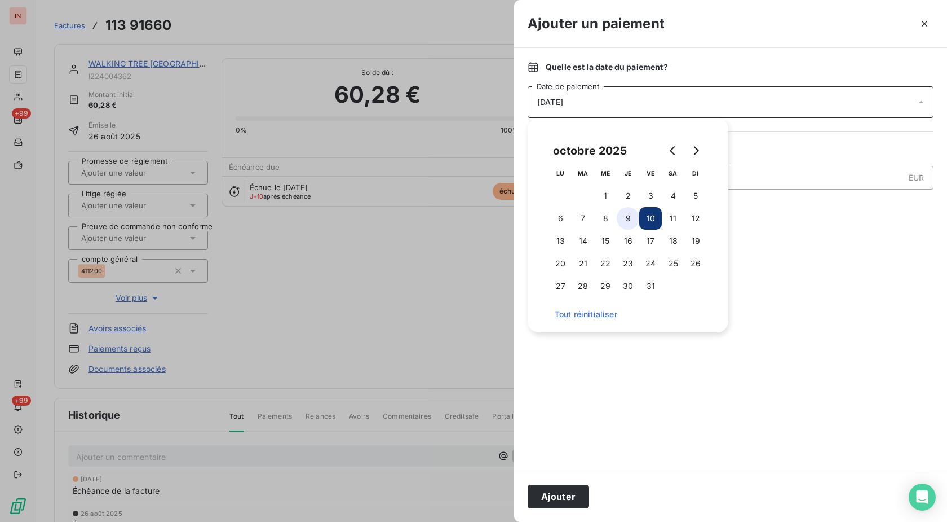
click at [631, 218] on button "9" at bounding box center [628, 218] width 23 height 23
click at [570, 497] on button "Ajouter" at bounding box center [558, 496] width 61 height 24
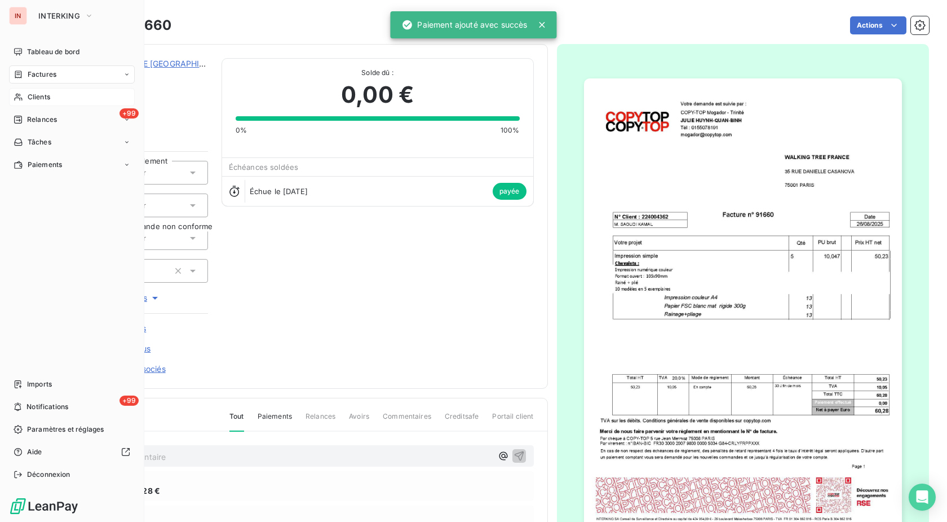
click at [29, 98] on span "Clients" at bounding box center [39, 97] width 23 height 10
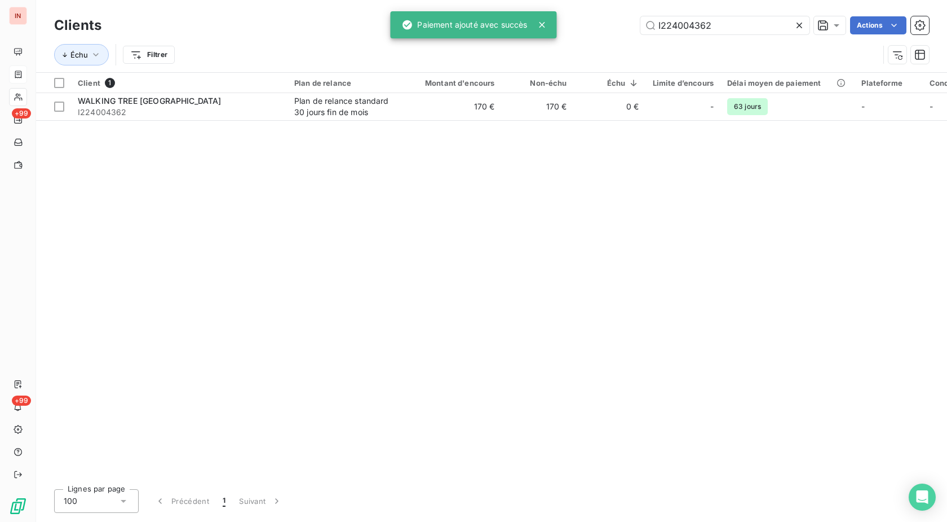
drag, startPoint x: 737, startPoint y: 26, endPoint x: 514, endPoint y: 33, distance: 223.4
click at [641, 33] on input "I224004362" at bounding box center [725, 25] width 169 height 18
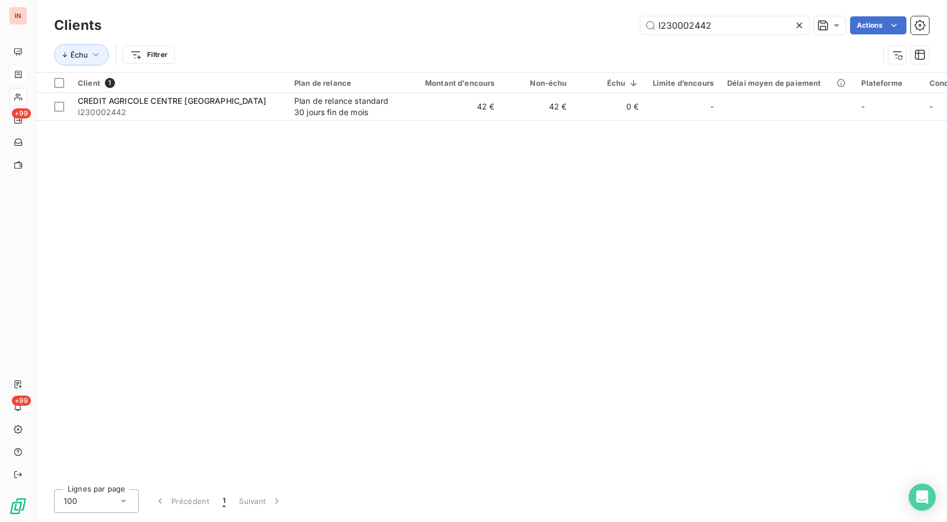
type input "I230002442"
click at [483, 103] on td "42 €" at bounding box center [453, 106] width 97 height 27
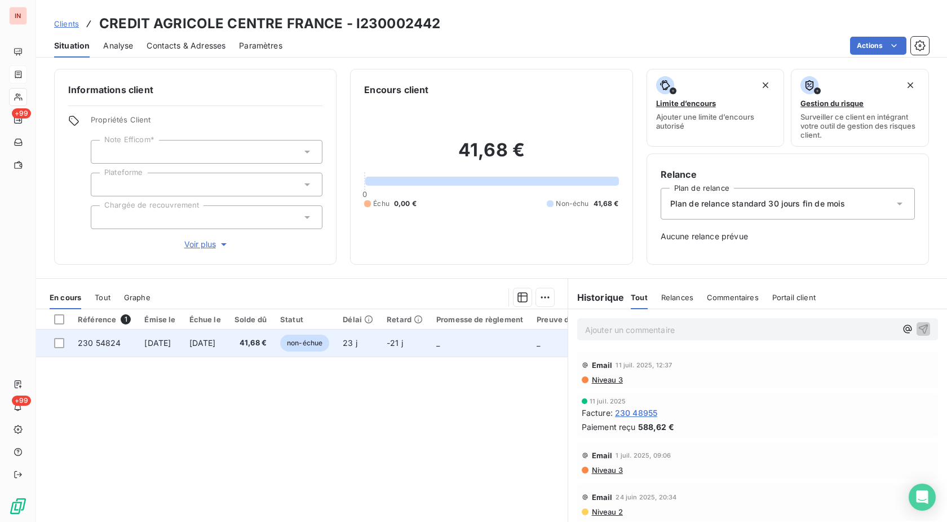
click at [358, 344] on span "23 j" at bounding box center [350, 343] width 15 height 10
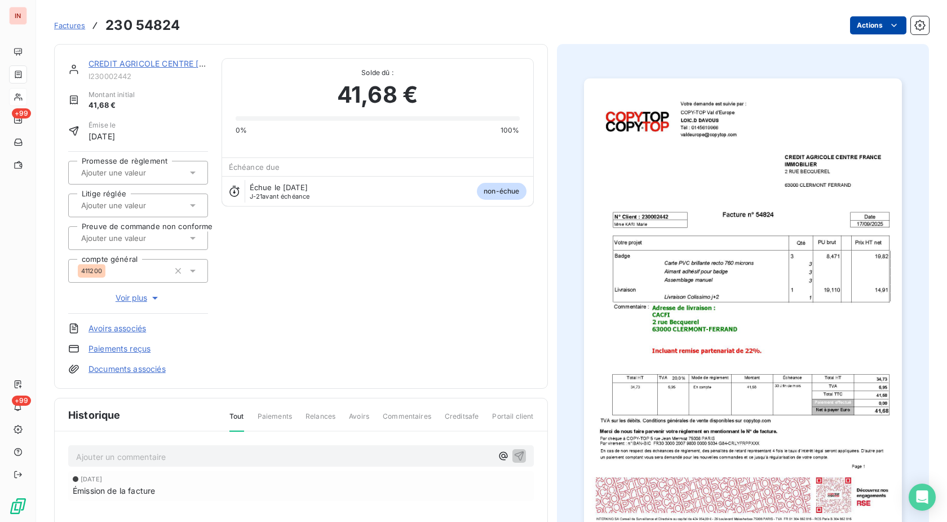
click at [842, 33] on html "IN +99 +99 Factures 230 54824 Actions CREDIT AGRICOLE CENTRE [GEOGRAPHIC_DATA] …" at bounding box center [473, 261] width 947 height 522
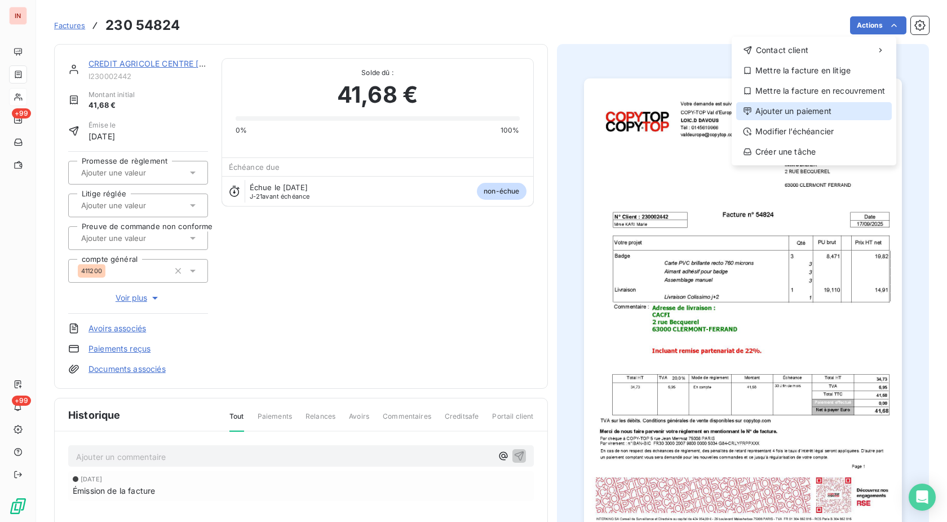
click at [789, 115] on div "Ajouter un paiement" at bounding box center [815, 111] width 156 height 18
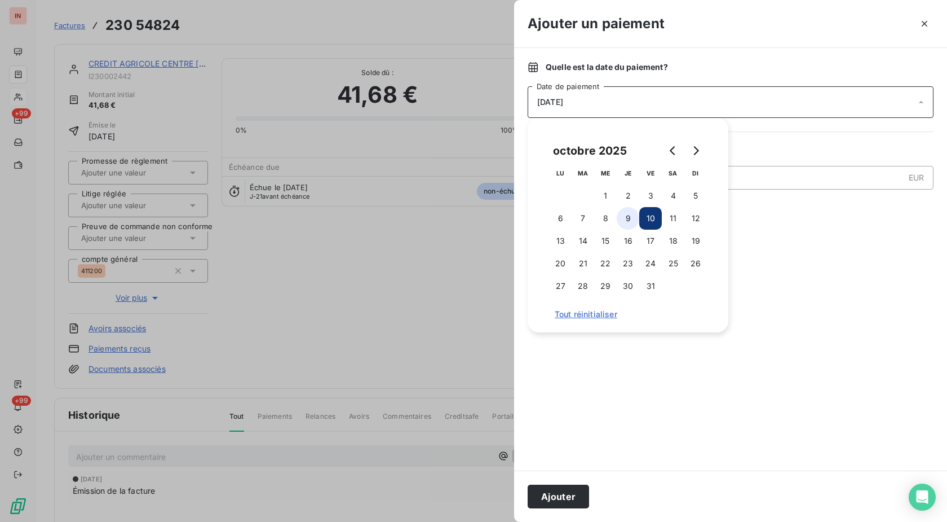
click at [627, 224] on button "9" at bounding box center [628, 218] width 23 height 23
click at [558, 496] on button "Ajouter" at bounding box center [558, 496] width 61 height 24
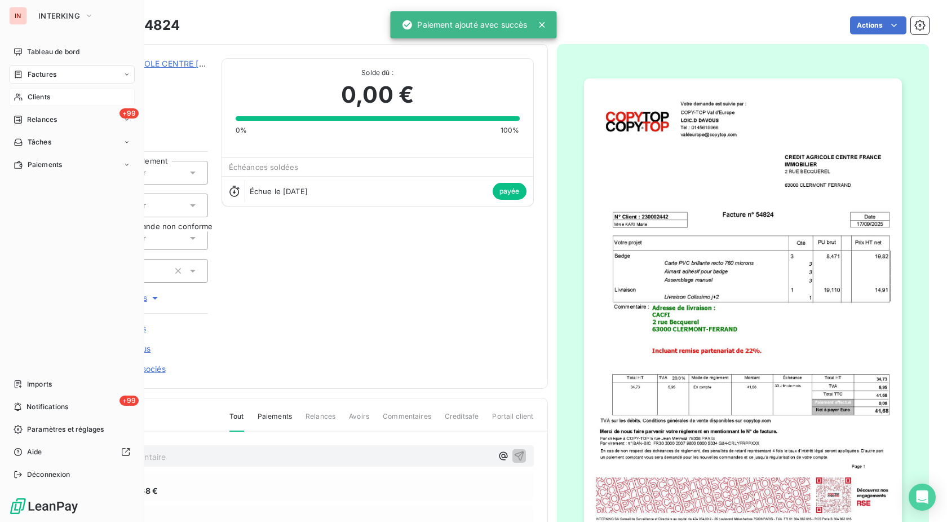
click at [25, 98] on div "Clients" at bounding box center [72, 97] width 126 height 18
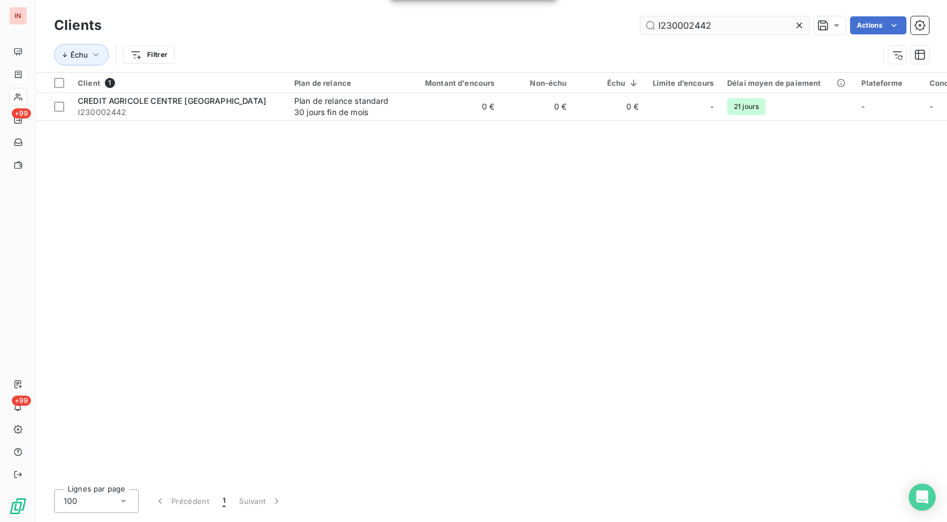
drag, startPoint x: 616, startPoint y: -2, endPoint x: 466, endPoint y: -2, distance: 150.0
click at [641, 16] on input "I230002442" at bounding box center [725, 25] width 169 height 18
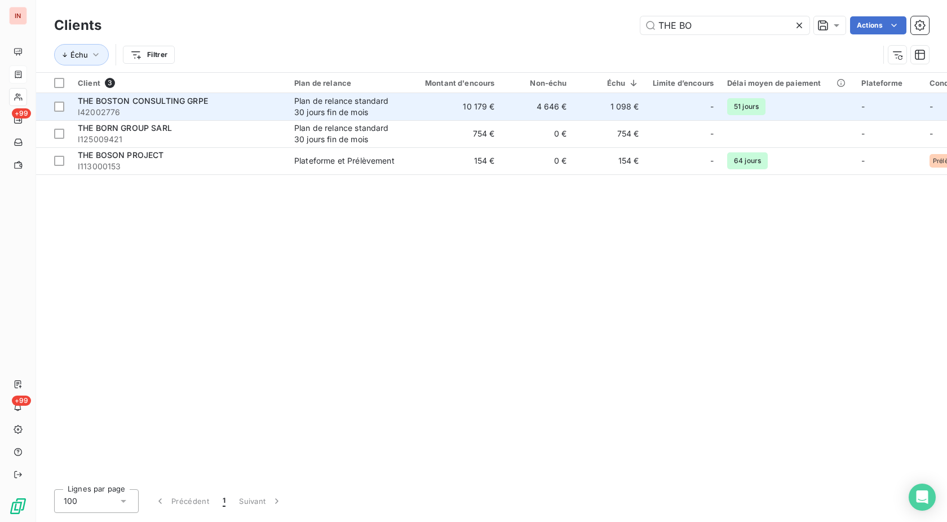
type input "THE BO"
click at [353, 101] on div "Plan de relance standard 30 jours fin de mois" at bounding box center [346, 106] width 104 height 23
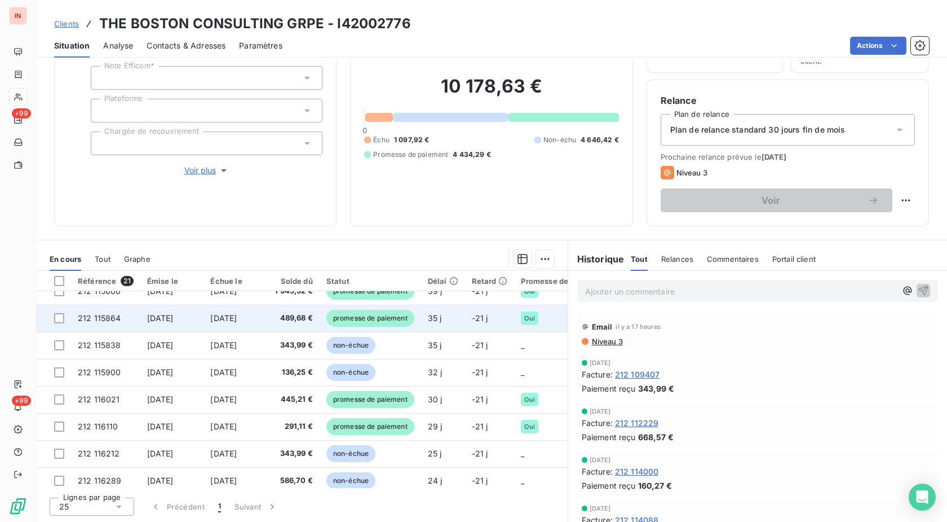
scroll to position [288, 0]
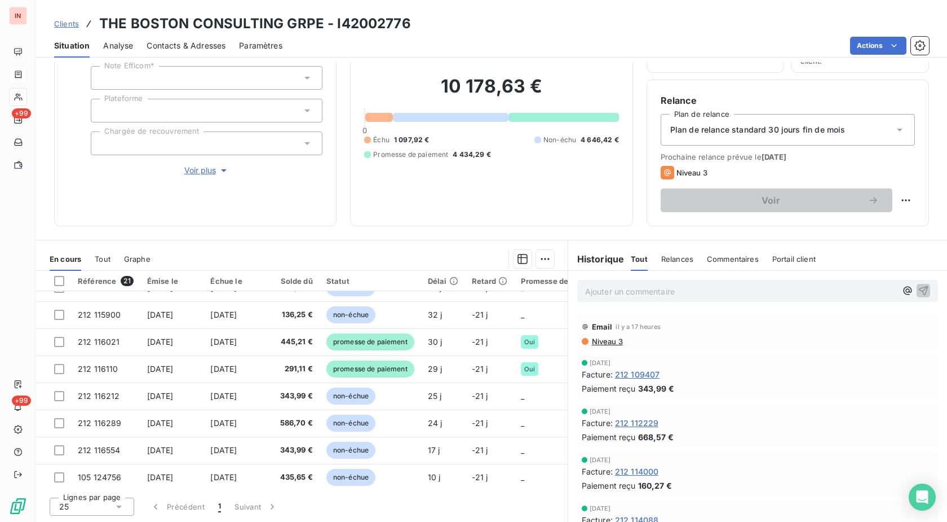
click at [196, 172] on span "Voir plus" at bounding box center [206, 170] width 45 height 11
click at [206, 205] on span "Réduire" at bounding box center [207, 202] width 42 height 11
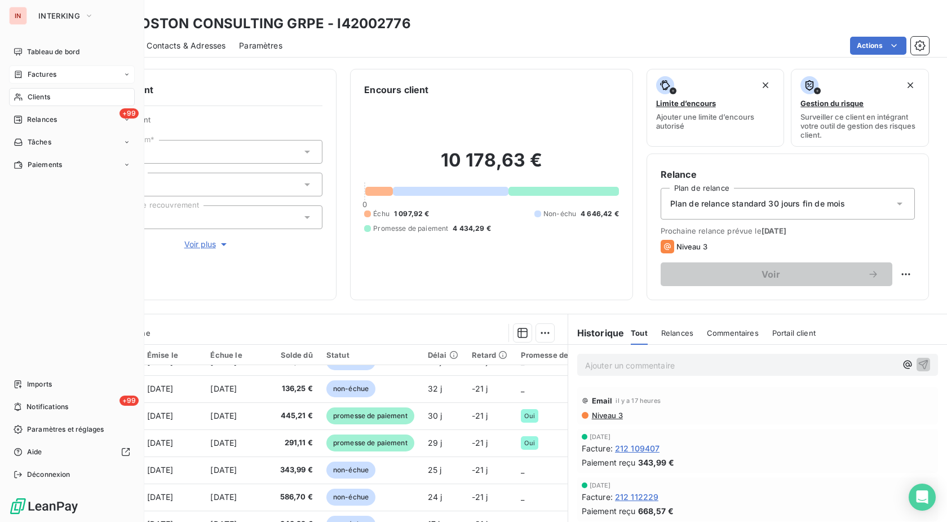
click at [25, 75] on div "Factures" at bounding box center [35, 74] width 43 height 10
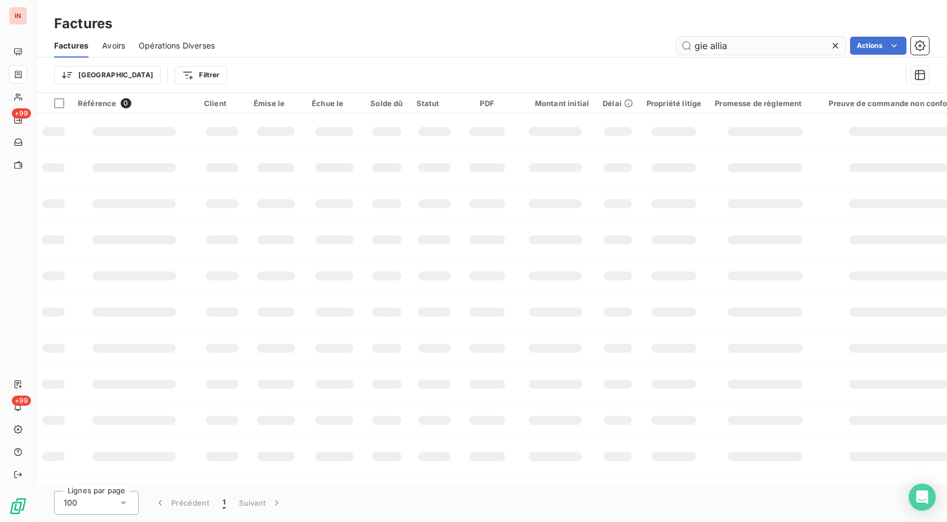
drag, startPoint x: 766, startPoint y: 43, endPoint x: 488, endPoint y: 58, distance: 278.4
click at [677, 50] on input "gie allia" at bounding box center [761, 46] width 169 height 18
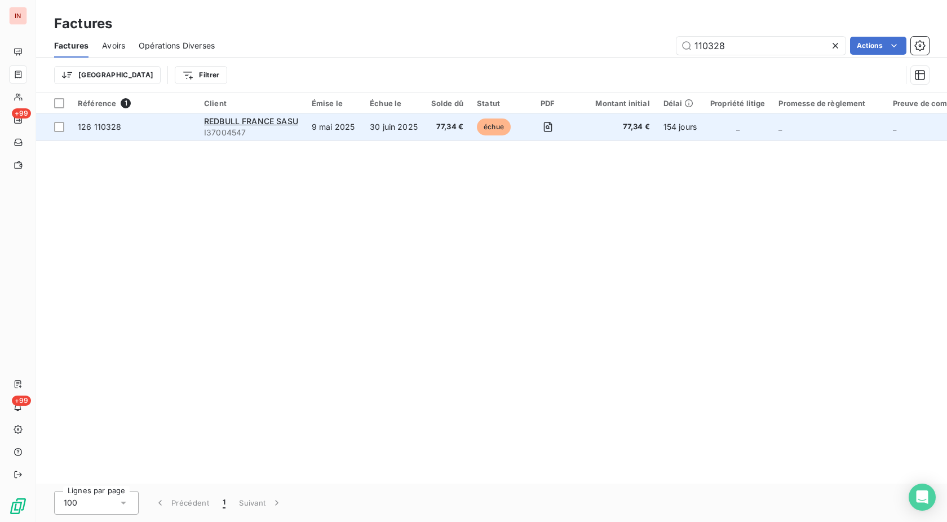
type input "110328"
click at [410, 130] on td "30 juin 2025" at bounding box center [393, 126] width 61 height 27
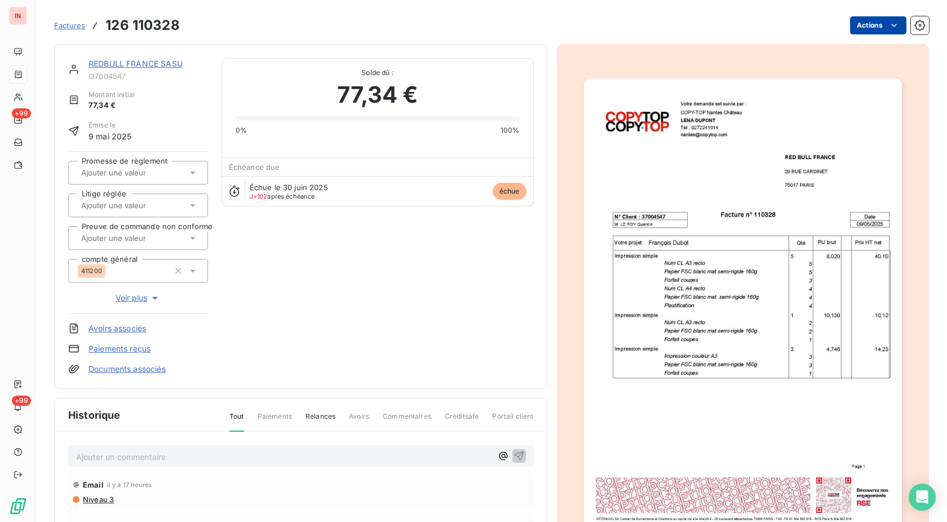
click at [858, 30] on html "IN +99 +99 Factures 126 110328 Actions REDBULL [GEOGRAPHIC_DATA] SASU I37004547…" at bounding box center [473, 261] width 947 height 522
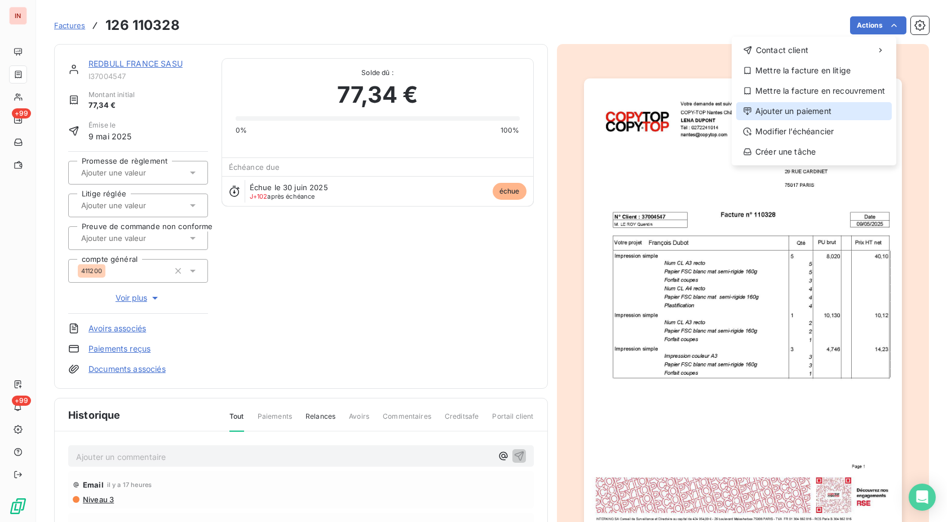
click at [800, 108] on div "Ajouter un paiement" at bounding box center [815, 111] width 156 height 18
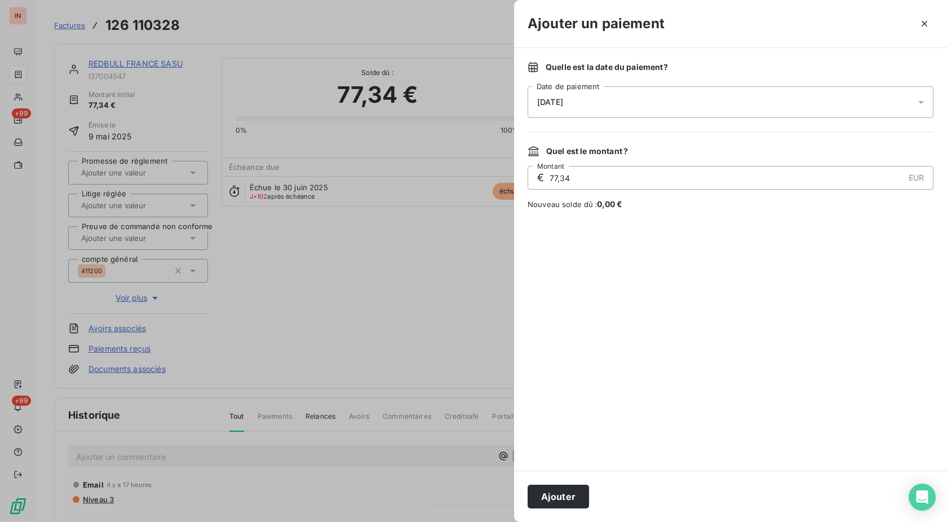
click at [699, 109] on div "[DATE]" at bounding box center [731, 102] width 406 height 32
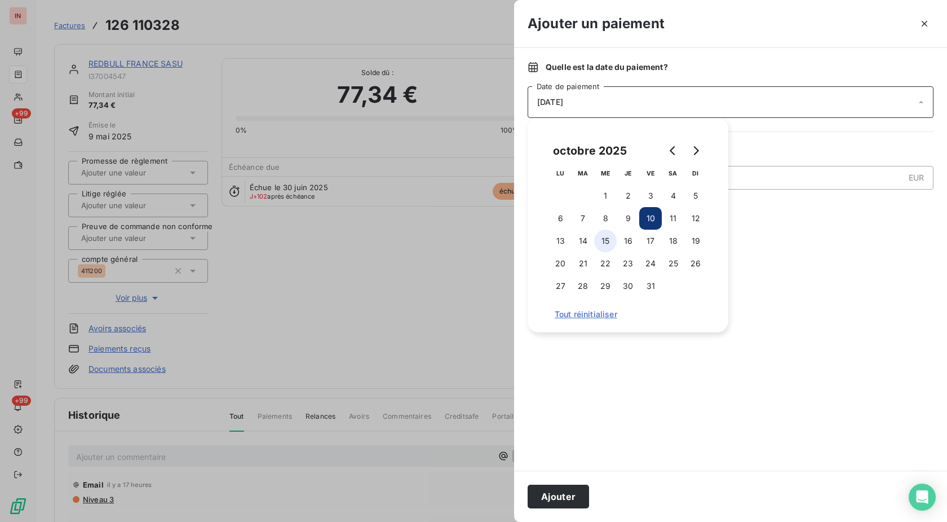
click at [601, 243] on button "15" at bounding box center [605, 241] width 23 height 23
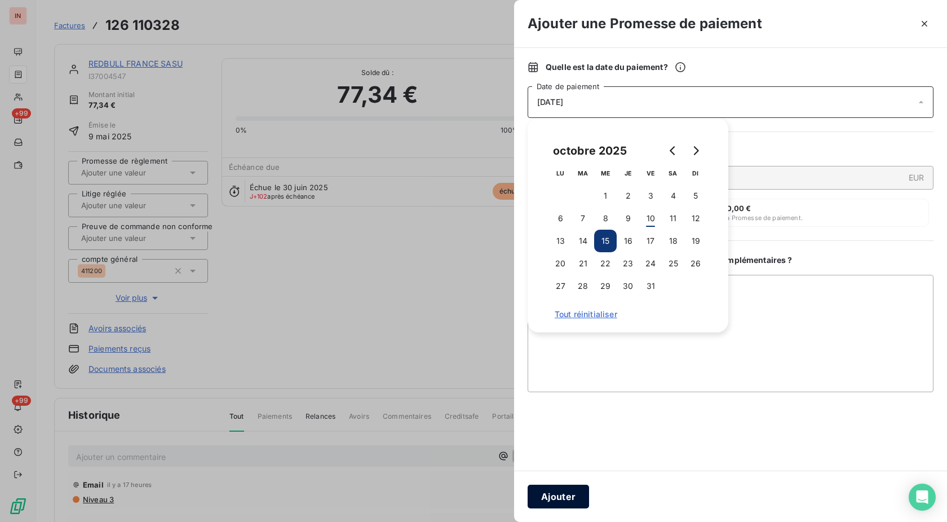
click at [559, 494] on button "Ajouter" at bounding box center [558, 496] width 61 height 24
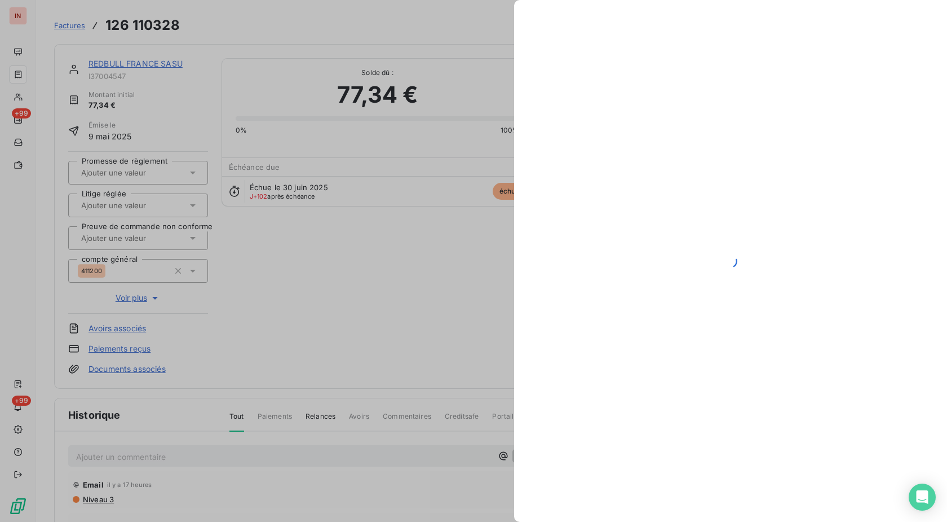
click at [151, 165] on div at bounding box center [132, 172] width 109 height 15
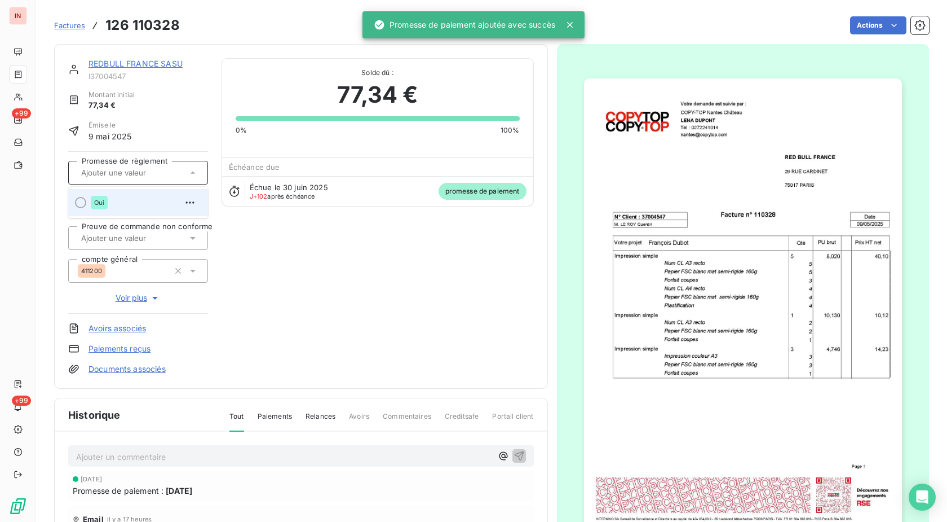
click at [146, 193] on li "Oui" at bounding box center [138, 202] width 140 height 27
click at [156, 65] on link "REDBULL FRANCE SASU" at bounding box center [136, 64] width 94 height 10
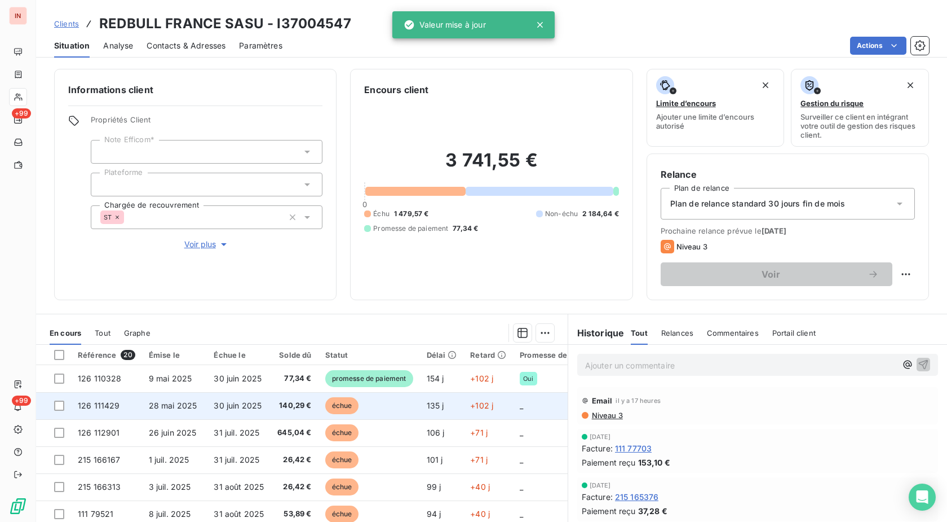
click at [387, 405] on td "échue" at bounding box center [370, 405] width 102 height 27
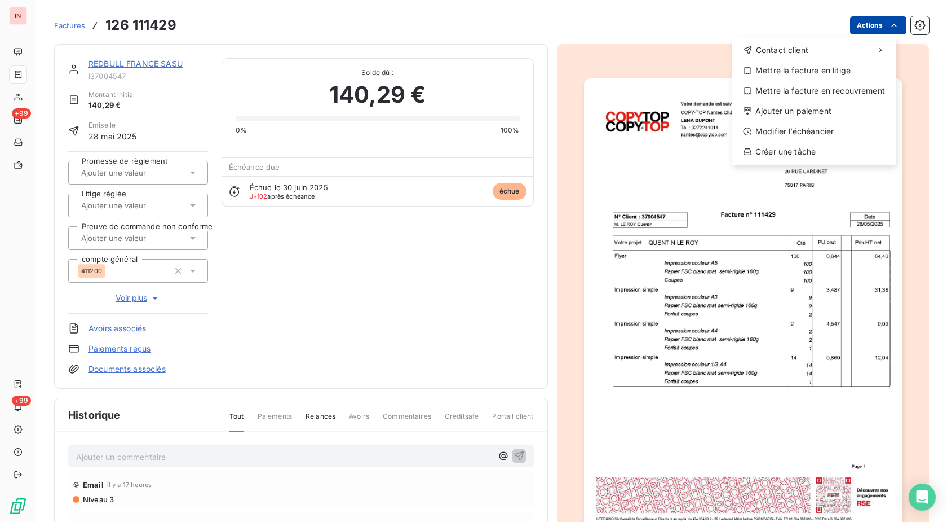
click at [859, 28] on html "IN +99 +99 Factures [PHONE_NUMBER] Actions Contact client Mettre la facture en …" at bounding box center [473, 261] width 947 height 522
click at [803, 110] on div "Ajouter un paiement" at bounding box center [815, 111] width 156 height 18
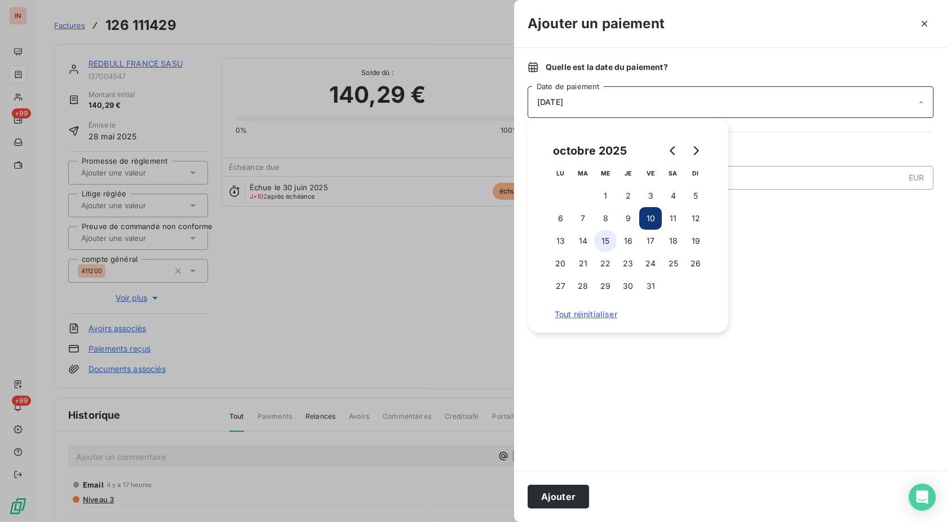
click at [606, 243] on button "15" at bounding box center [605, 241] width 23 height 23
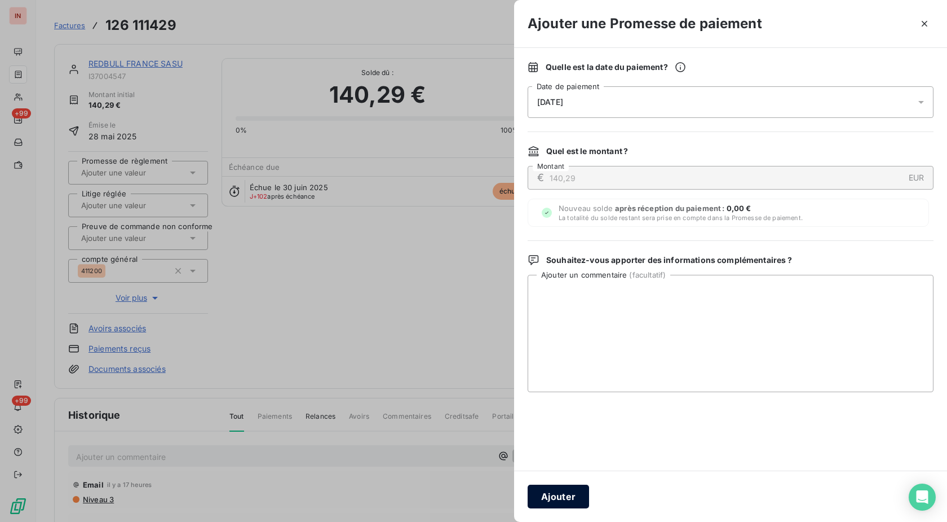
click at [570, 497] on button "Ajouter" at bounding box center [558, 496] width 61 height 24
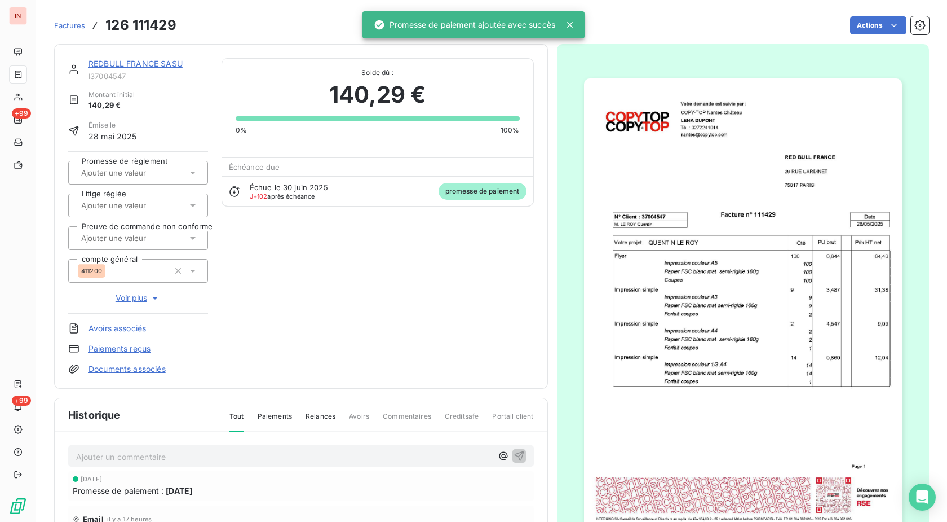
click at [126, 174] on input "text" at bounding box center [136, 172] width 113 height 10
click at [127, 204] on div "Oui" at bounding box center [145, 202] width 108 height 18
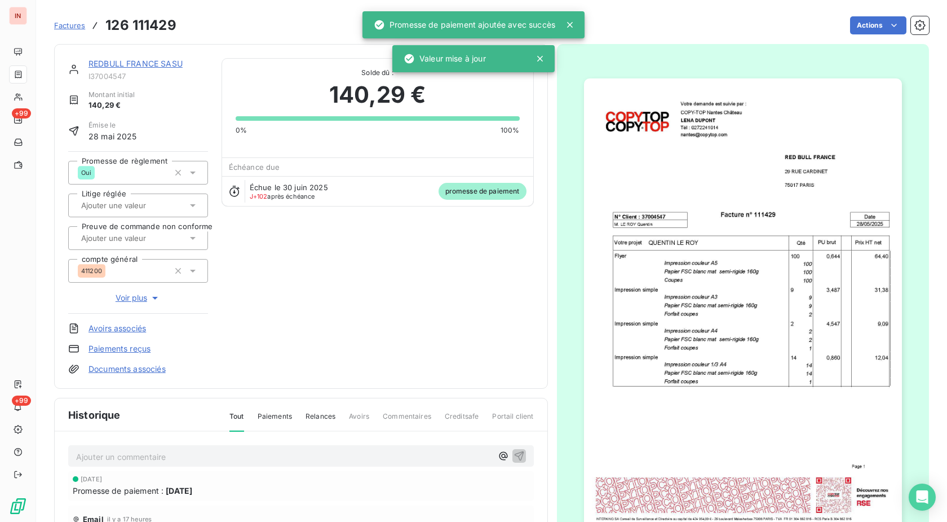
click at [170, 63] on link "REDBULL FRANCE SASU" at bounding box center [136, 64] width 94 height 10
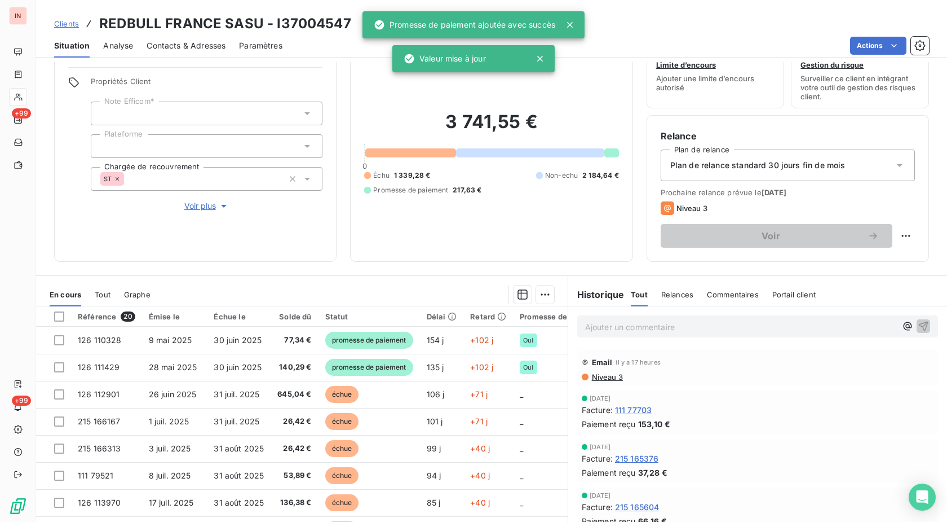
scroll to position [58, 0]
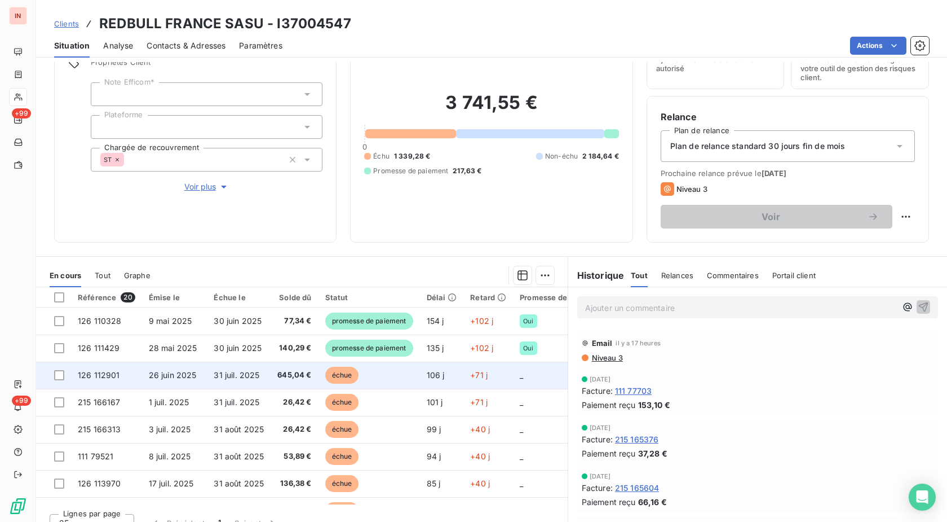
click at [307, 371] on span "645,04 €" at bounding box center [294, 374] width 34 height 11
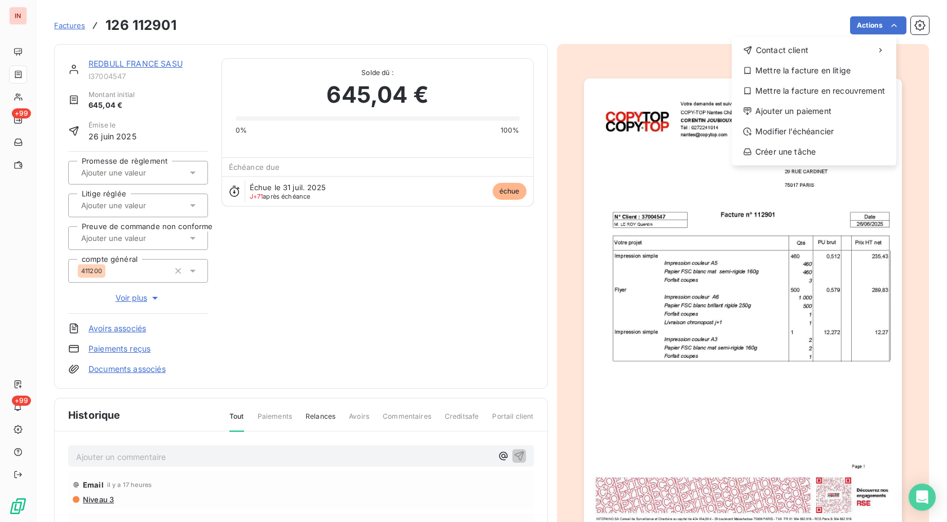
click at [883, 20] on html "IN +99 +99 Factures [PHONE_NUMBER] Actions Contact client Mettre la facture en …" at bounding box center [473, 261] width 947 height 522
click at [787, 117] on div "Ajouter un paiement" at bounding box center [815, 111] width 156 height 18
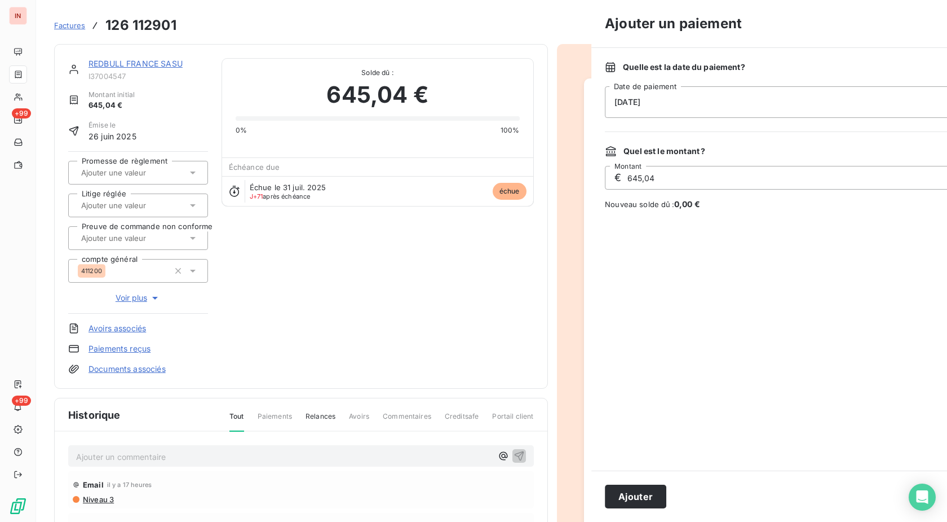
click at [692, 107] on div "[DATE]" at bounding box center [808, 102] width 406 height 32
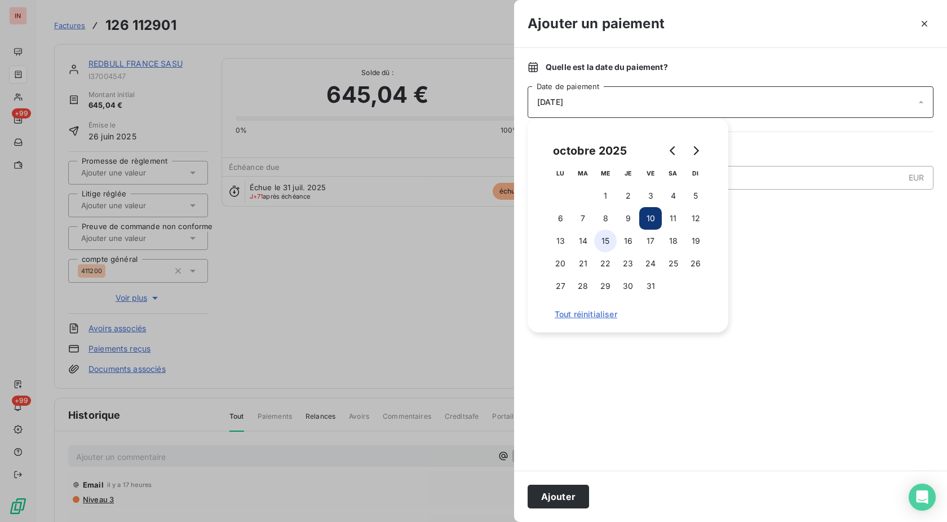
click at [602, 243] on button "15" at bounding box center [605, 241] width 23 height 23
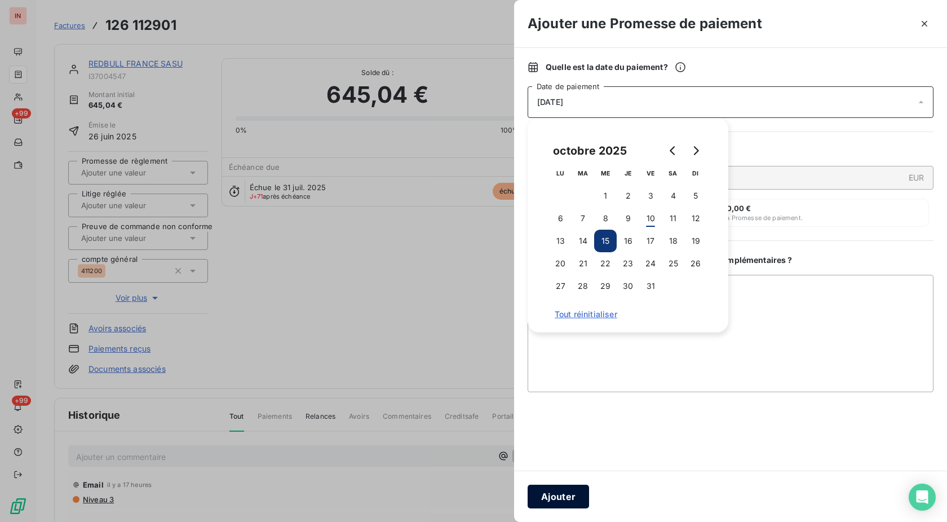
click at [568, 491] on button "Ajouter" at bounding box center [558, 496] width 61 height 24
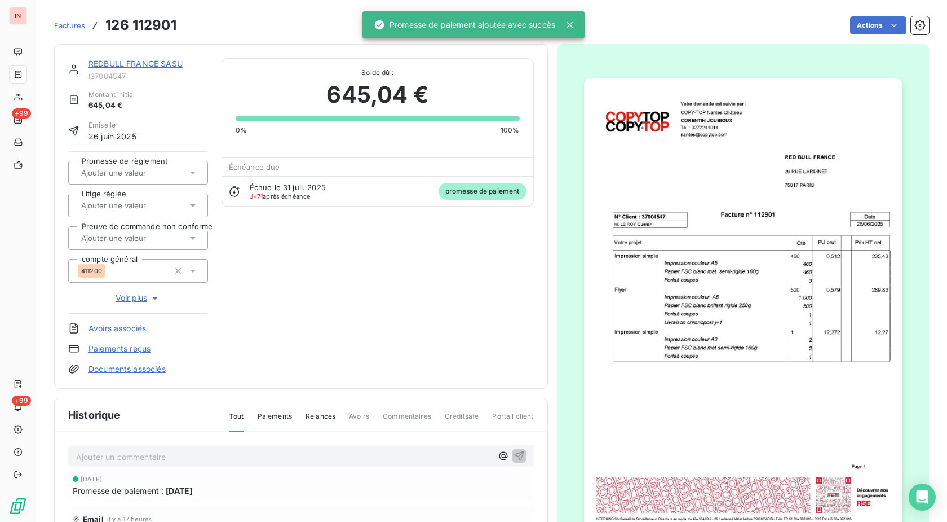
drag, startPoint x: 147, startPoint y: 173, endPoint x: 145, endPoint y: 179, distance: 6.1
click at [147, 173] on input "text" at bounding box center [136, 172] width 113 height 10
click at [143, 199] on div "Oui" at bounding box center [145, 202] width 108 height 18
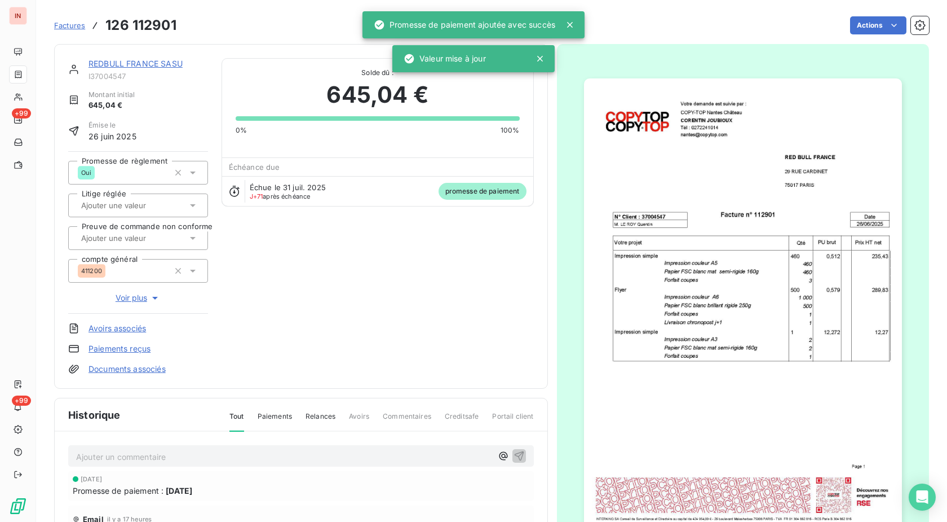
click at [152, 63] on link "REDBULL FRANCE SASU" at bounding box center [136, 64] width 94 height 10
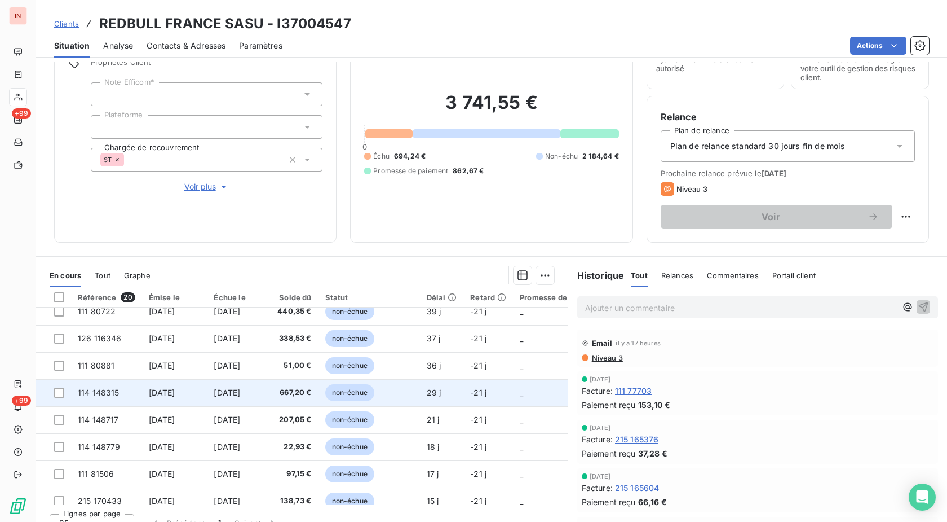
scroll to position [230, 0]
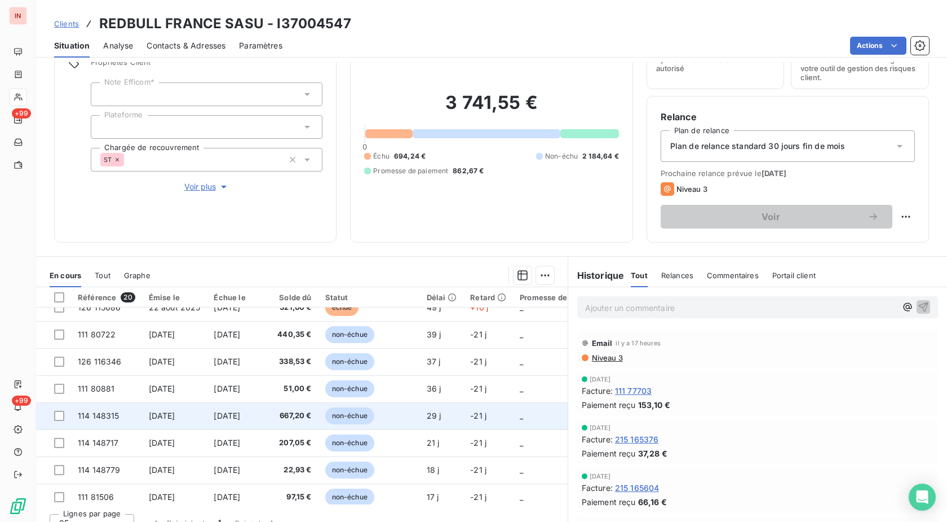
click at [374, 418] on span "non-échue" at bounding box center [349, 415] width 49 height 17
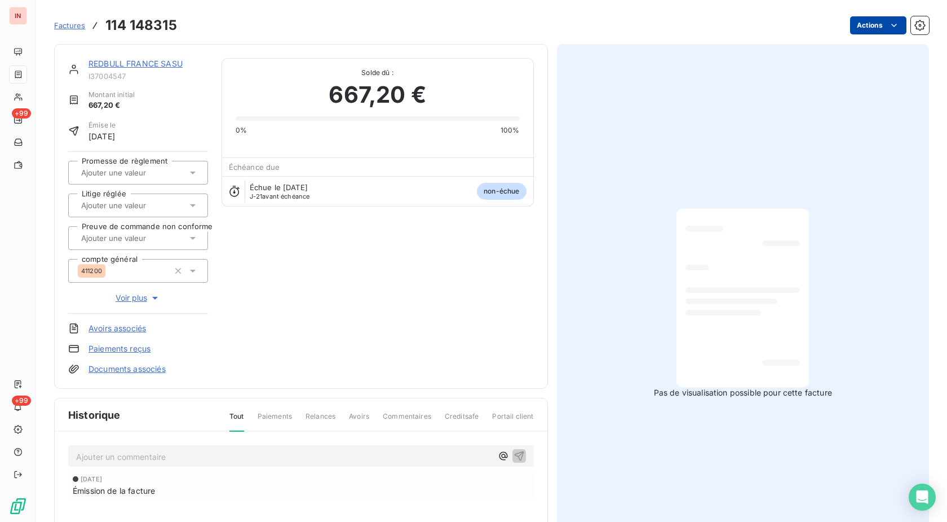
click at [849, 30] on html "IN +99 +99 Factures 114 148315 Actions REDBULL FRANCE SASU I37004547 Montant in…" at bounding box center [473, 261] width 947 height 522
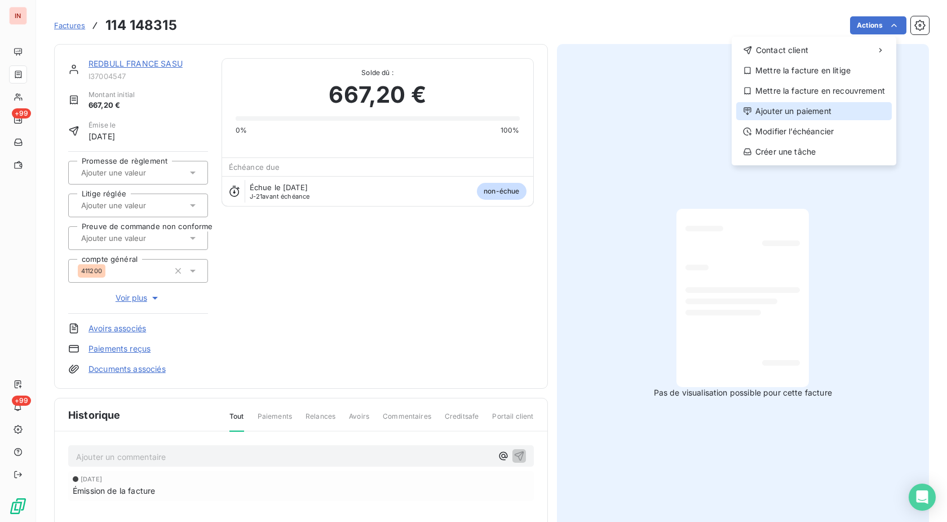
click at [787, 110] on div "Ajouter un paiement" at bounding box center [815, 111] width 156 height 18
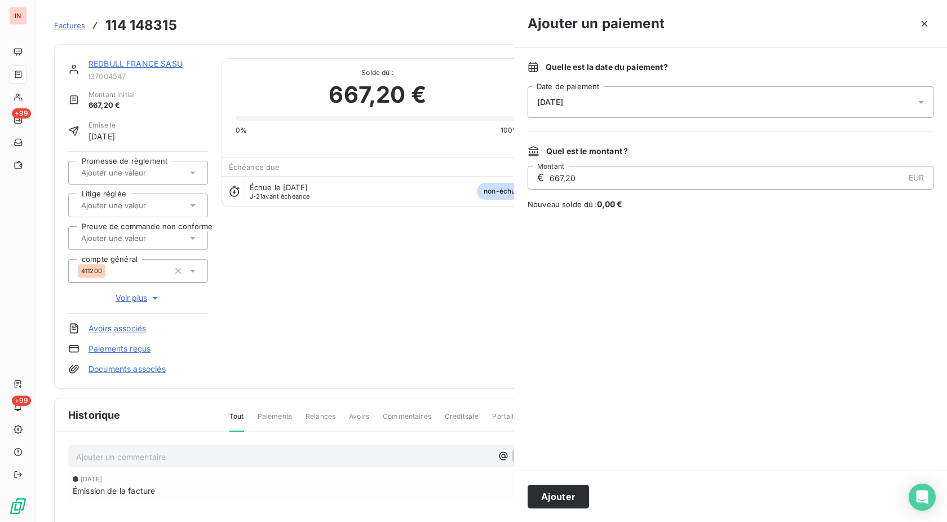
click at [667, 110] on div "[DATE]" at bounding box center [731, 102] width 406 height 32
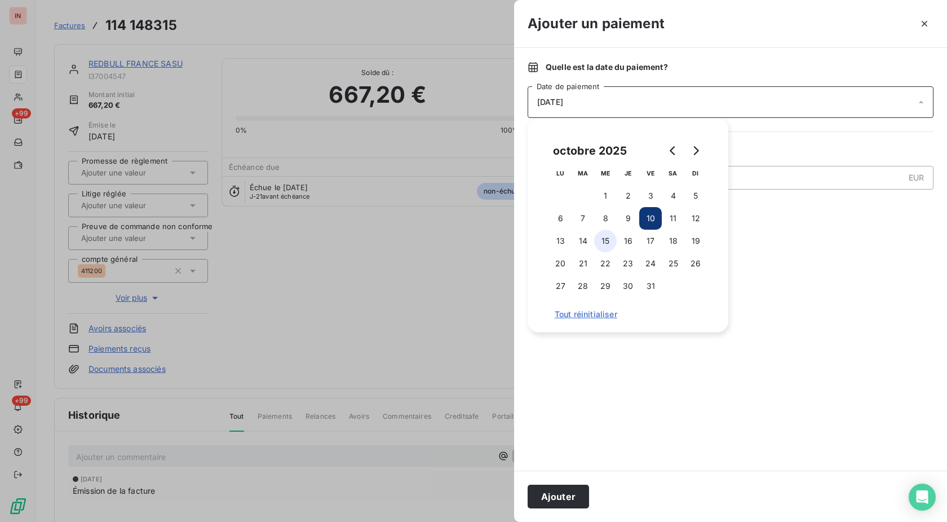
click at [607, 249] on button "15" at bounding box center [605, 241] width 23 height 23
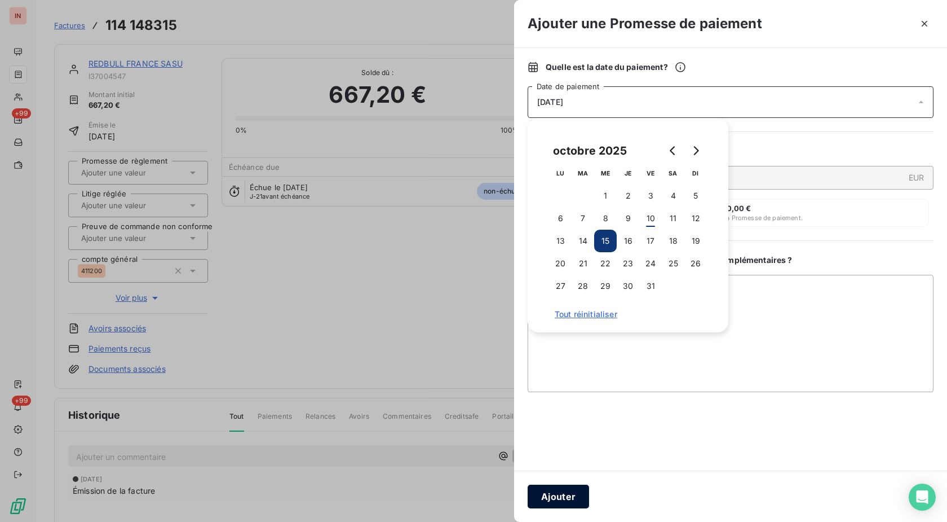
click at [561, 496] on button "Ajouter" at bounding box center [558, 496] width 61 height 24
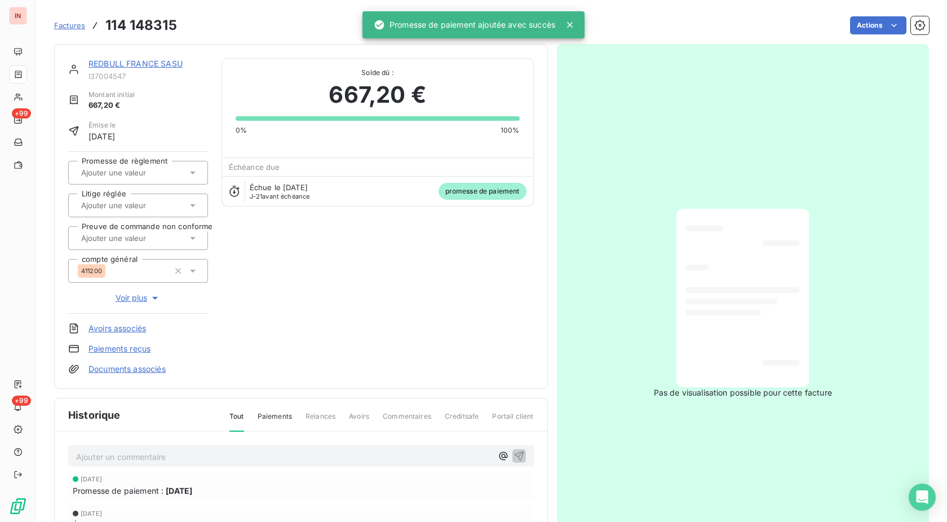
click at [149, 178] on div at bounding box center [132, 172] width 109 height 15
click at [146, 201] on div "Oui" at bounding box center [145, 202] width 108 height 18
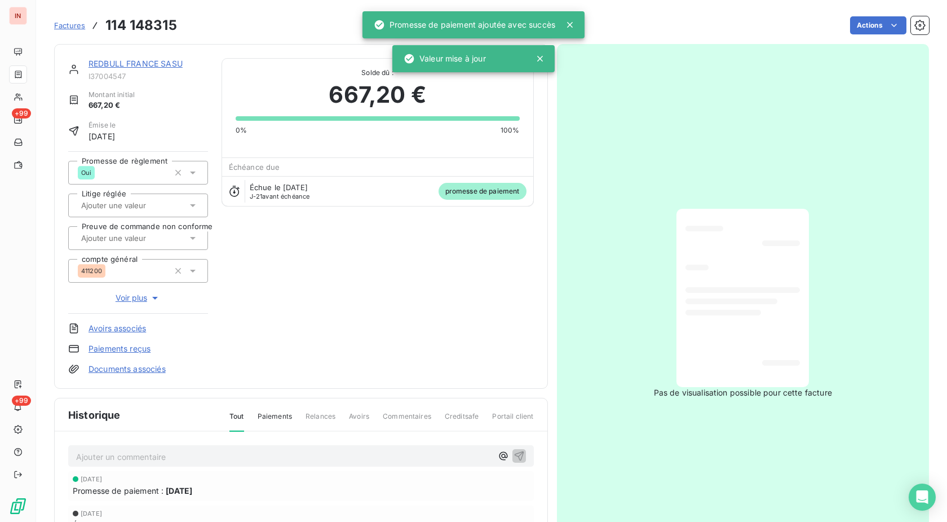
click at [134, 65] on link "REDBULL FRANCE SASU" at bounding box center [136, 64] width 94 height 10
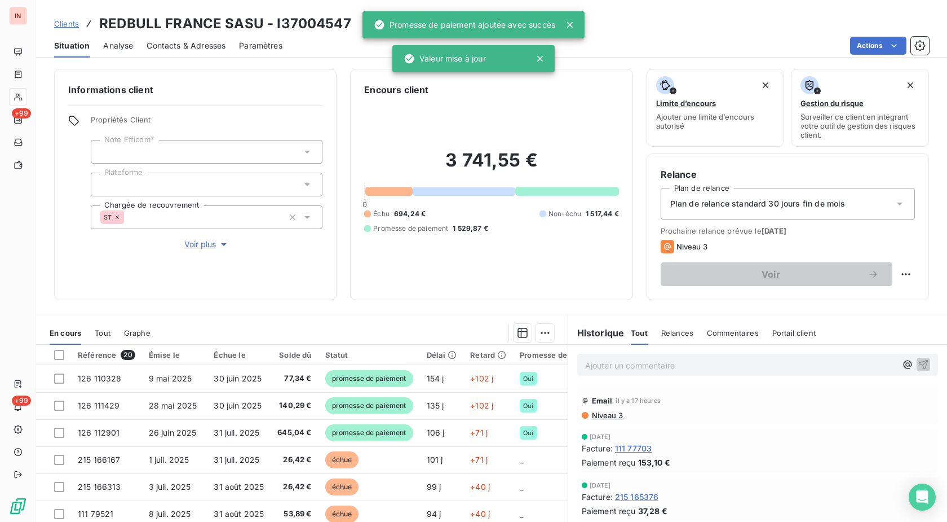
click at [623, 363] on p "Ajouter un commentaire ﻿" at bounding box center [740, 365] width 311 height 14
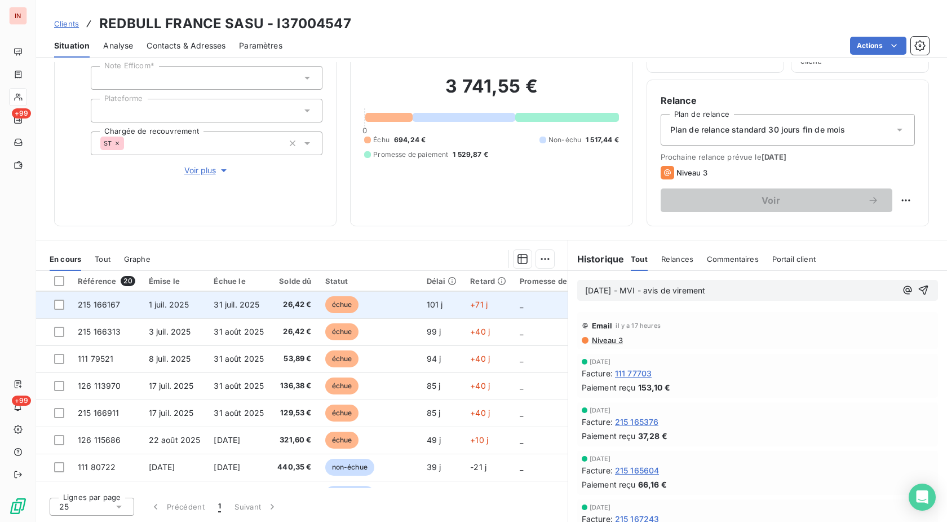
scroll to position [58, 0]
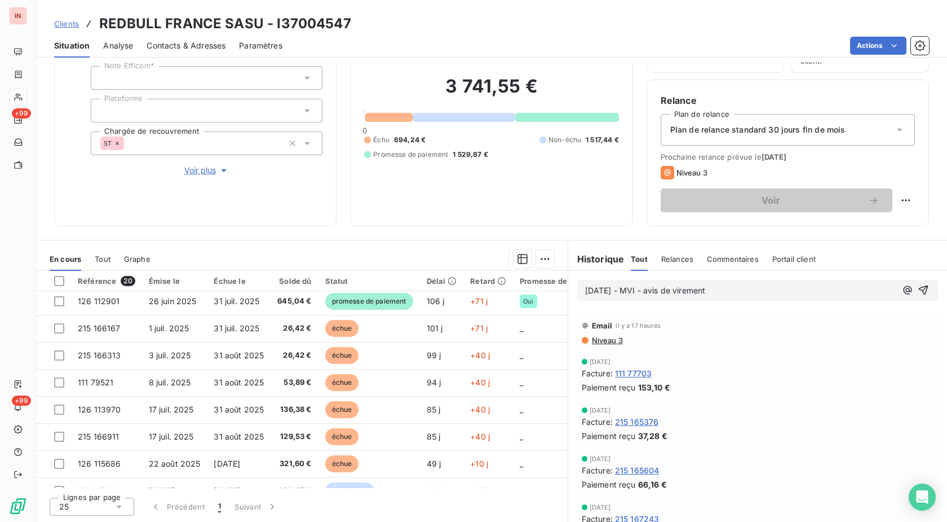
click at [768, 294] on p "[DATE] - MVI - avis de virement" at bounding box center [740, 290] width 311 height 13
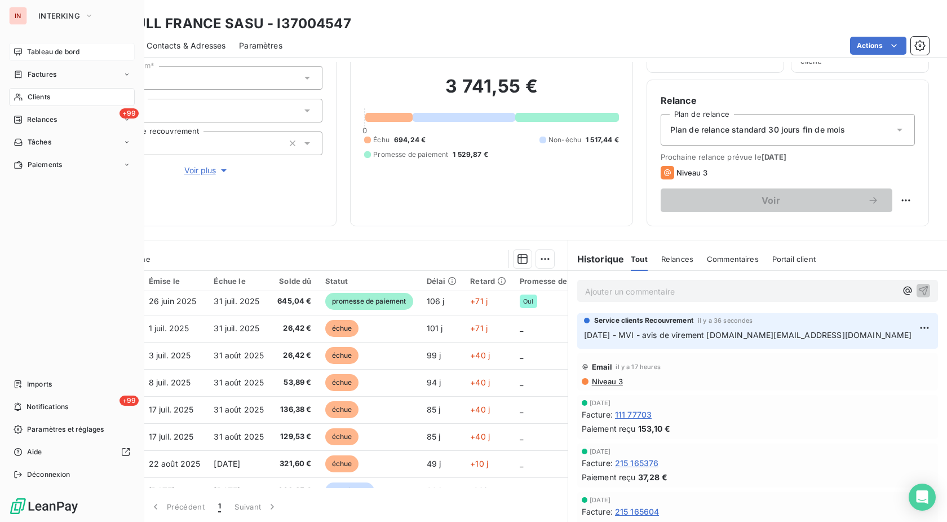
click at [25, 51] on div "Tableau de bord" at bounding box center [72, 52] width 126 height 18
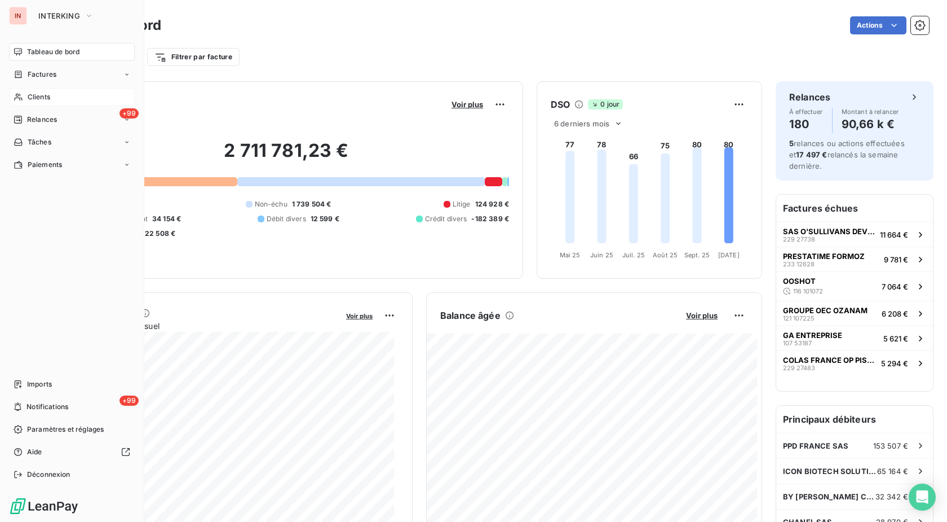
click at [21, 98] on icon at bounding box center [18, 97] width 8 height 7
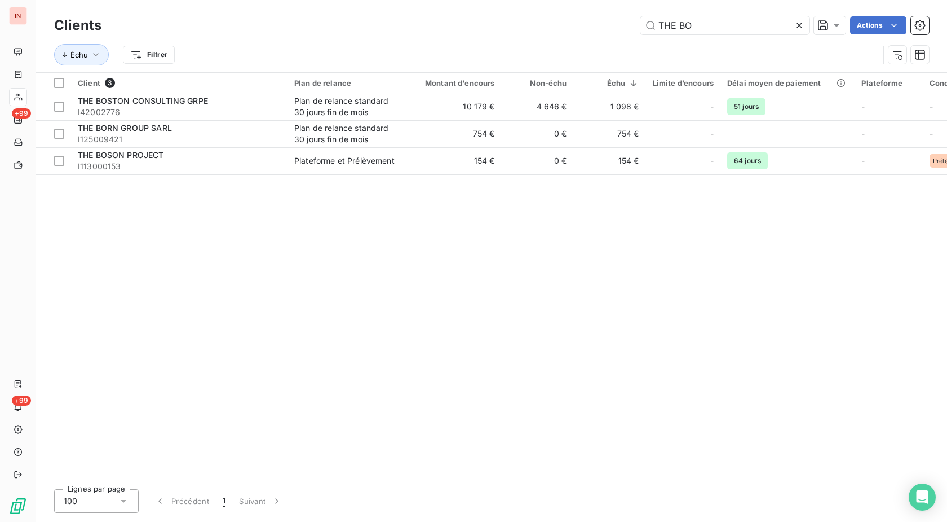
drag, startPoint x: 554, startPoint y: 31, endPoint x: 456, endPoint y: 39, distance: 99.1
click at [641, 34] on input "THE BO" at bounding box center [725, 25] width 169 height 18
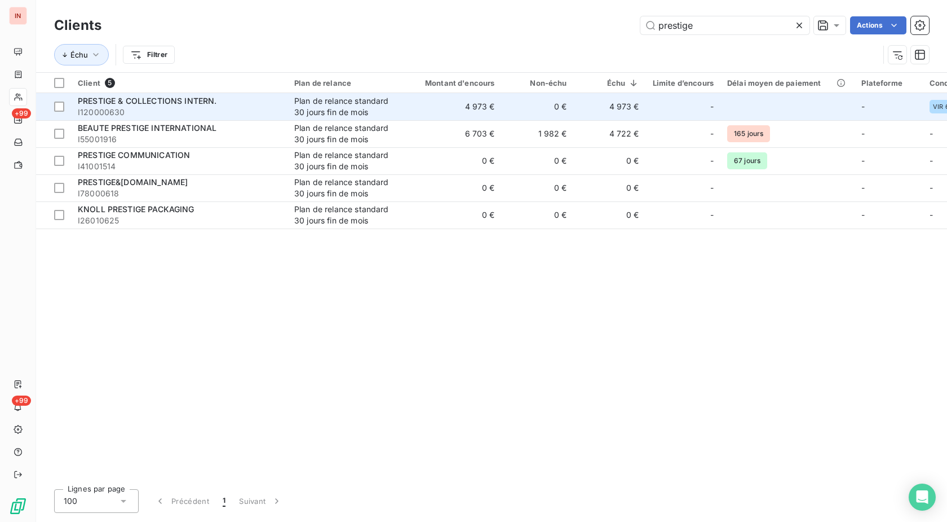
type input "prestige"
click at [321, 107] on div "Plan de relance standard 30 jours fin de mois" at bounding box center [346, 106] width 104 height 23
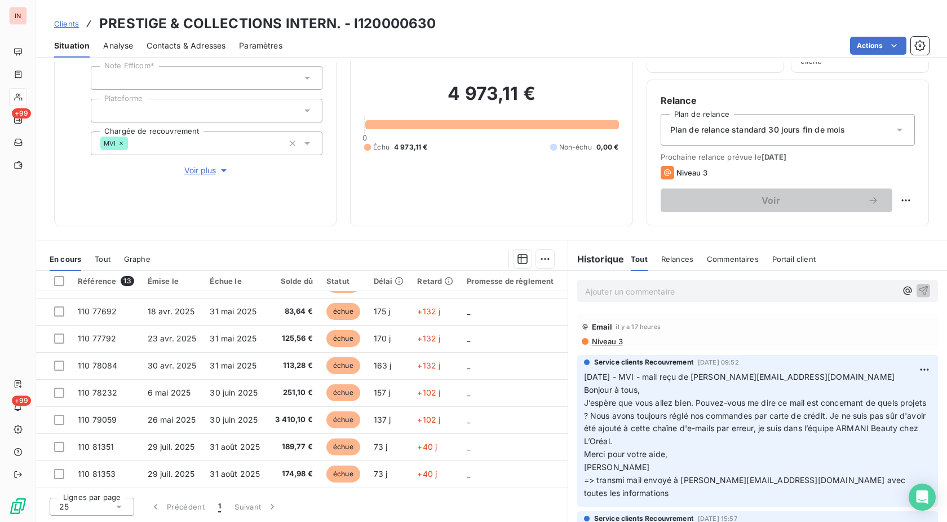
scroll to position [165, 0]
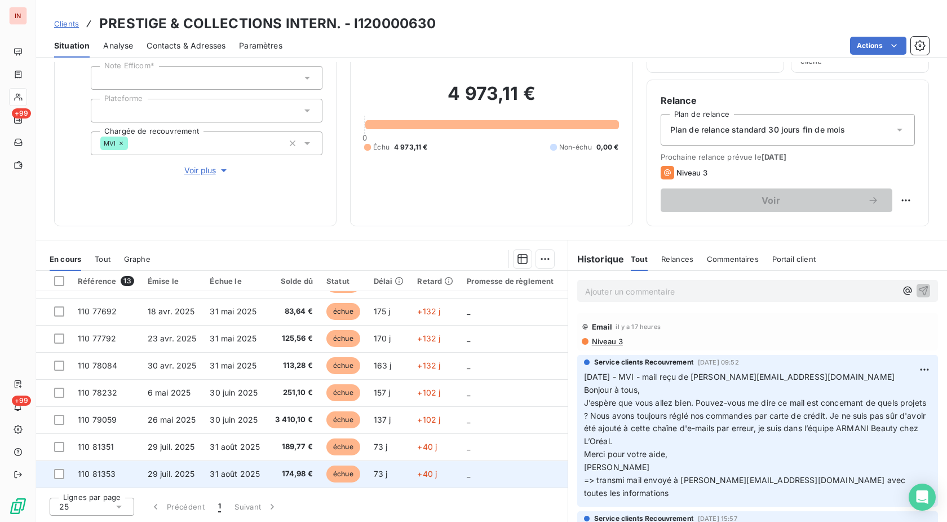
click at [320, 460] on td "échue" at bounding box center [343, 473] width 47 height 27
